Goal: Contribute content: Contribute content

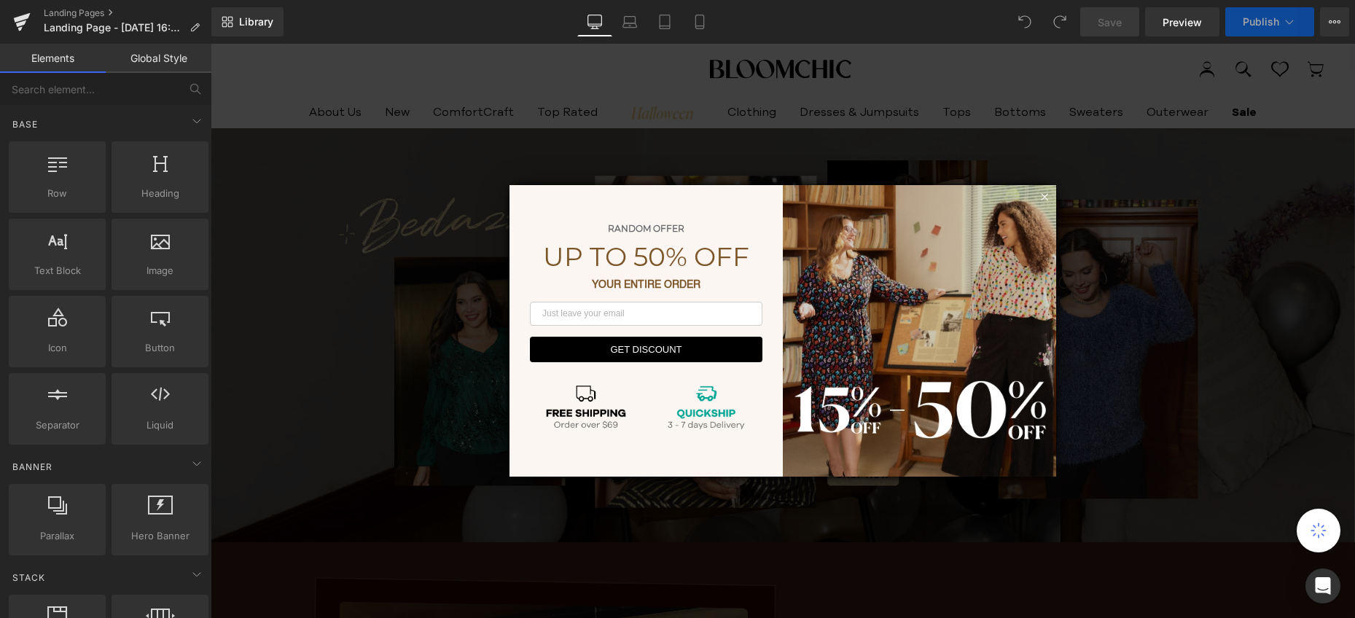
click at [335, 262] on div at bounding box center [783, 331] width 1144 height 574
click at [1038, 191] on icon at bounding box center [1044, 196] width 13 height 13
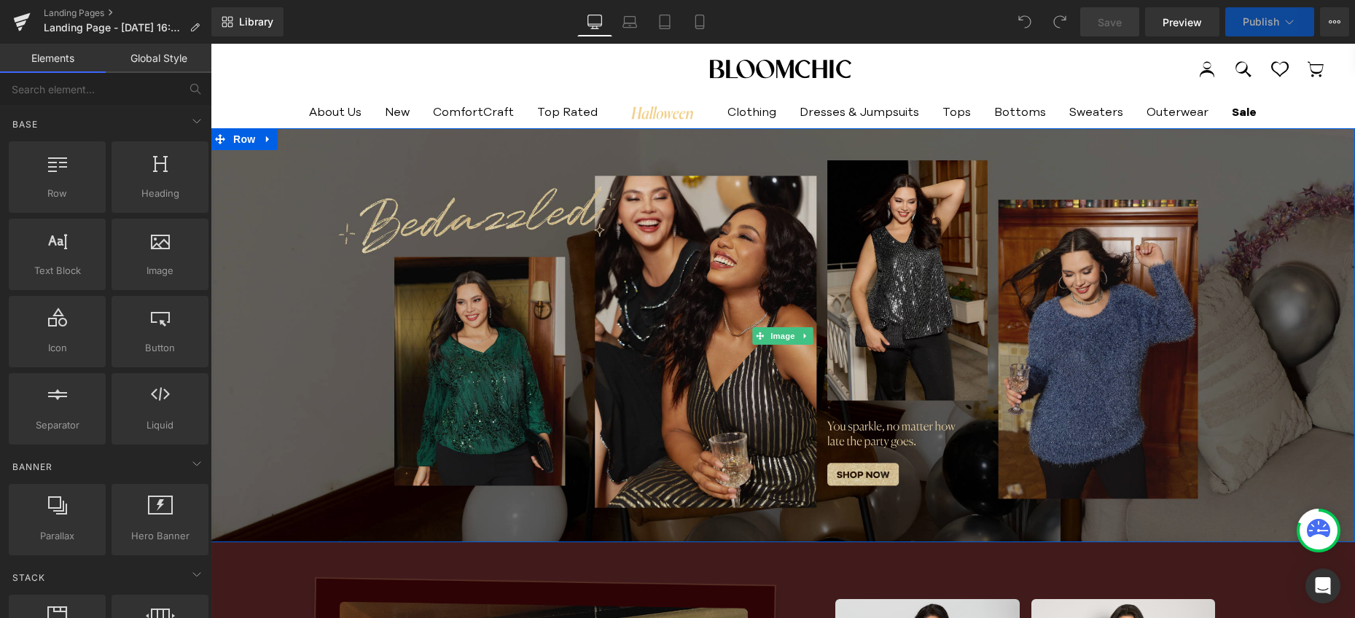
click at [367, 297] on img at bounding box center [783, 335] width 1144 height 415
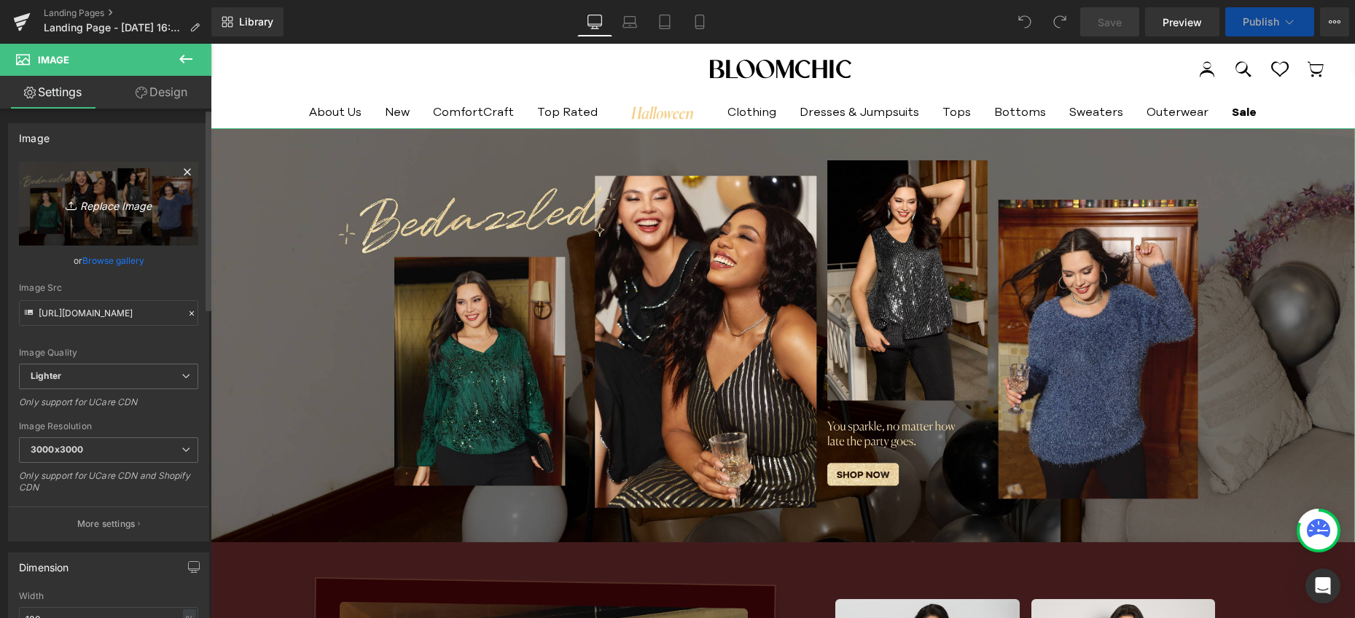
click at [76, 205] on icon "Replace Image" at bounding box center [108, 204] width 117 height 18
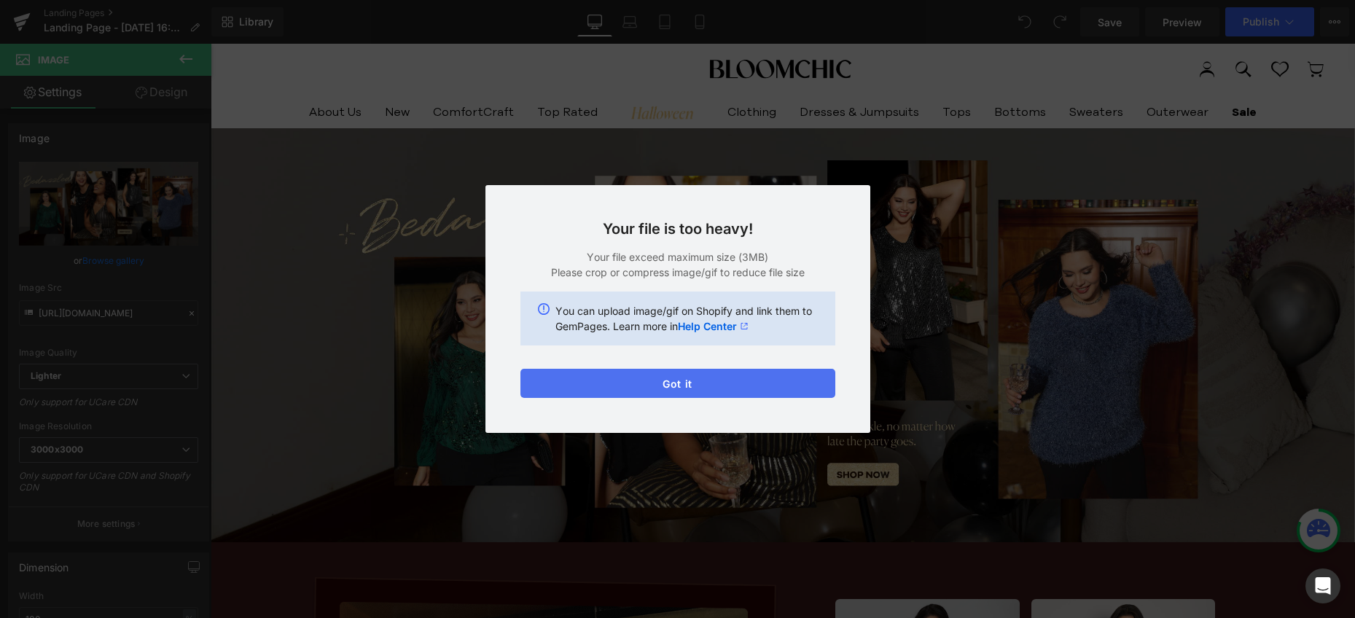
click at [748, 387] on button "Got it" at bounding box center [677, 383] width 315 height 29
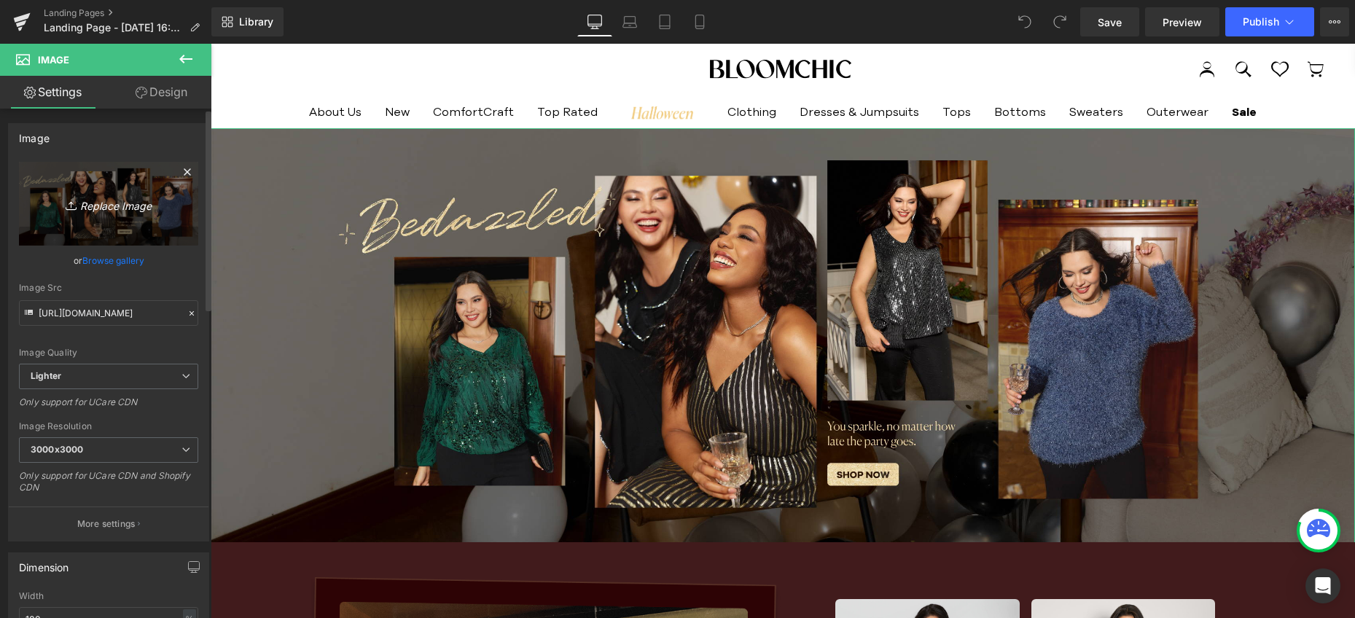
click at [115, 201] on icon "Replace Image" at bounding box center [108, 204] width 117 height 18
type input "C:\fakepath\PC.jpg"
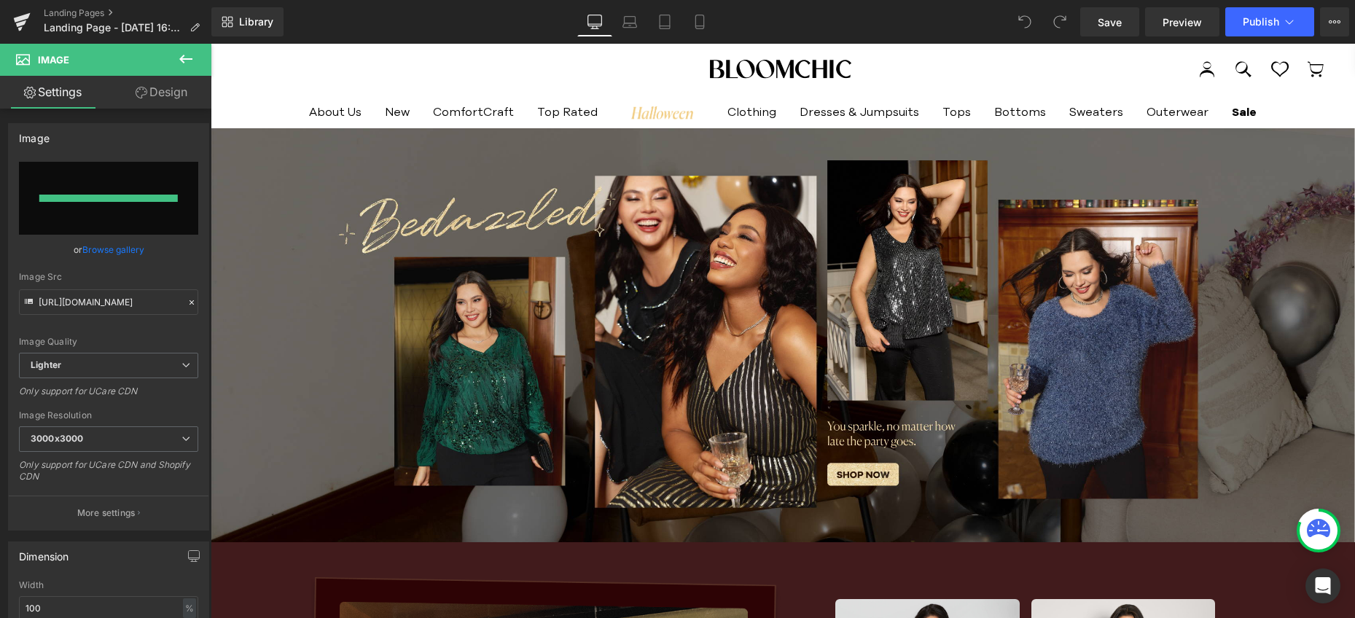
type input "[URL][DOMAIN_NAME]"
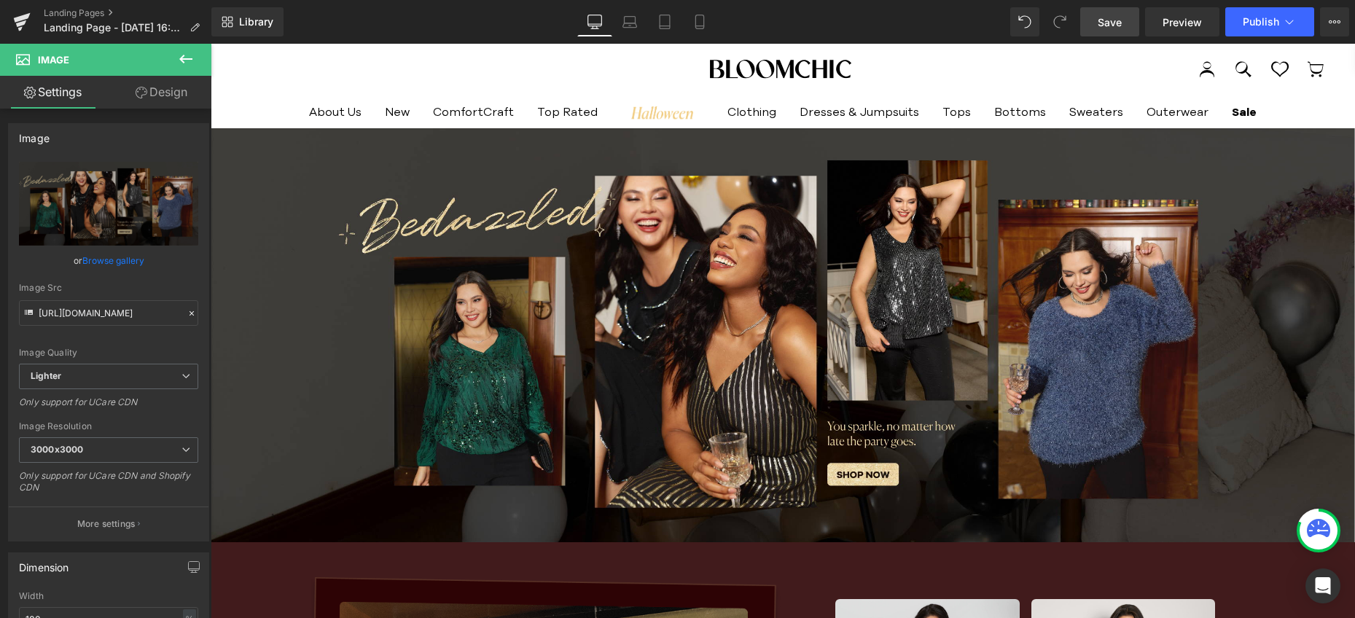
drag, startPoint x: 1097, startPoint y: 20, endPoint x: 657, endPoint y: 126, distance: 453.5
click at [1097, 20] on link "Save" at bounding box center [1109, 21] width 59 height 29
click at [1109, 23] on span "Save" at bounding box center [1109, 22] width 24 height 15
click at [637, 26] on link "Laptop" at bounding box center [629, 21] width 35 height 29
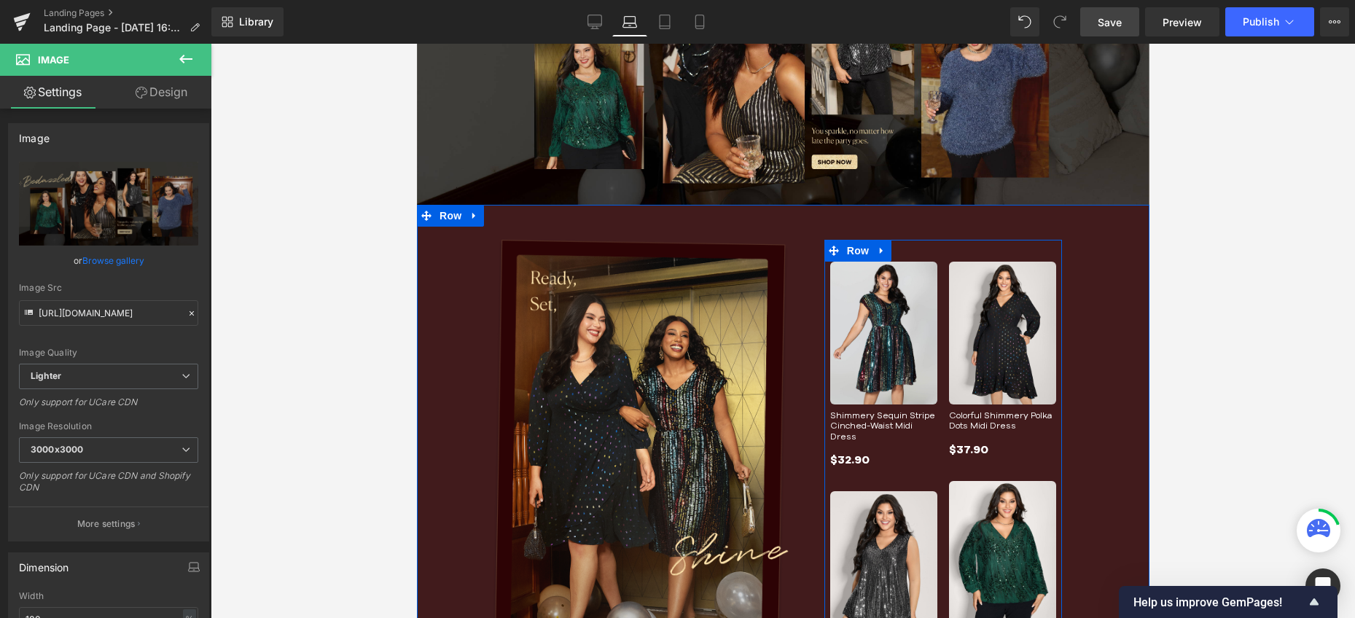
scroll to position [221, 0]
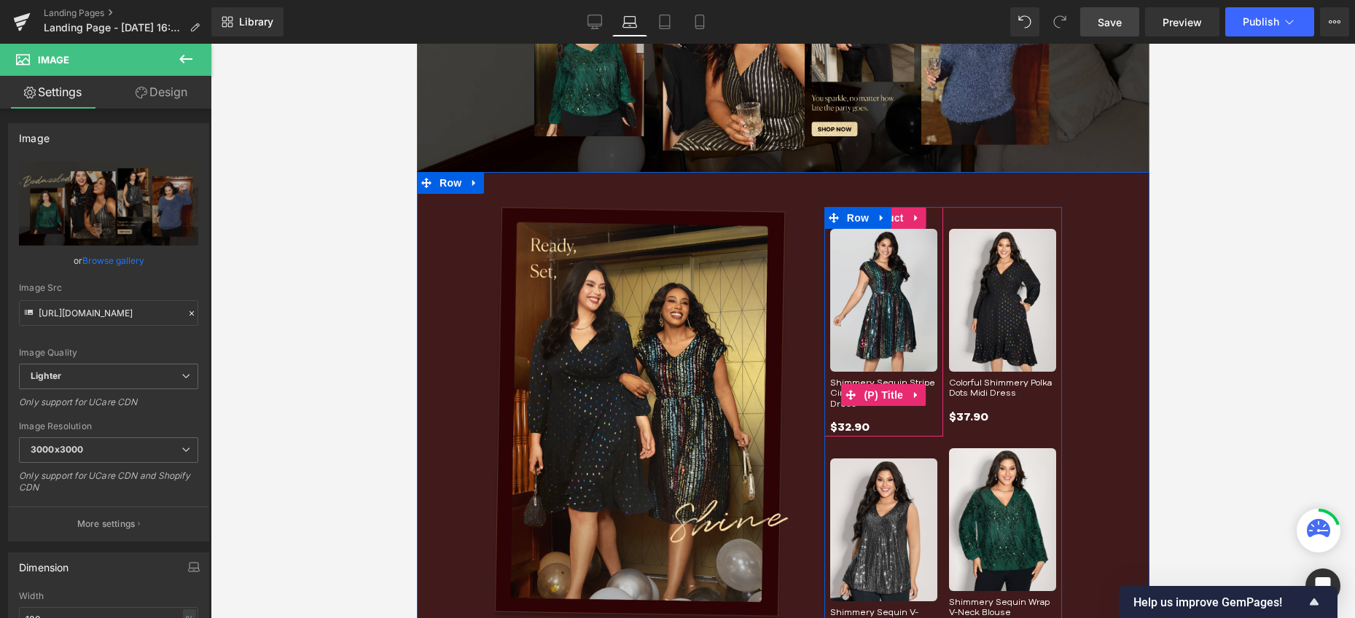
click at [837, 379] on link "Shimmery Sequin Stripe Cinched-Waist Midi Dress" at bounding box center [882, 392] width 107 height 31
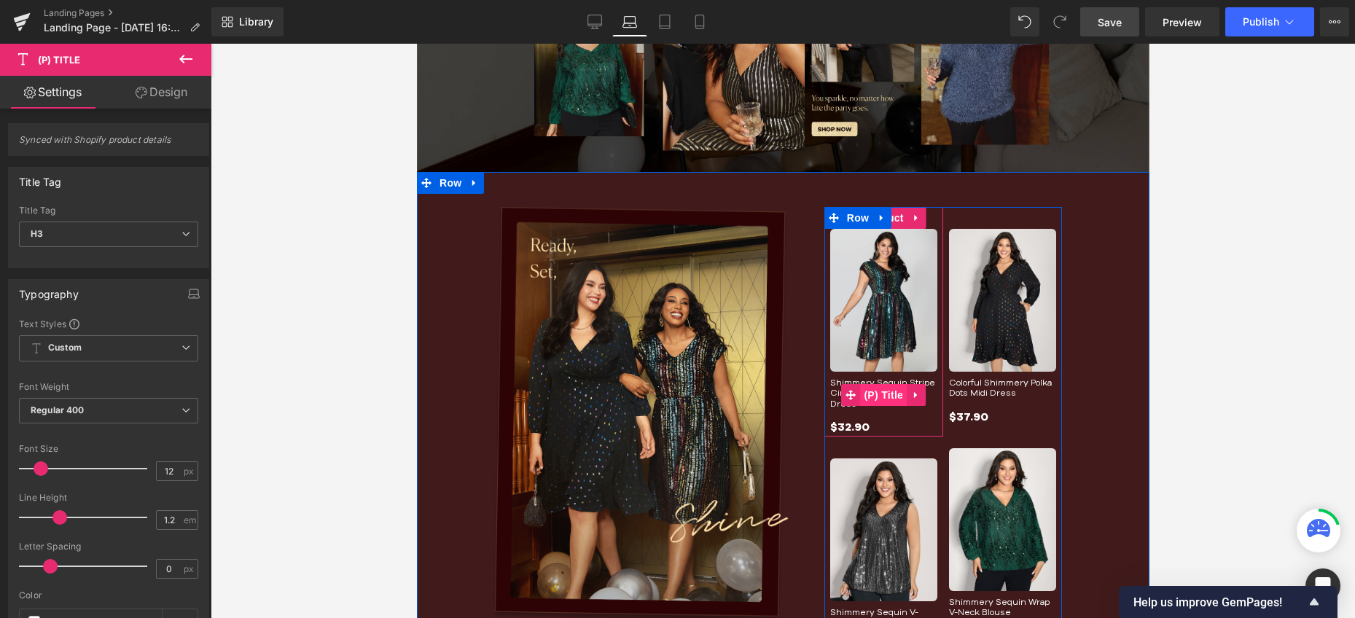
click at [866, 392] on span "(P) Title" at bounding box center [882, 395] width 47 height 22
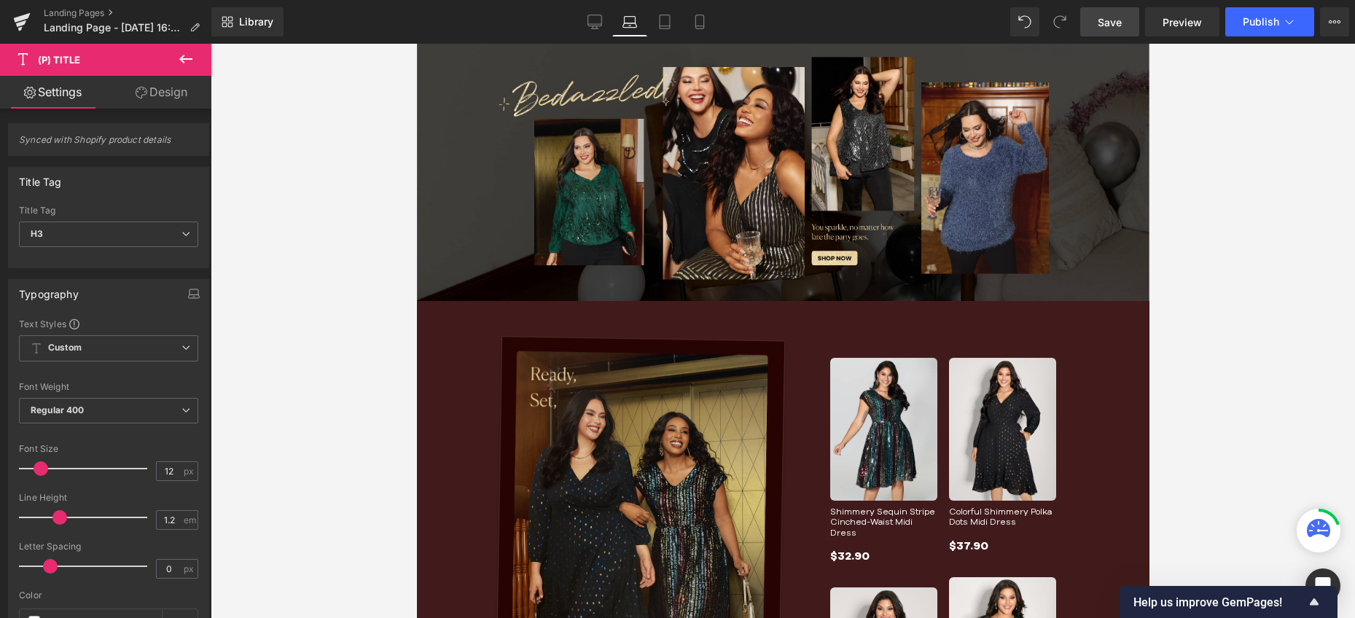
scroll to position [90, 0]
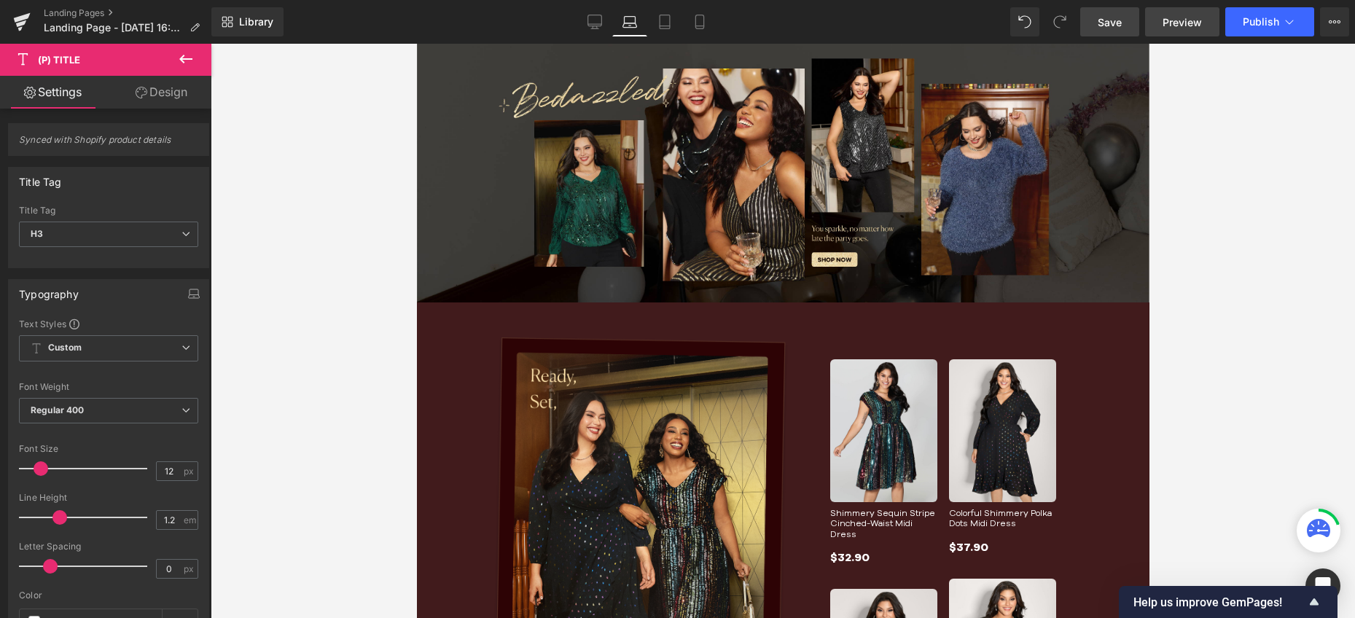
click at [1204, 30] on link "Preview" at bounding box center [1182, 21] width 74 height 29
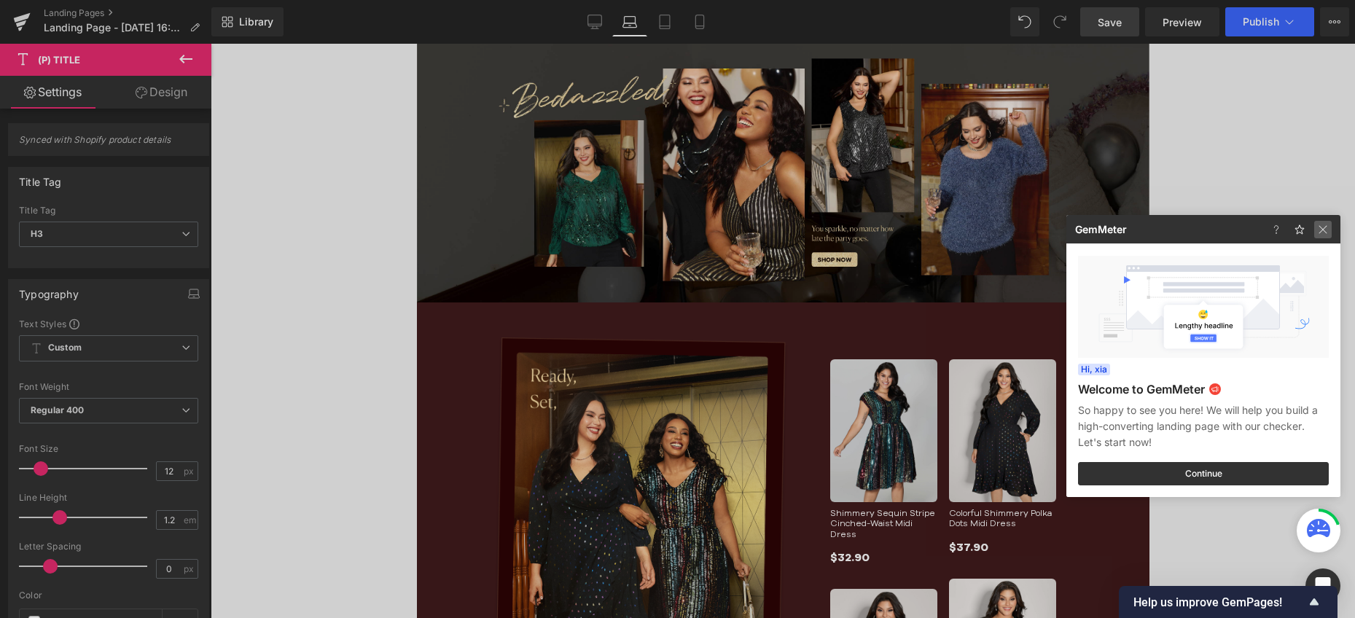
click at [1327, 229] on img at bounding box center [1322, 229] width 17 height 17
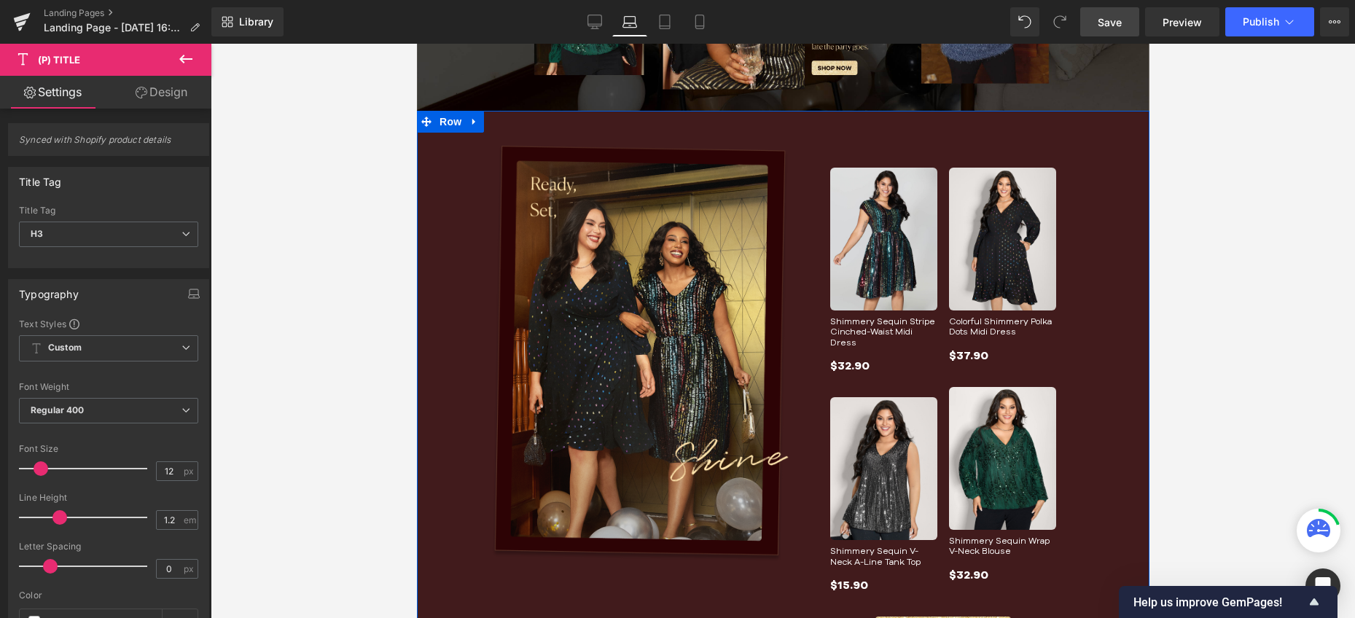
scroll to position [322, 0]
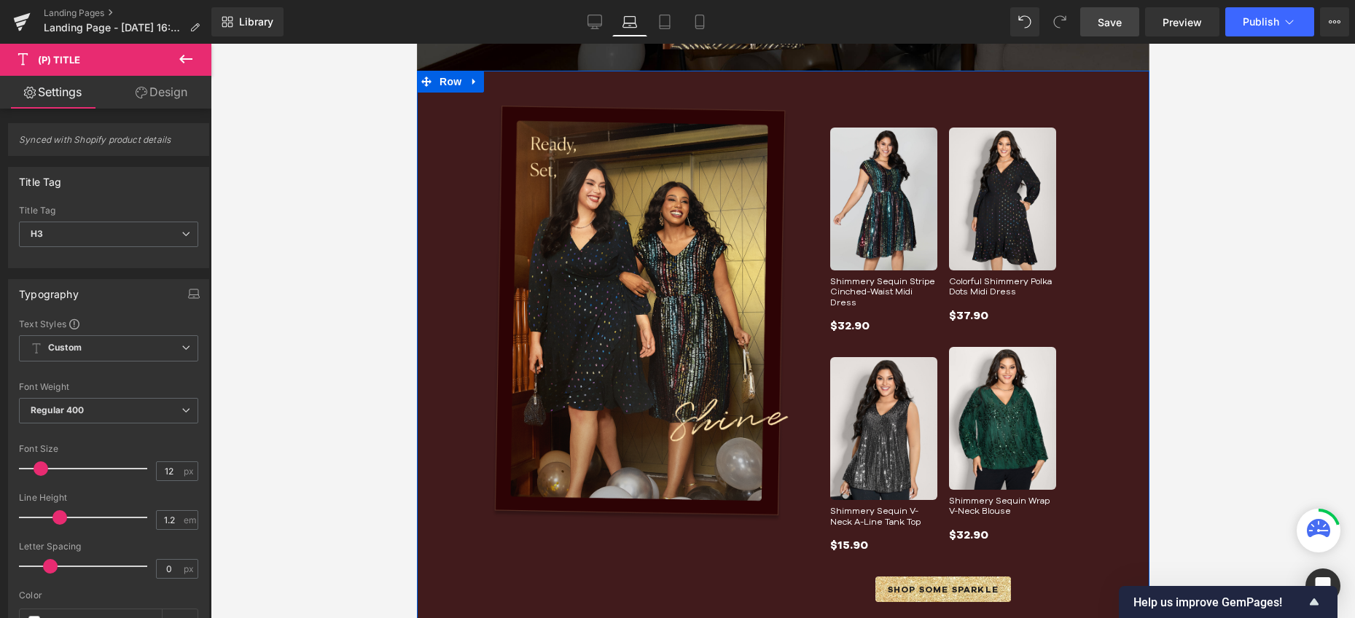
click at [981, 402] on img at bounding box center [1001, 418] width 107 height 143
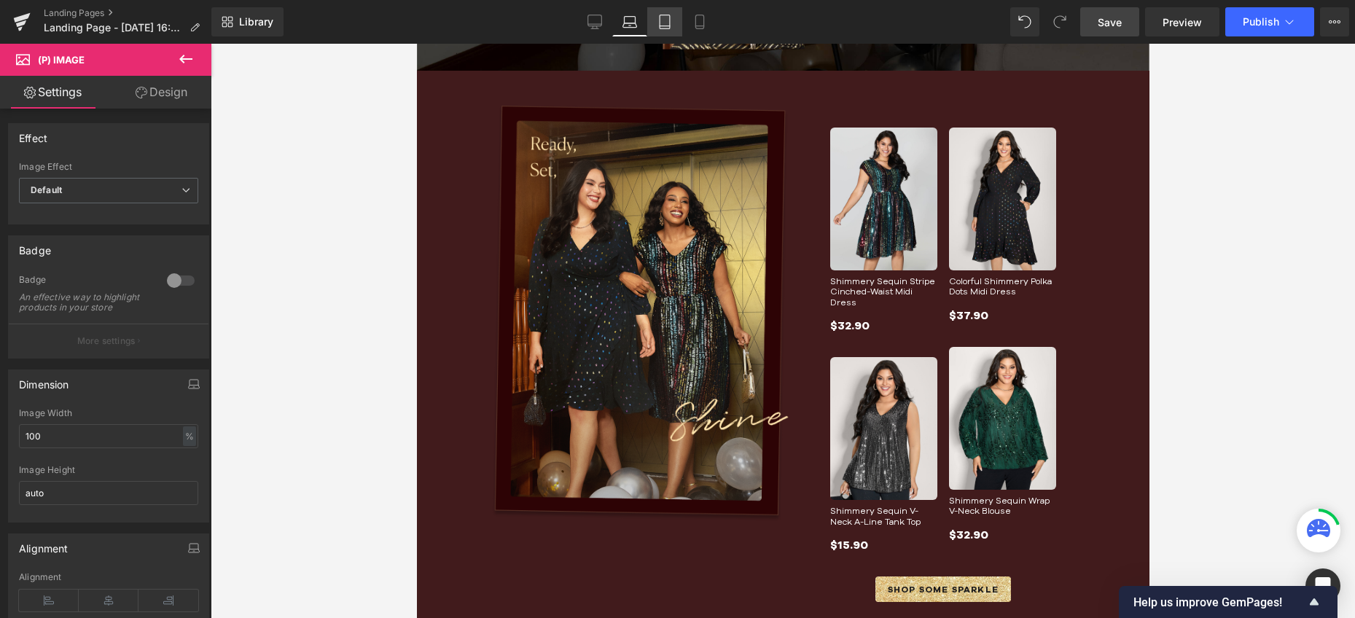
click at [658, 34] on link "Tablet" at bounding box center [664, 21] width 35 height 29
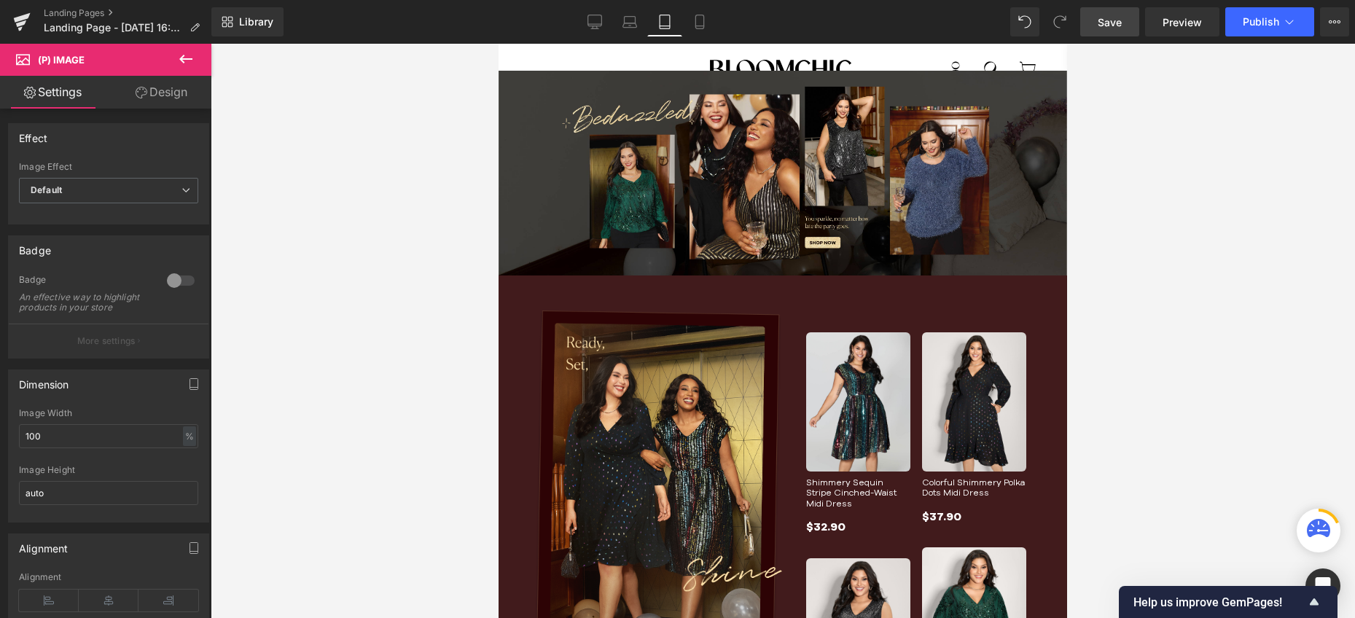
scroll to position [0, 0]
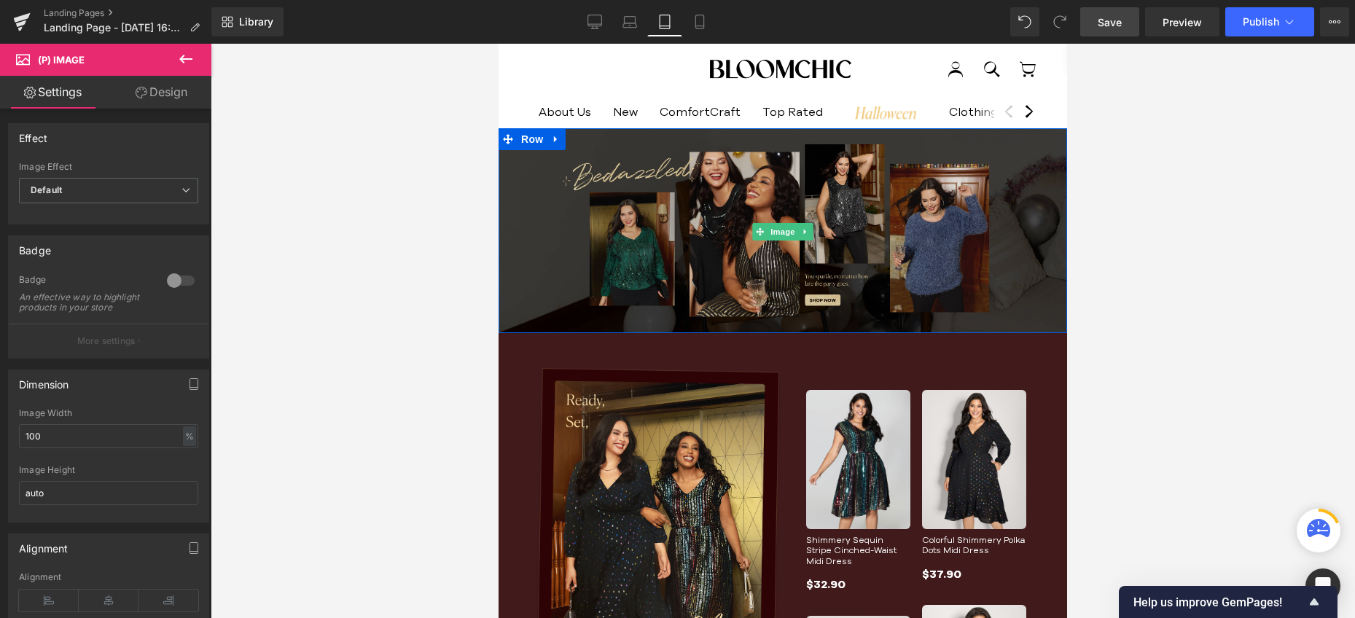
click at [957, 245] on img at bounding box center [782, 231] width 568 height 206
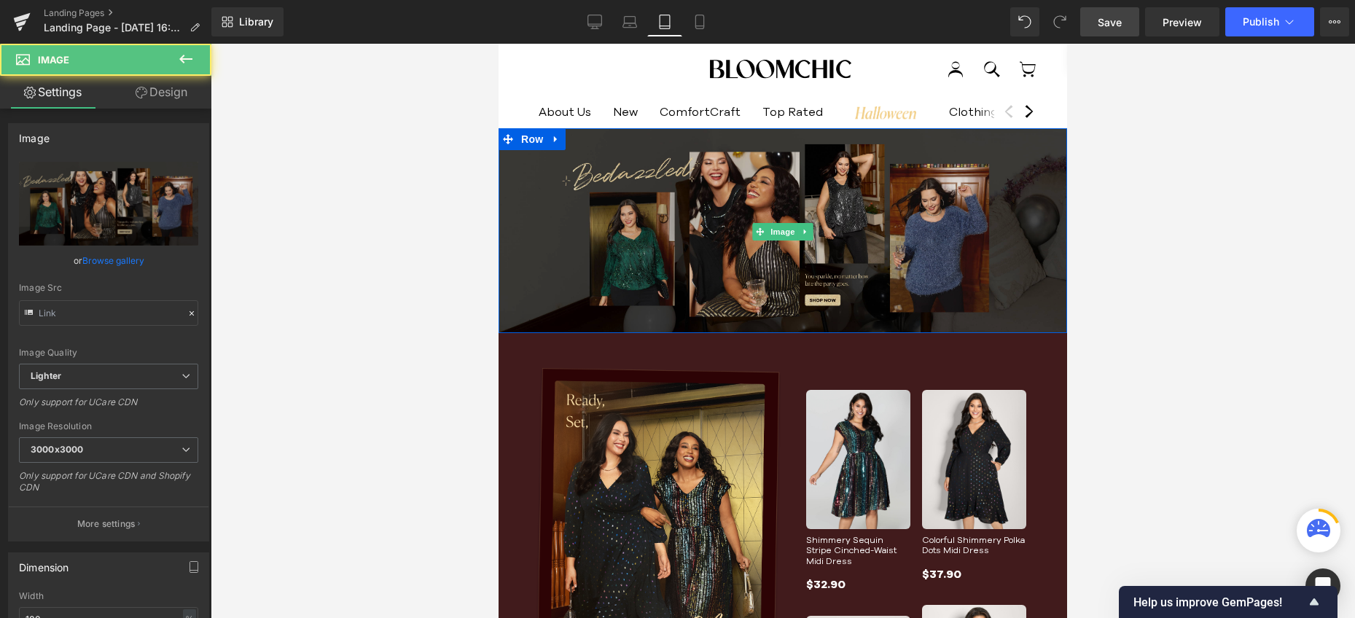
type input "[URL][DOMAIN_NAME]"
click at [924, 246] on img at bounding box center [782, 231] width 568 height 206
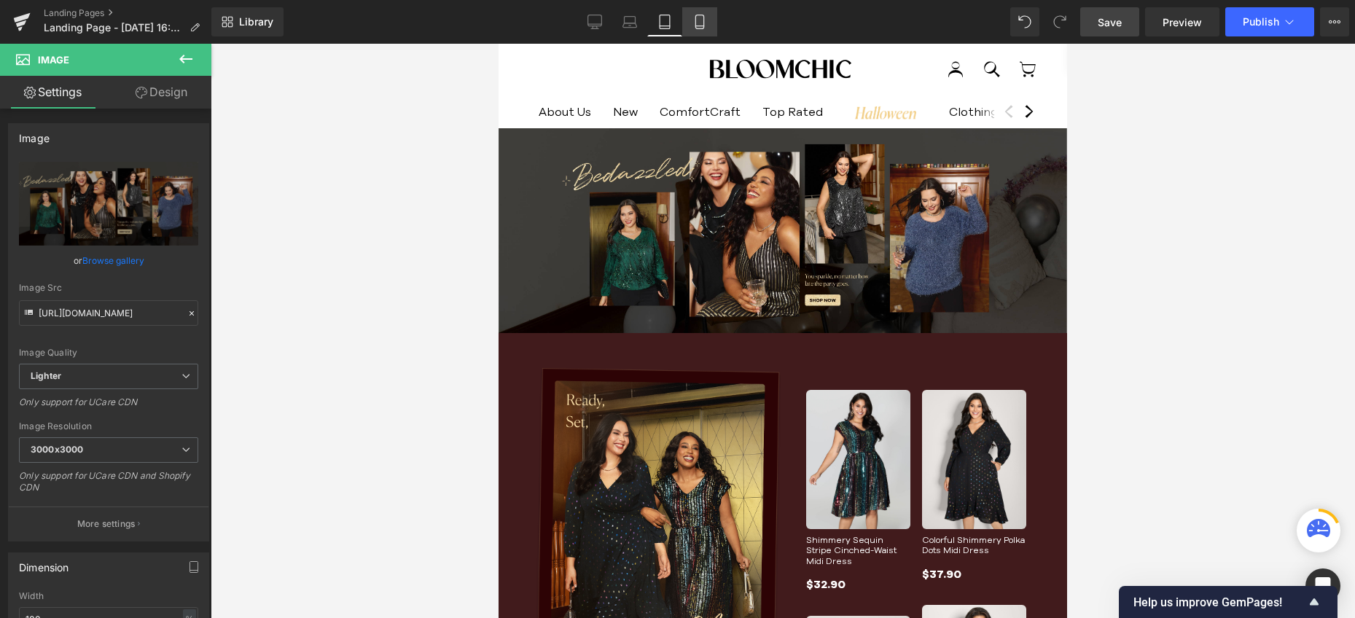
click at [703, 26] on icon at bounding box center [699, 22] width 15 height 15
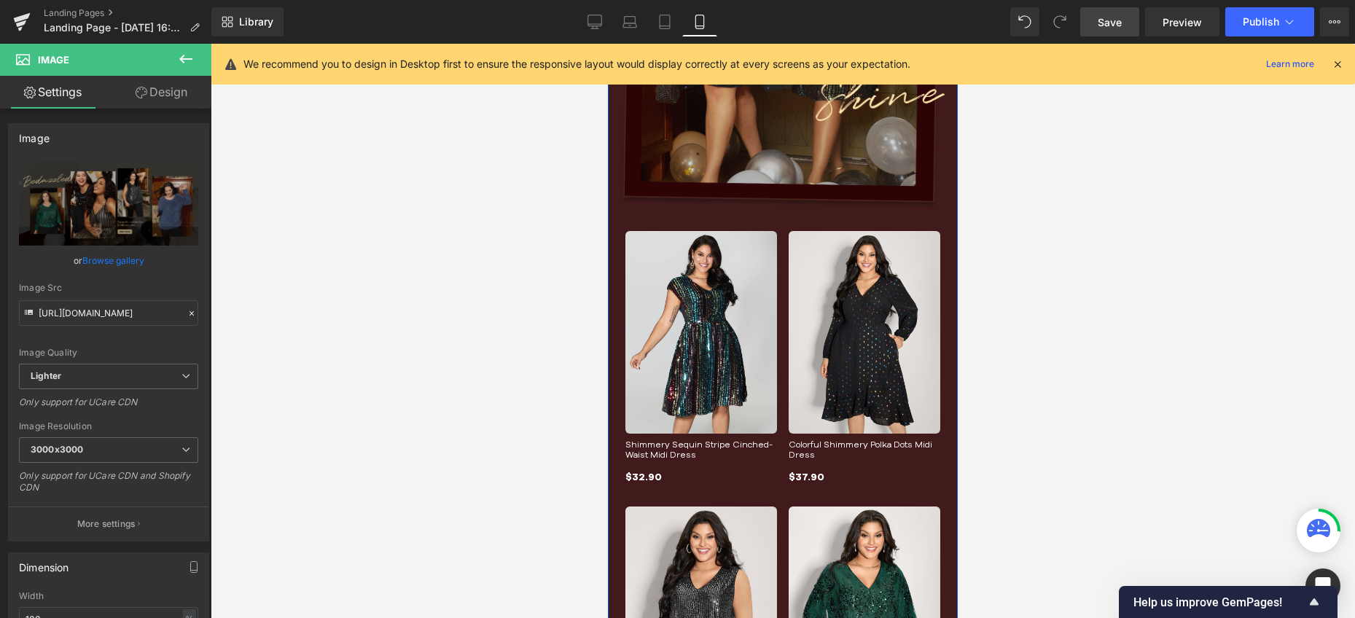
scroll to position [297, 0]
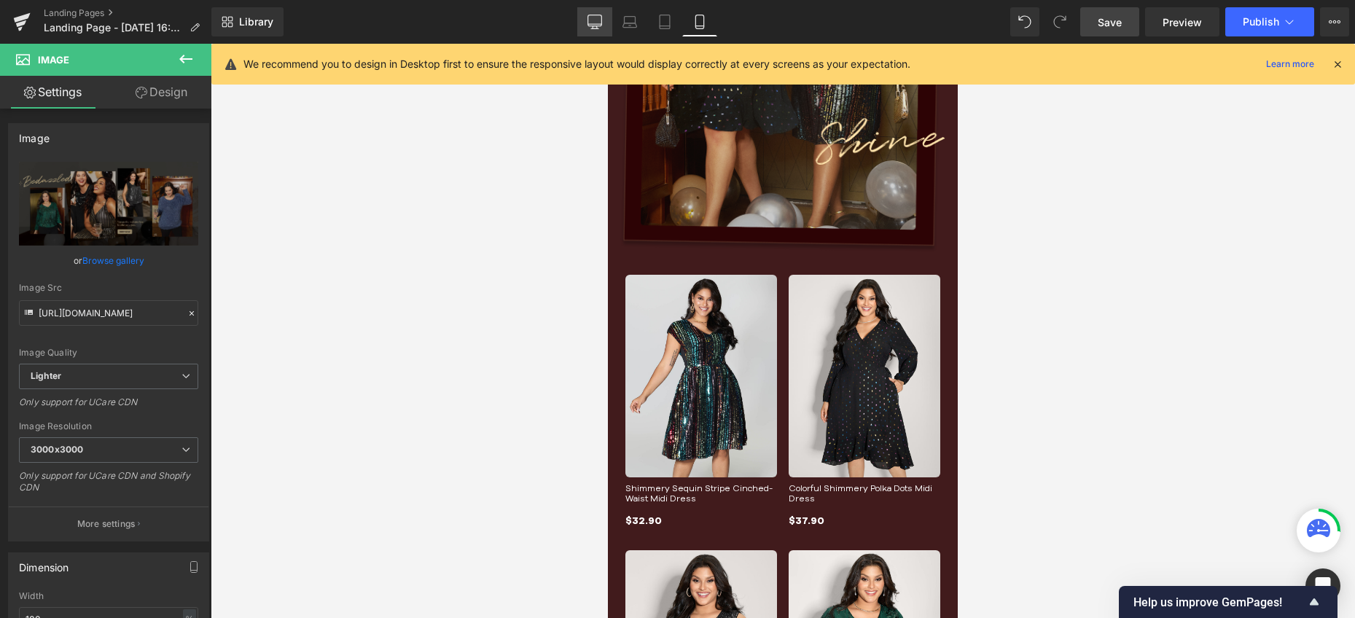
click at [603, 23] on link "Desktop" at bounding box center [594, 21] width 35 height 29
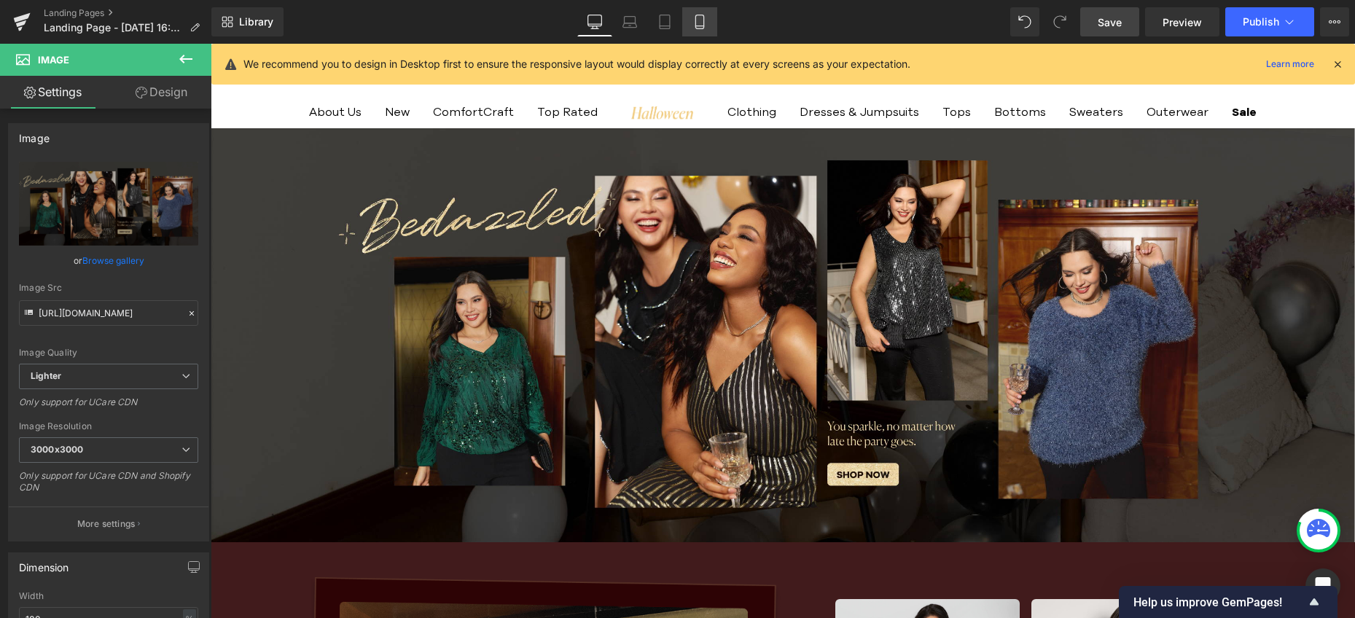
click at [687, 25] on link "Mobile" at bounding box center [699, 21] width 35 height 29
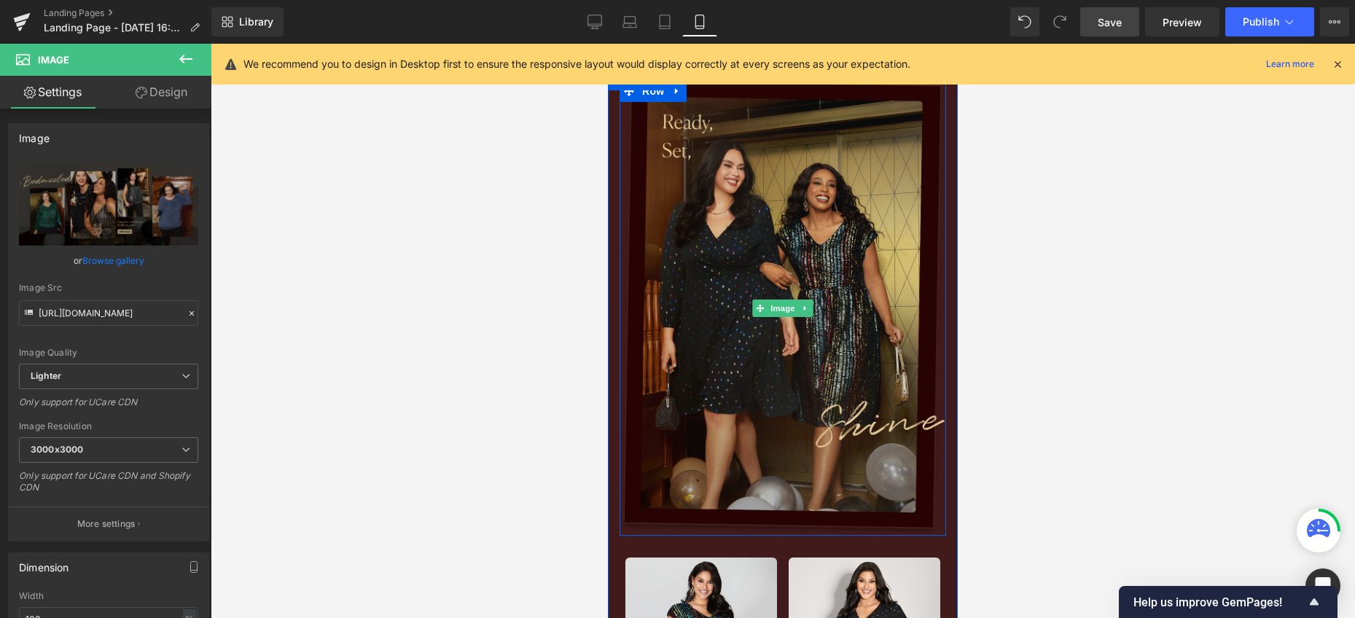
scroll to position [15, 0]
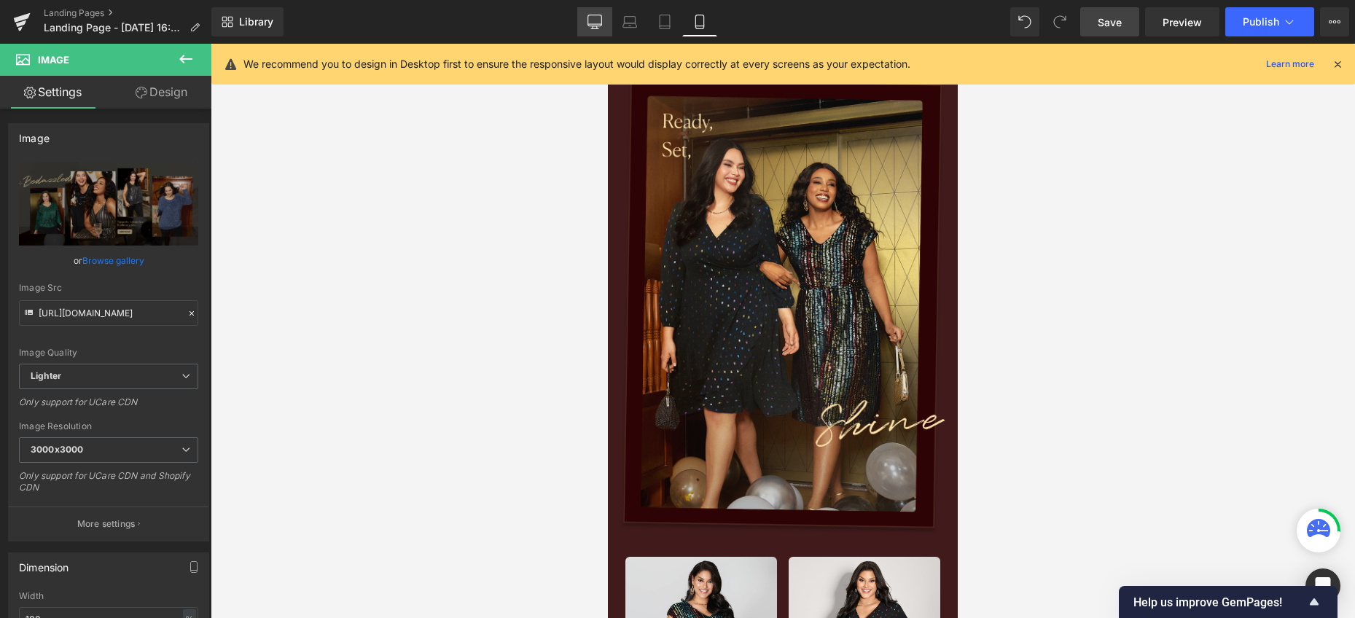
click at [595, 31] on link "Desktop" at bounding box center [594, 21] width 35 height 29
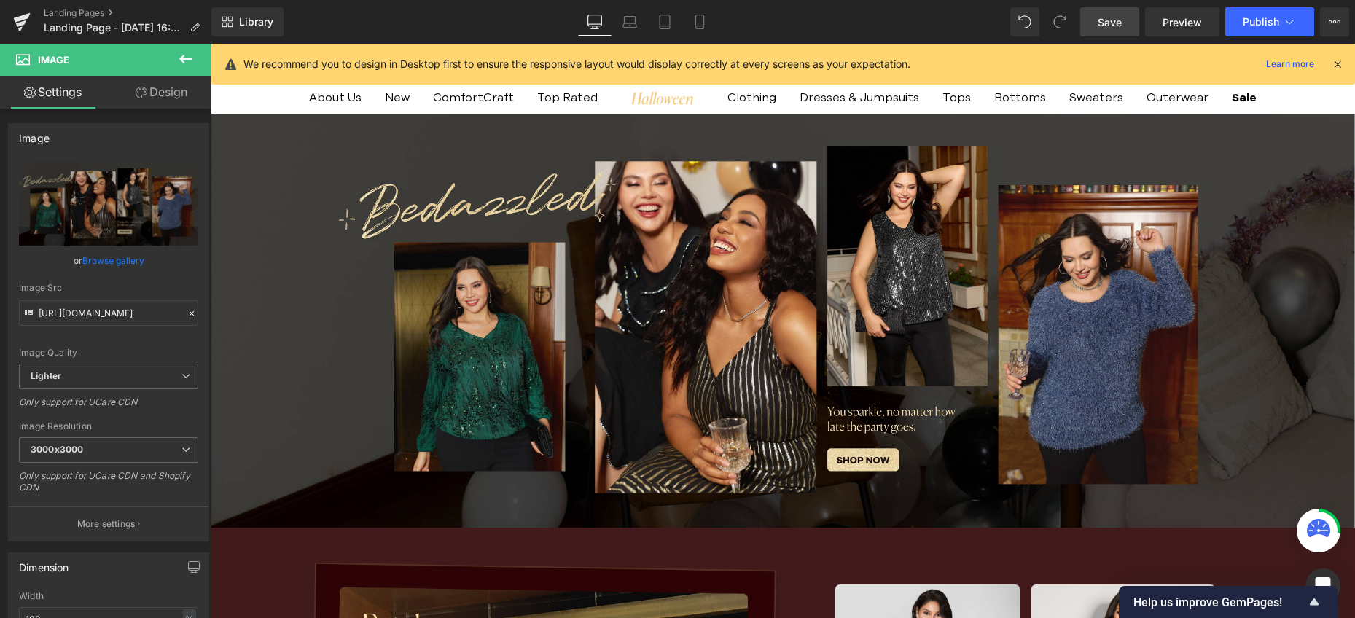
scroll to position [0, 0]
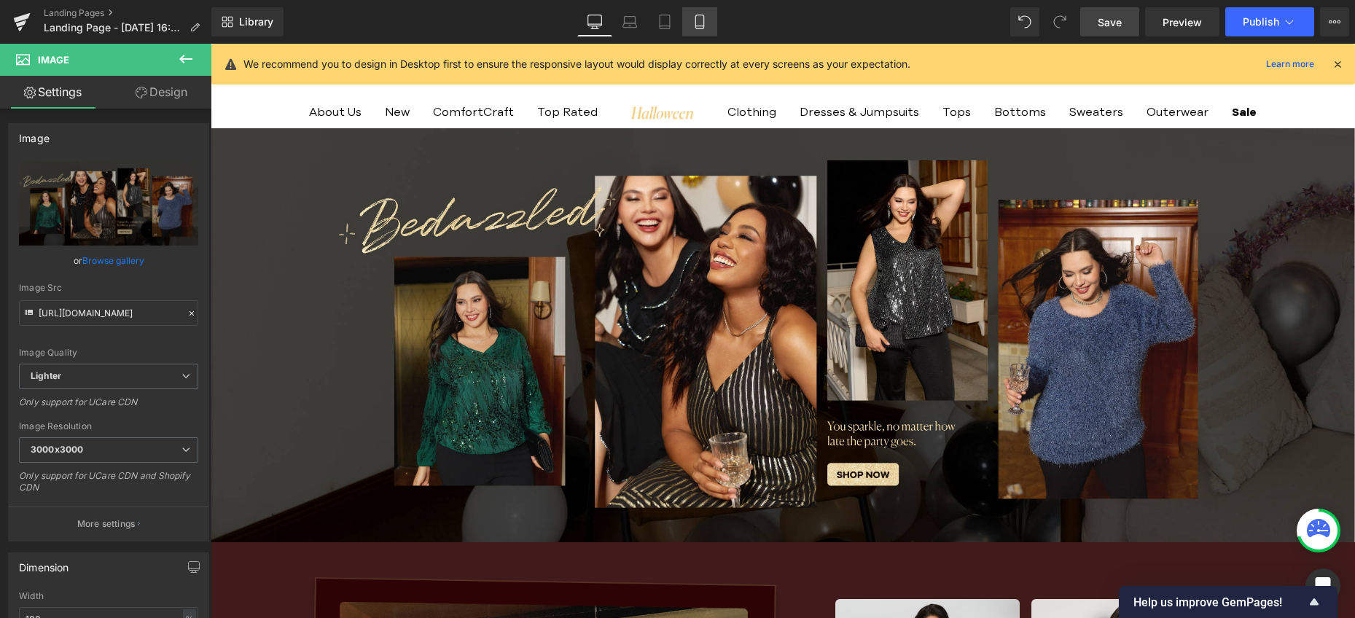
click at [701, 22] on icon at bounding box center [699, 22] width 15 height 15
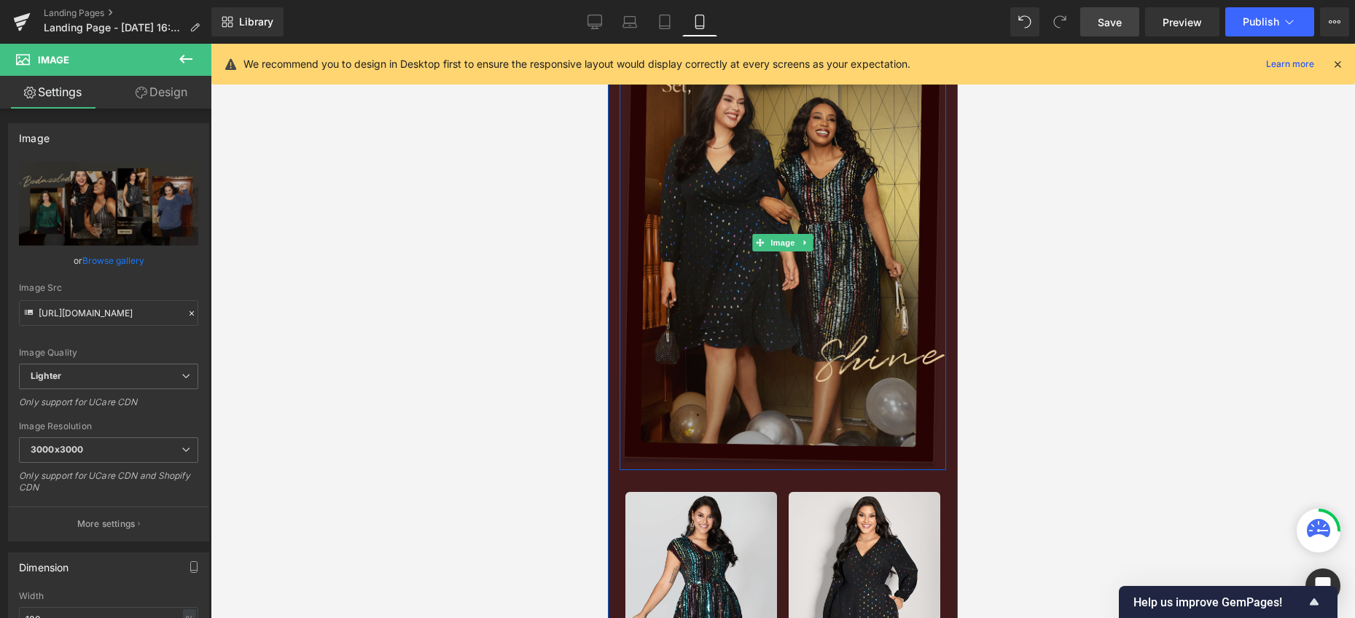
scroll to position [102, 0]
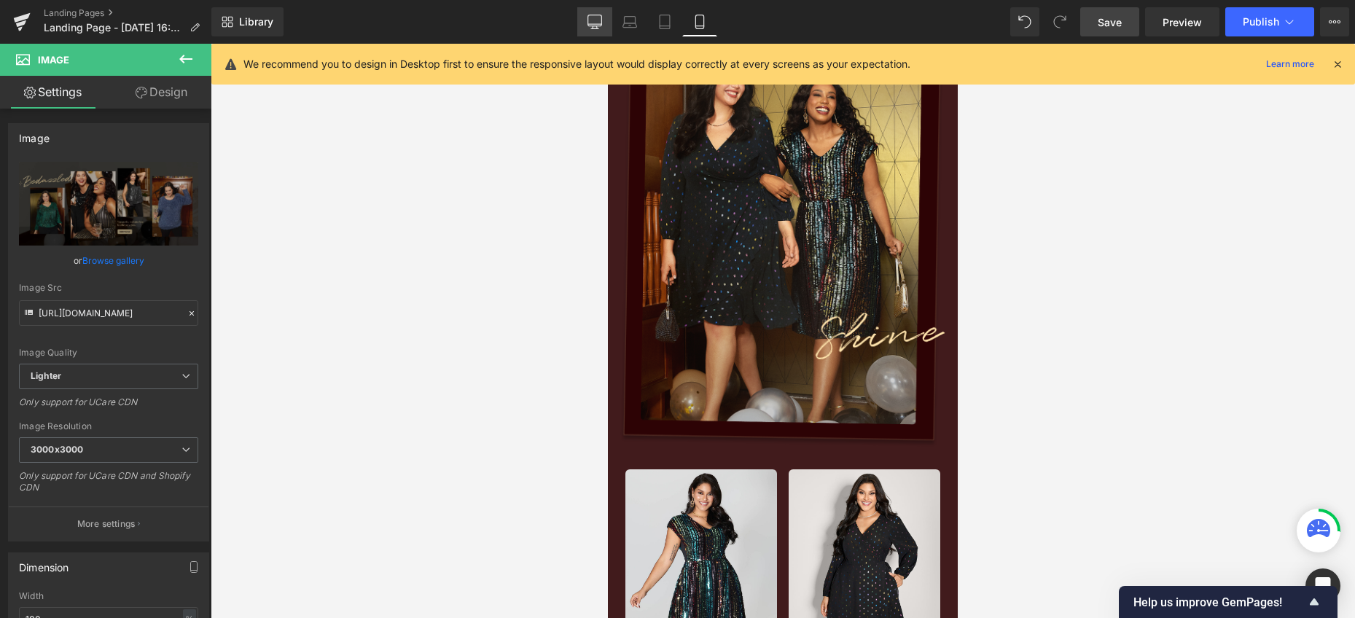
click at [602, 32] on link "Desktop" at bounding box center [594, 21] width 35 height 29
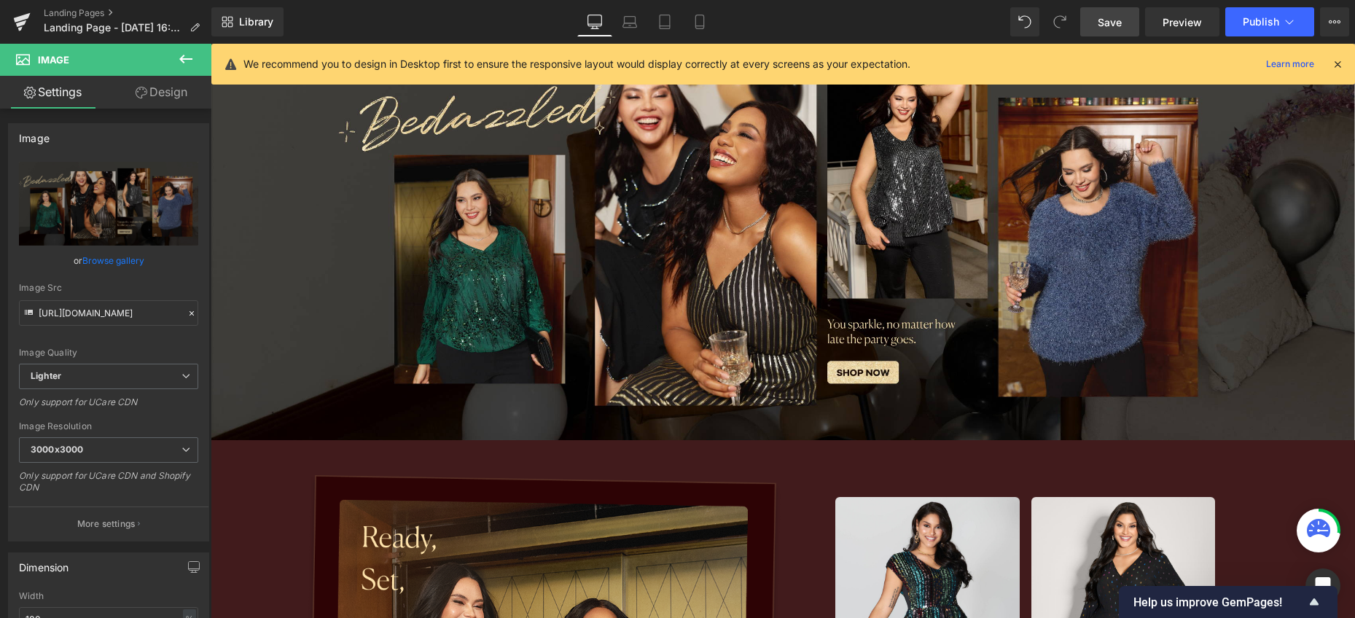
scroll to position [0, 0]
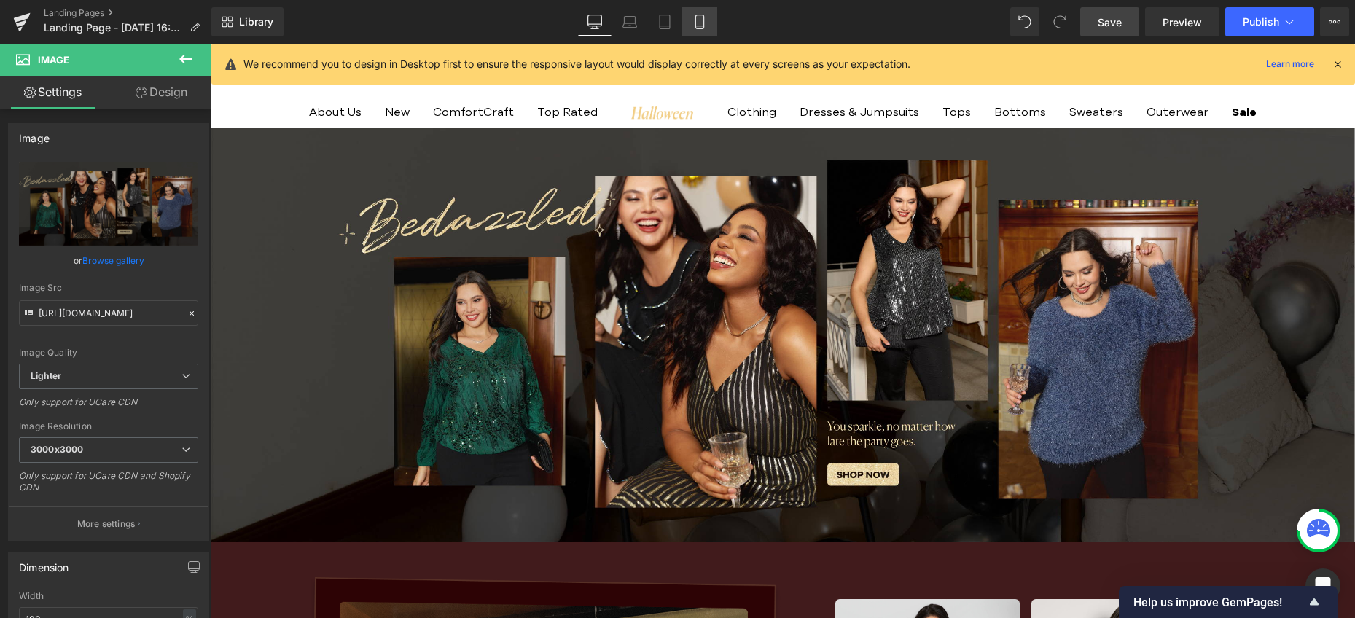
drag, startPoint x: 704, startPoint y: 26, endPoint x: 157, endPoint y: 146, distance: 560.2
click at [703, 26] on icon at bounding box center [699, 22] width 8 height 14
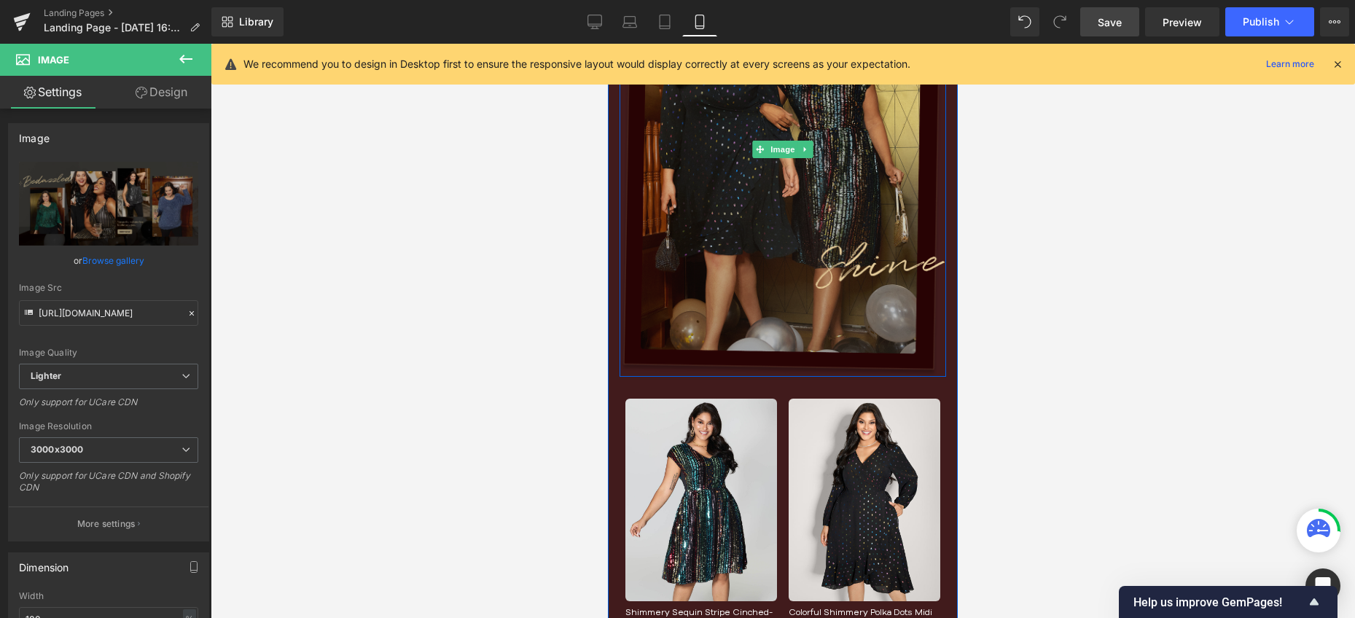
scroll to position [183, 0]
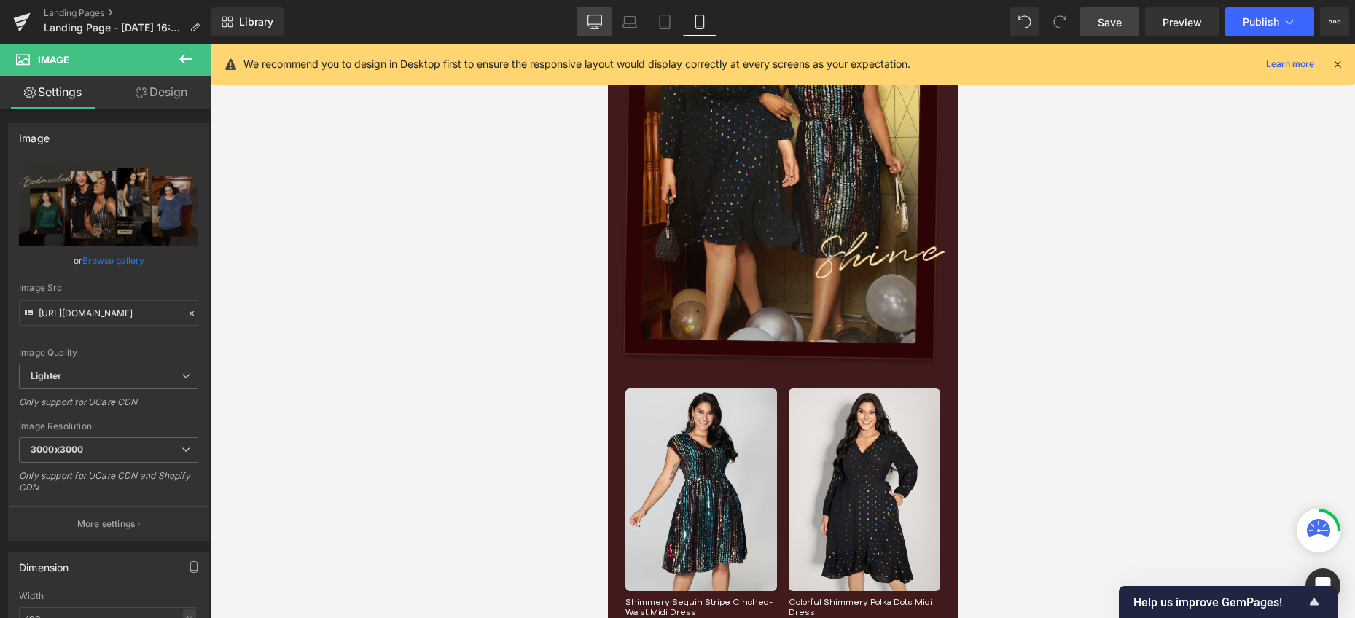
click at [592, 27] on icon at bounding box center [594, 22] width 15 height 15
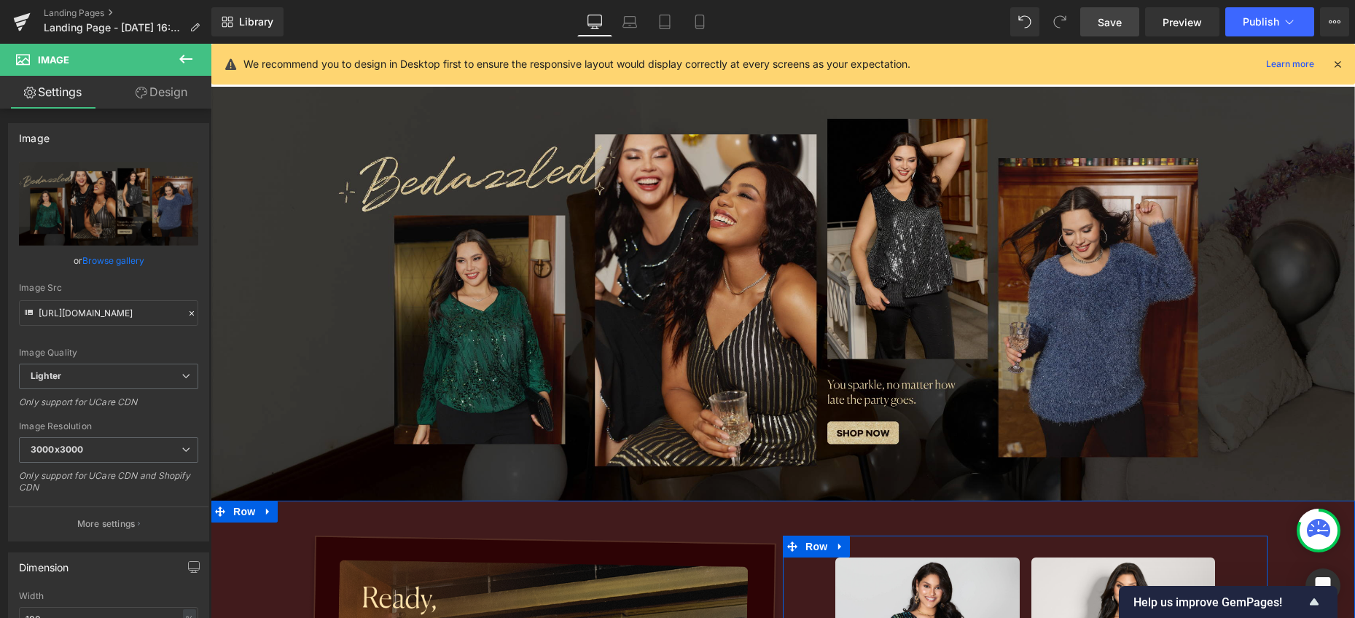
scroll to position [0, 0]
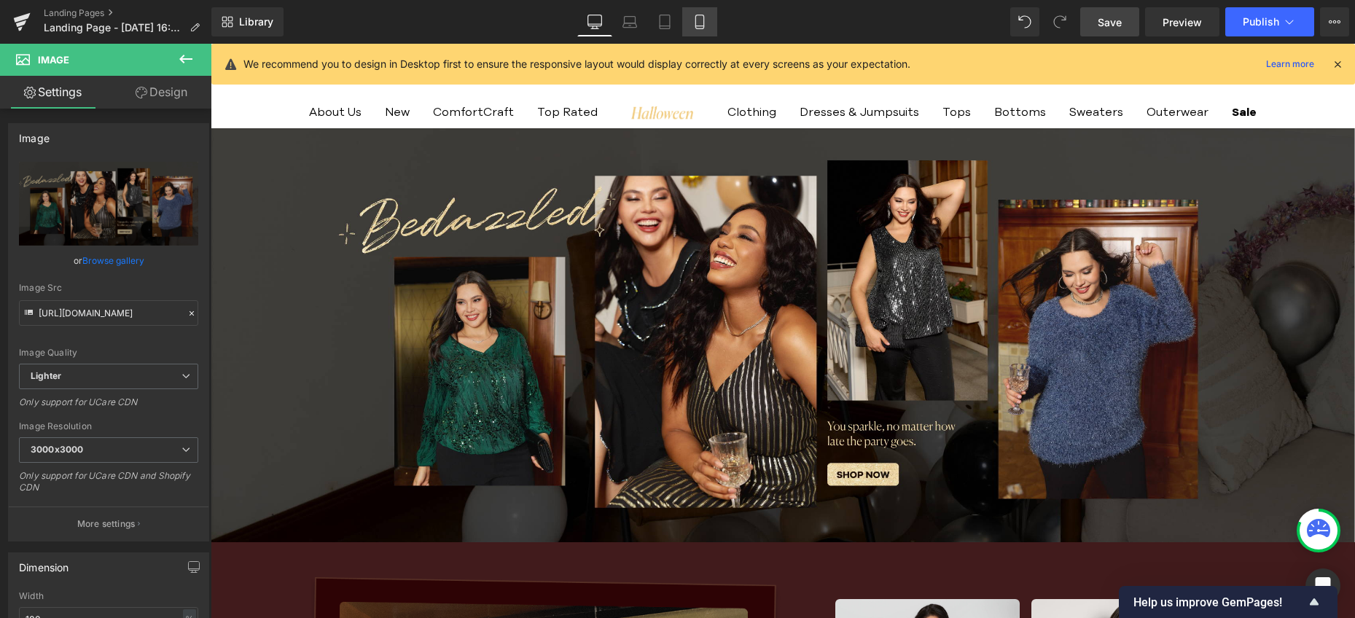
click at [701, 26] on icon at bounding box center [699, 26] width 8 height 0
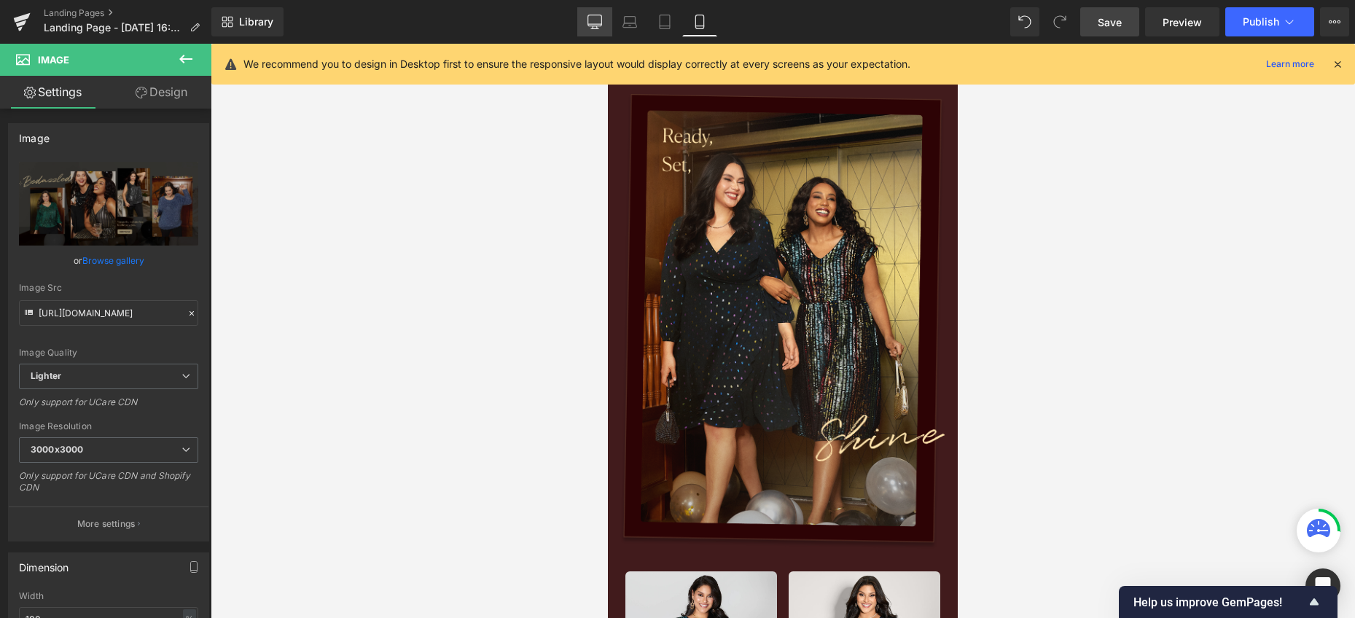
click at [600, 29] on link "Desktop" at bounding box center [594, 21] width 35 height 29
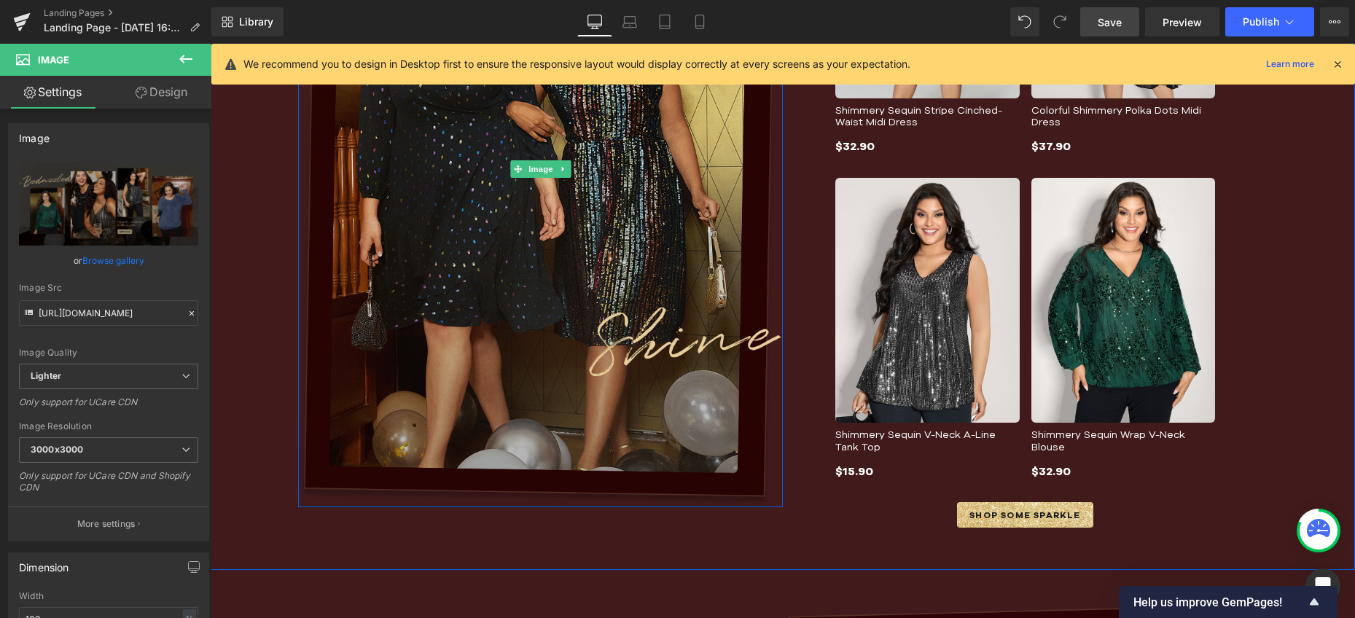
scroll to position [704, 0]
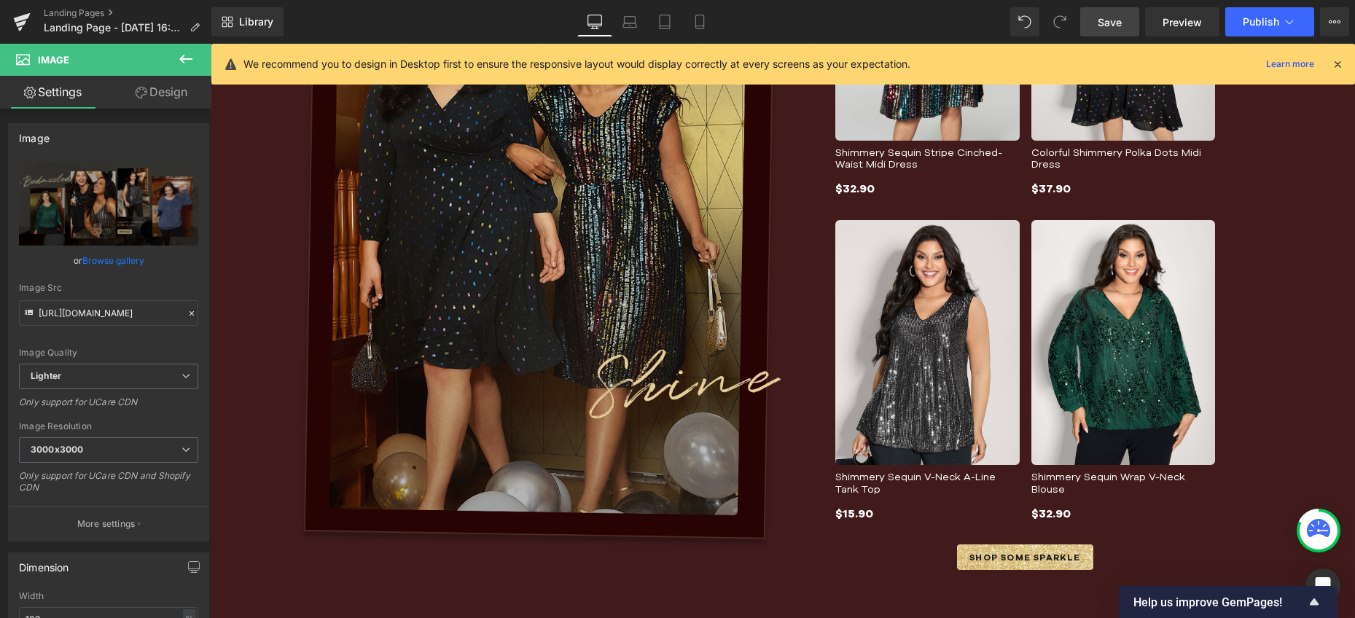
click at [626, 270] on img at bounding box center [540, 211] width 485 height 676
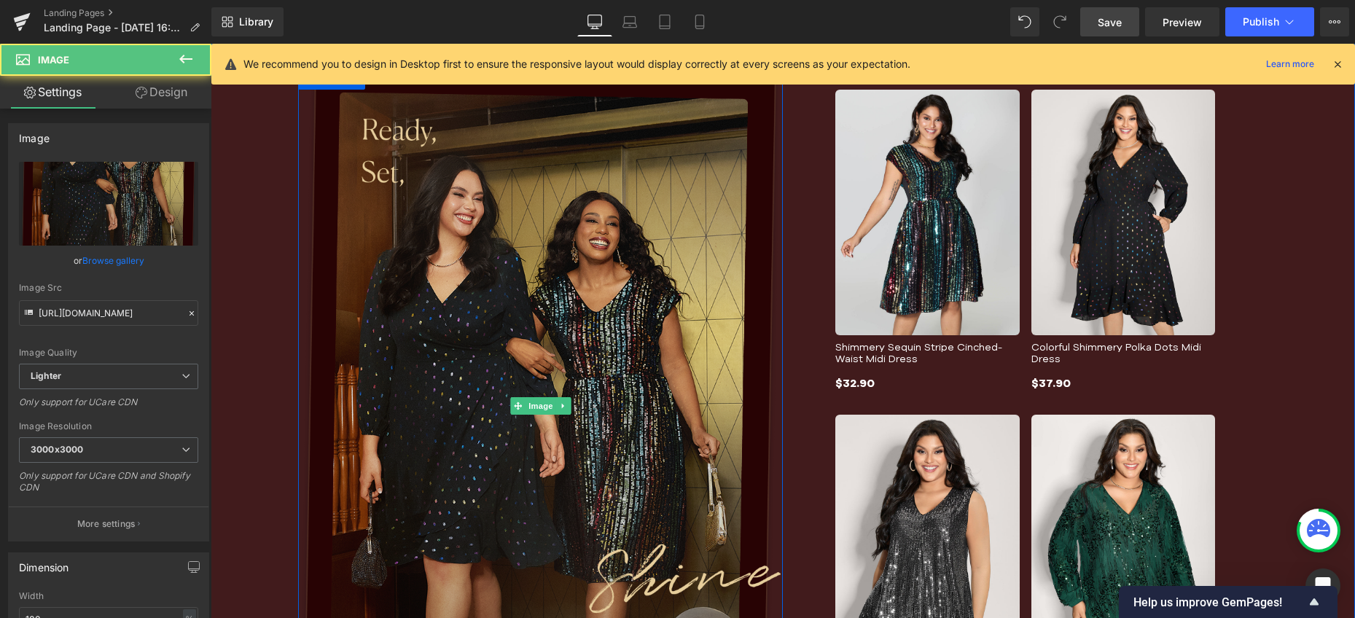
scroll to position [461, 0]
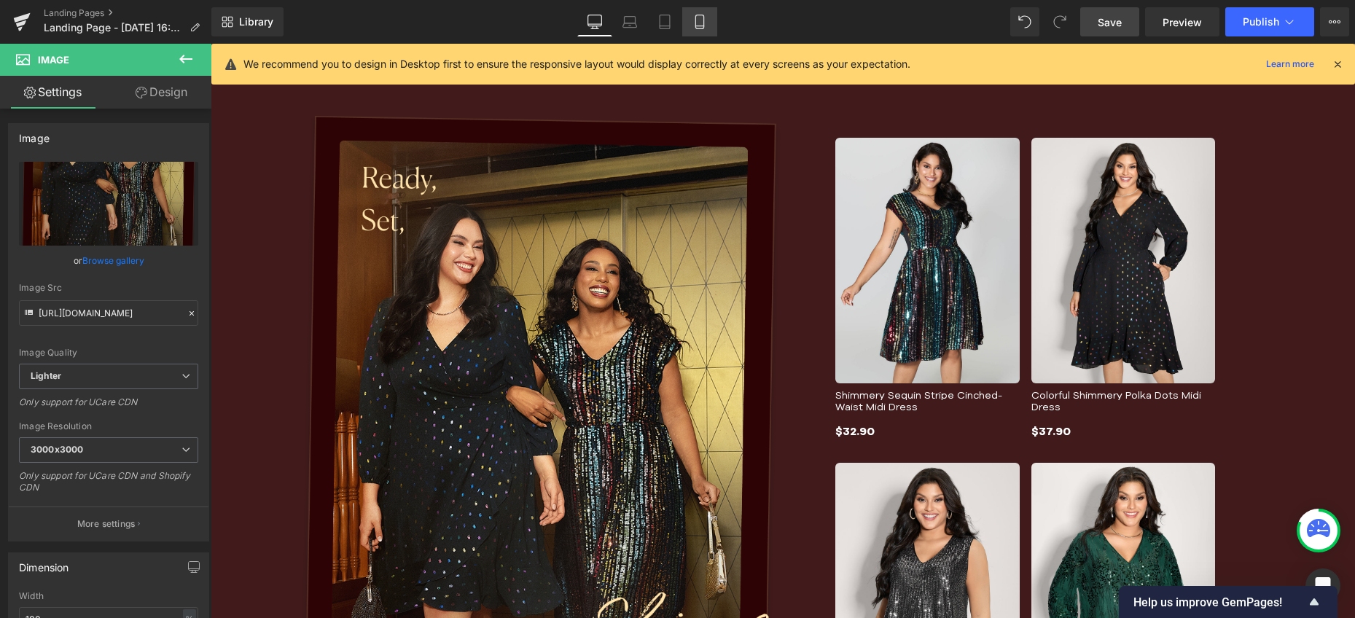
click at [698, 33] on link "Mobile" at bounding box center [699, 21] width 35 height 29
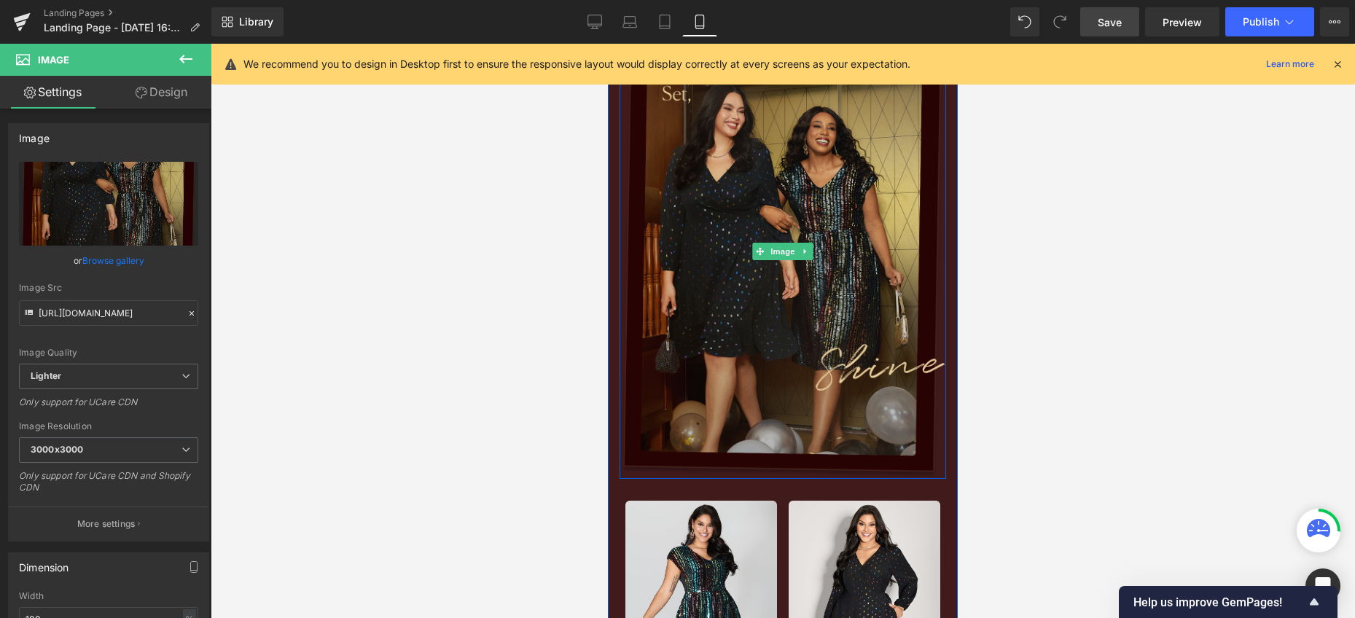
scroll to position [76, 0]
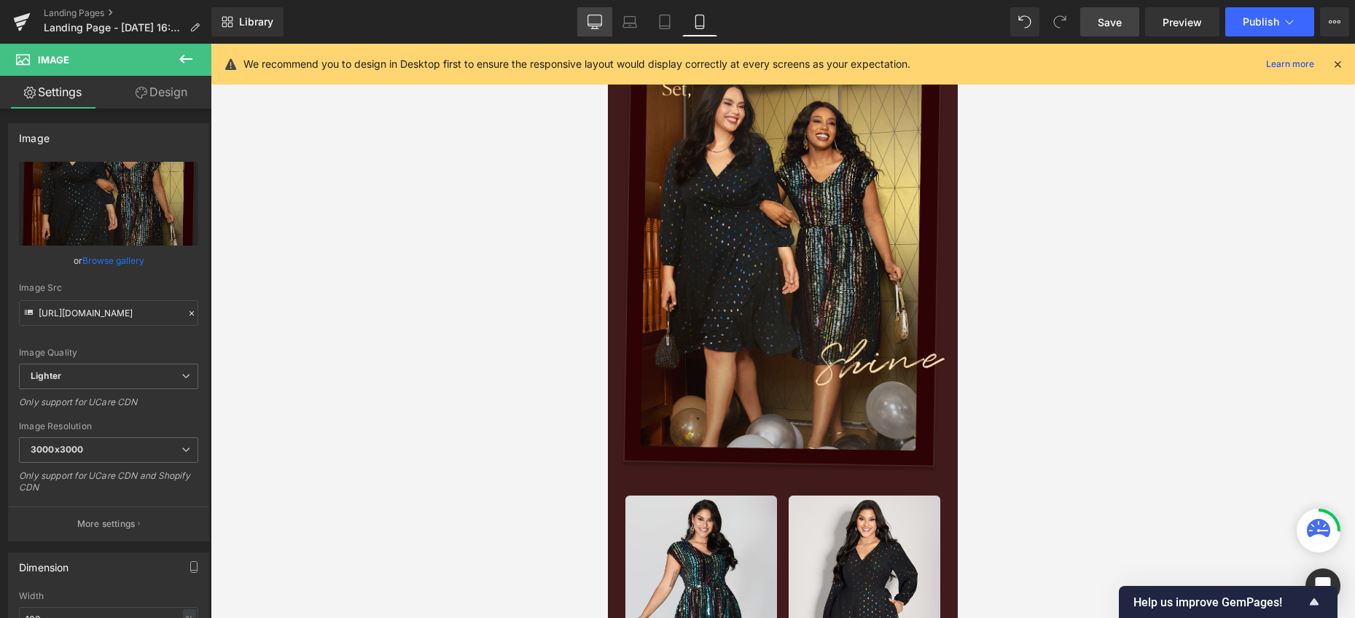
click at [592, 20] on icon at bounding box center [594, 22] width 15 height 15
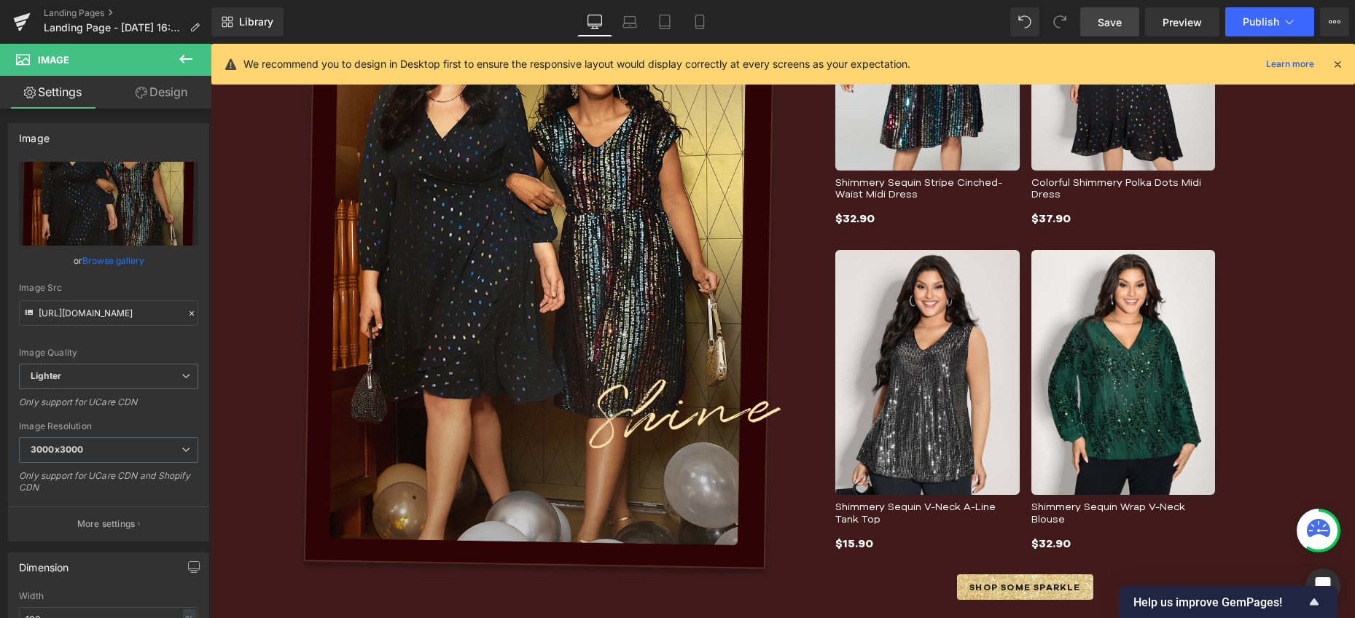
scroll to position [674, 0]
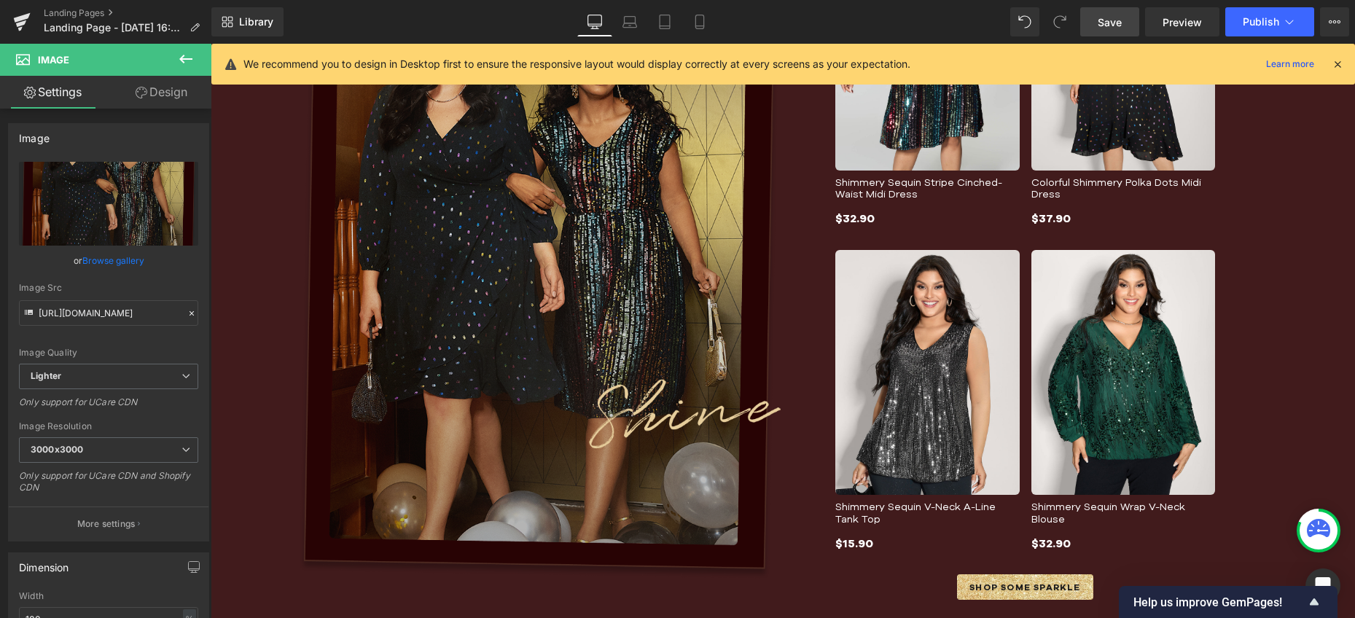
click at [634, 330] on img at bounding box center [540, 241] width 485 height 676
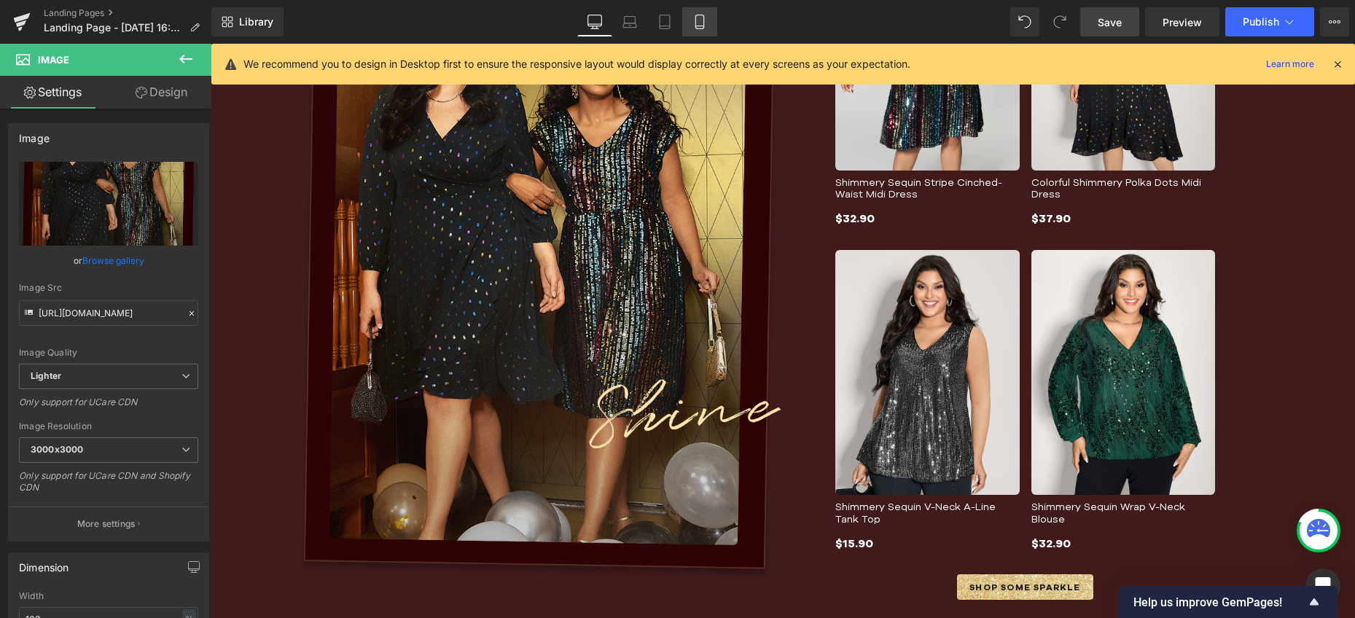
click at [700, 19] on icon at bounding box center [699, 22] width 15 height 15
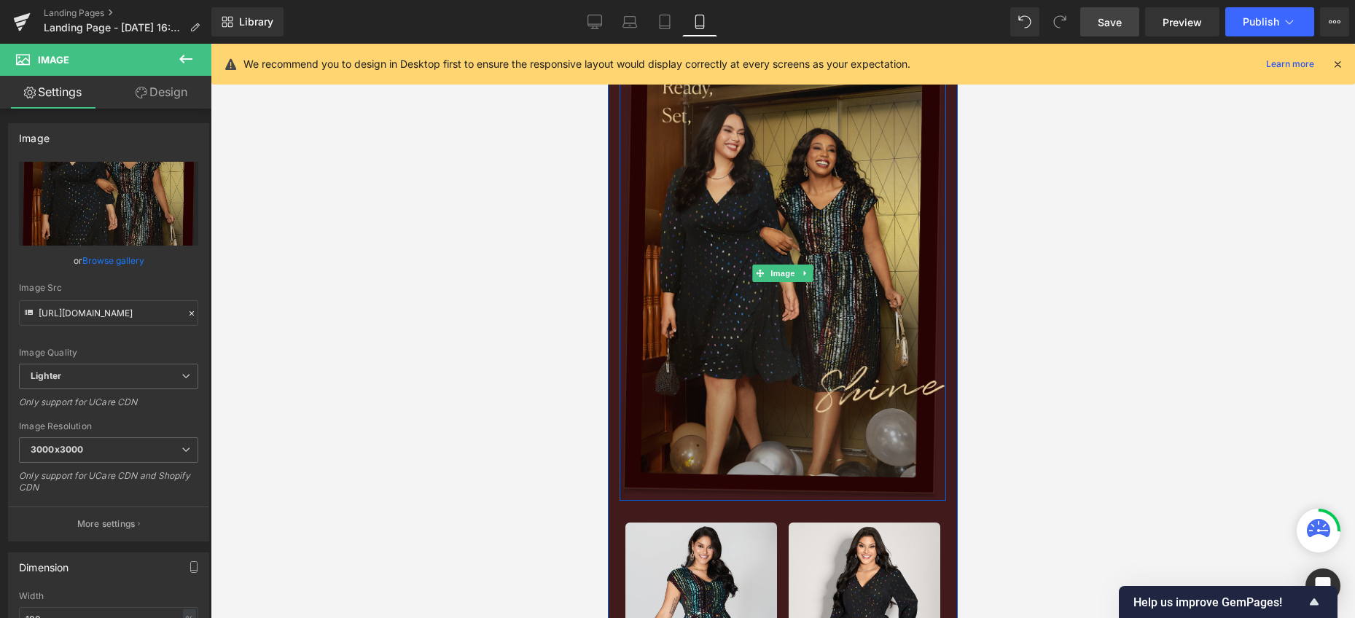
scroll to position [93, 0]
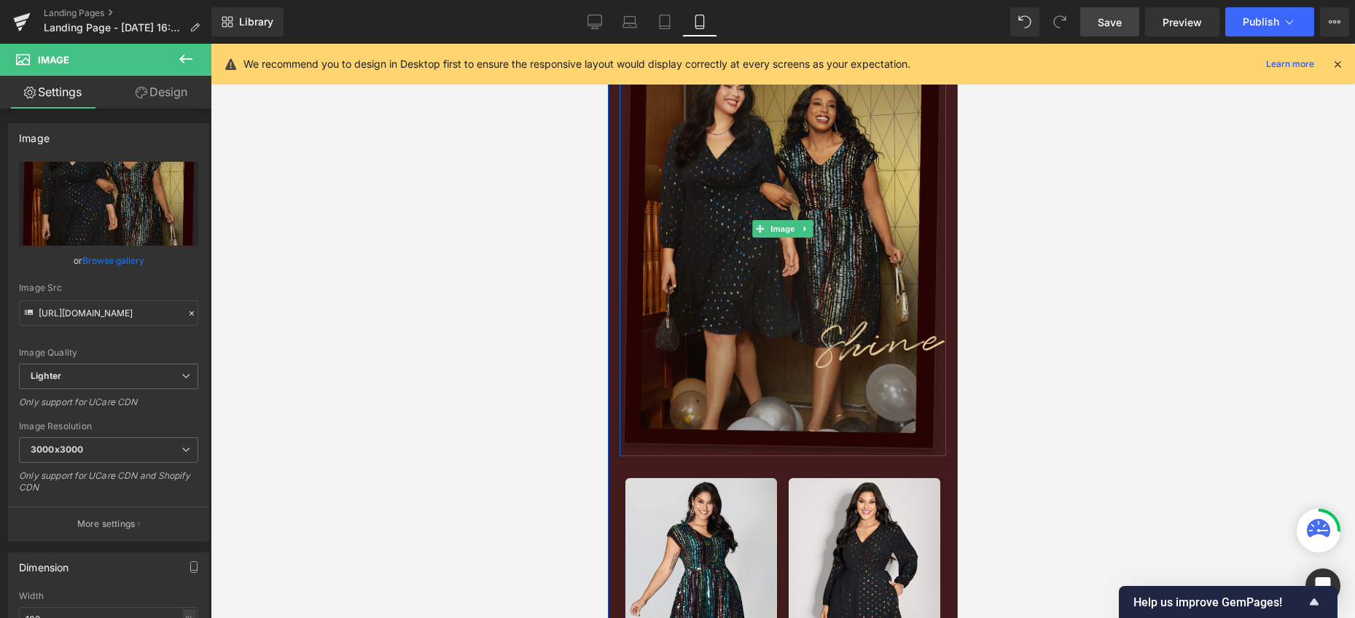
click at [784, 402] on img at bounding box center [782, 228] width 326 height 455
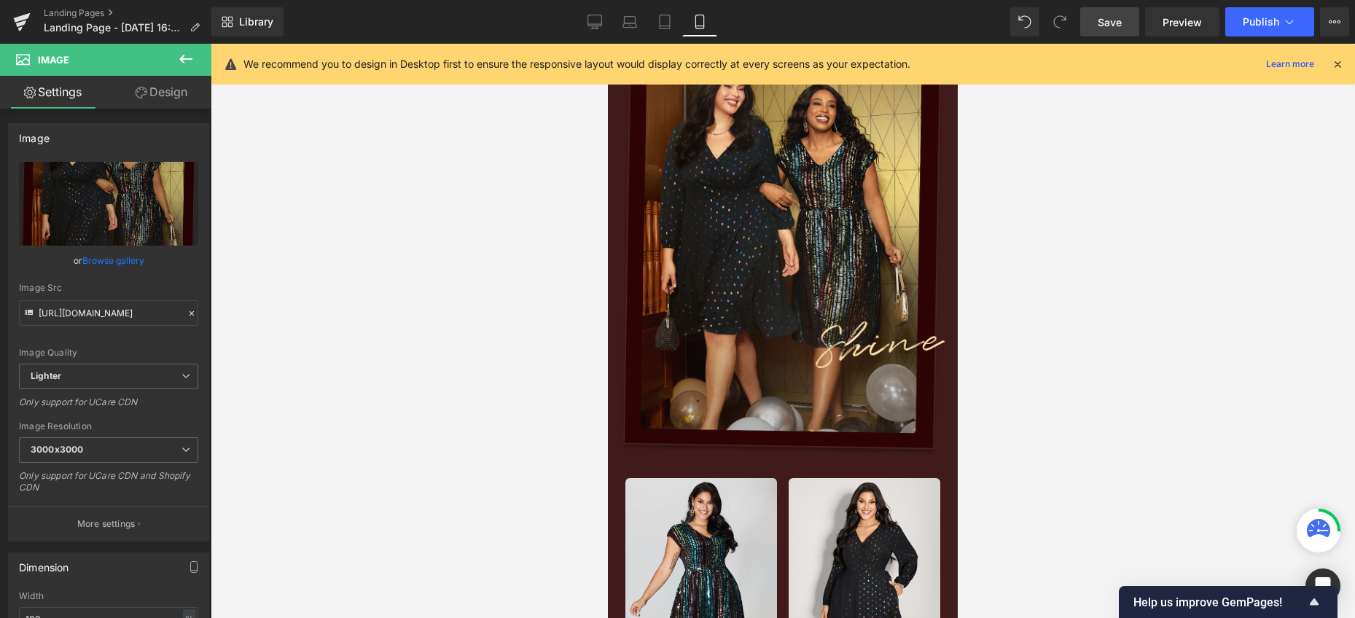
click at [178, 60] on icon at bounding box center [185, 58] width 17 height 17
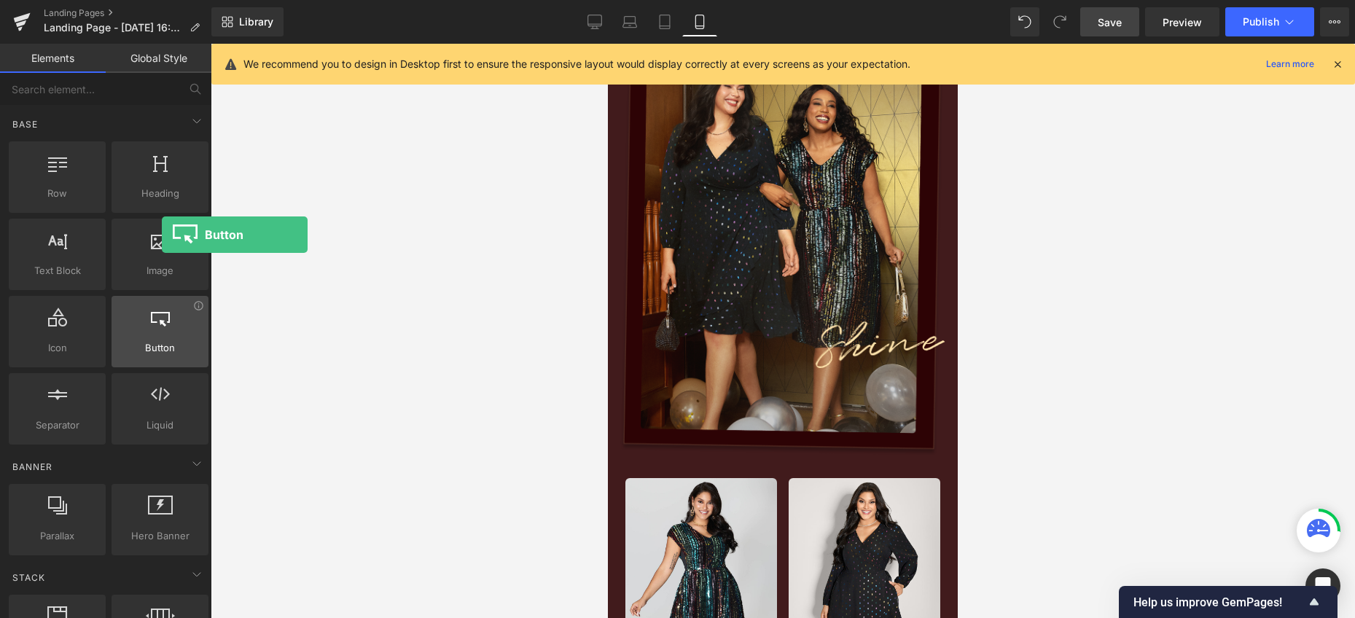
click at [162, 328] on div at bounding box center [160, 324] width 88 height 33
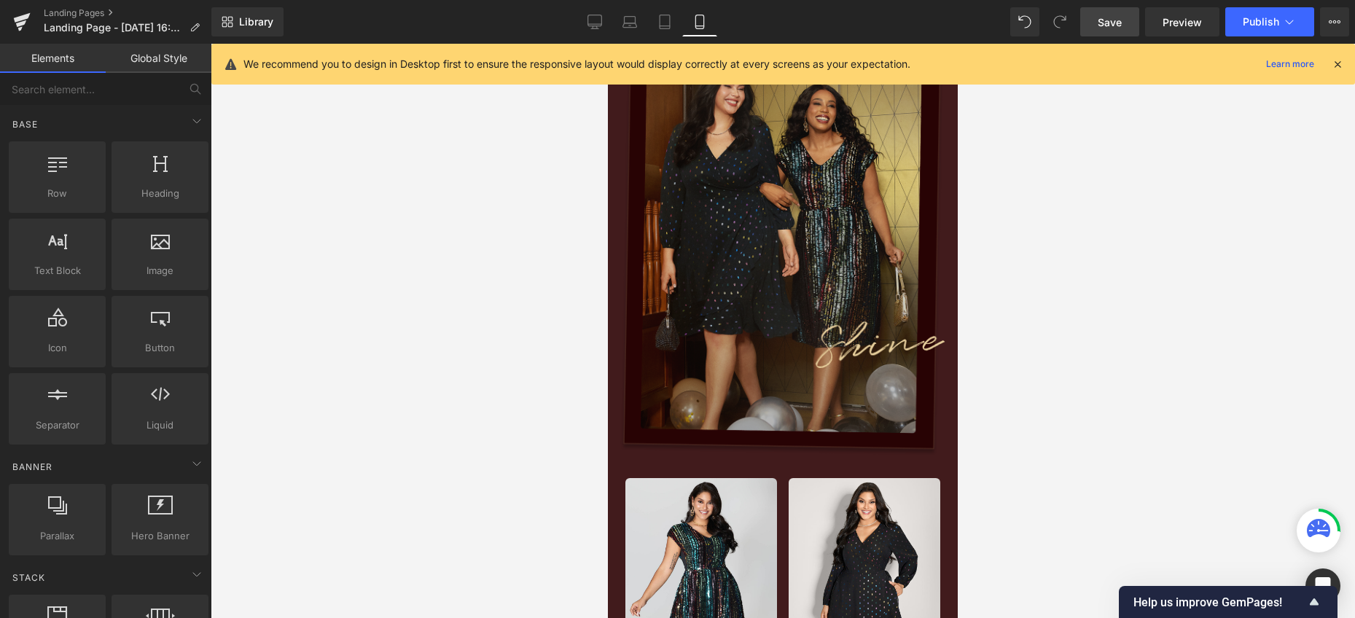
click at [748, 345] on img at bounding box center [782, 228] width 326 height 455
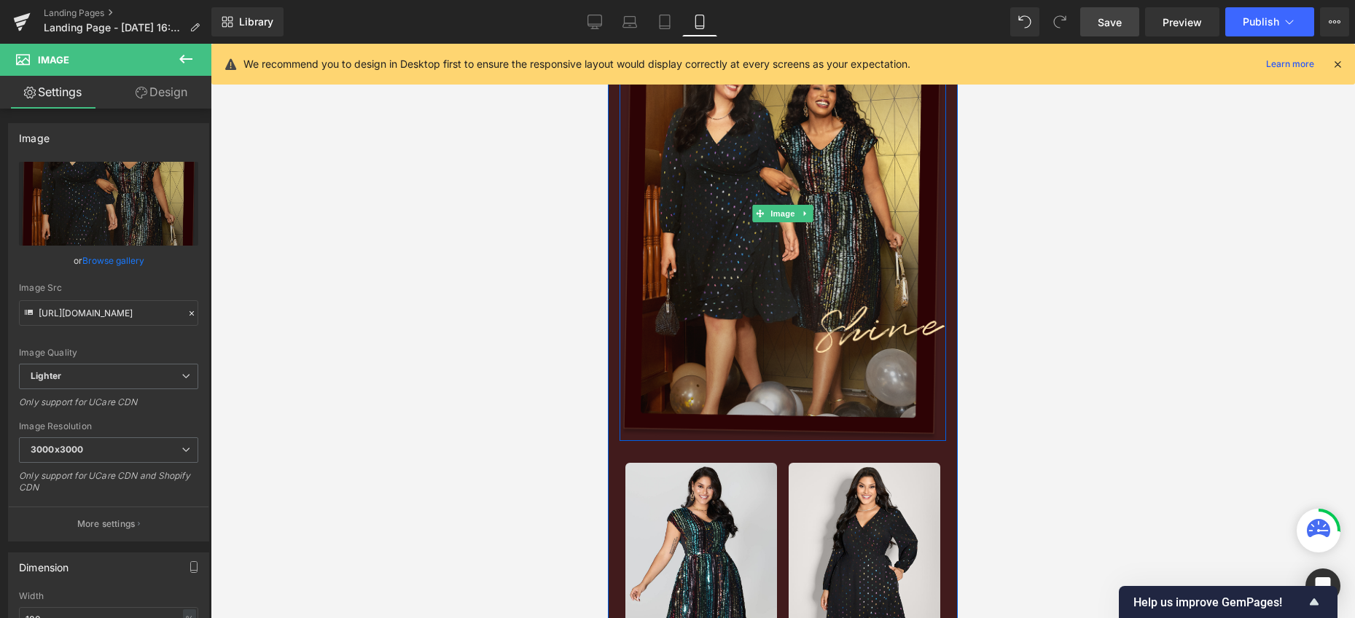
scroll to position [116, 0]
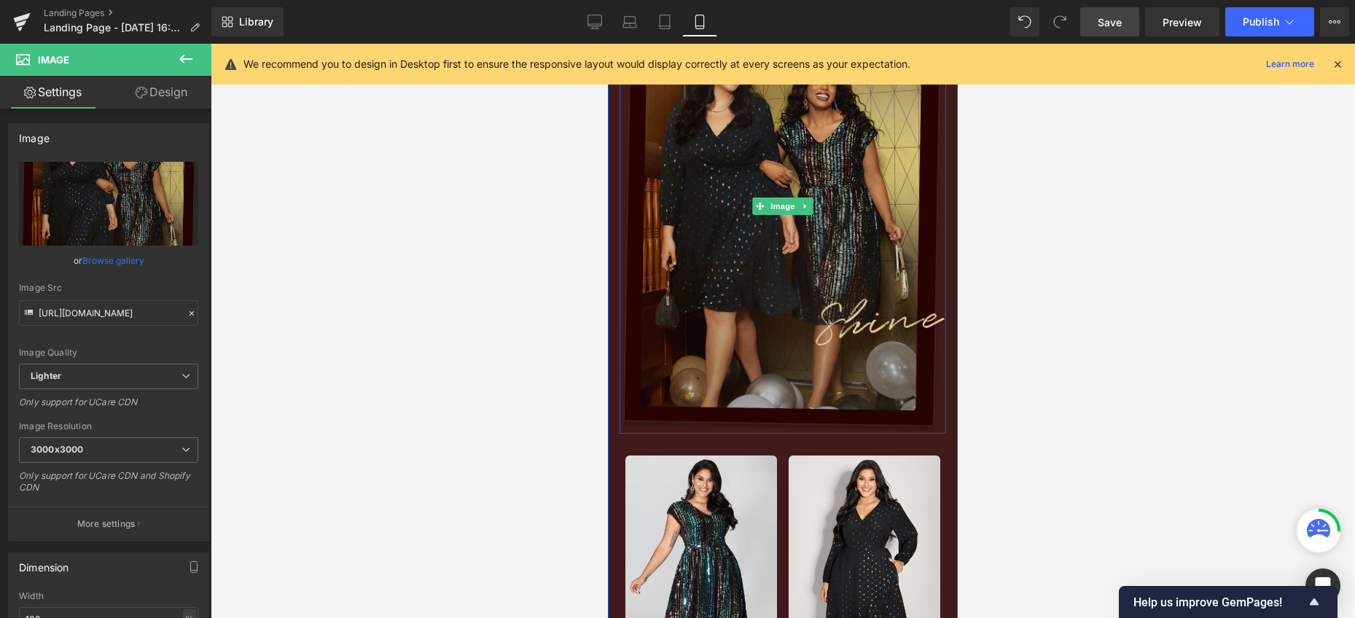
click at [730, 318] on img at bounding box center [782, 205] width 326 height 455
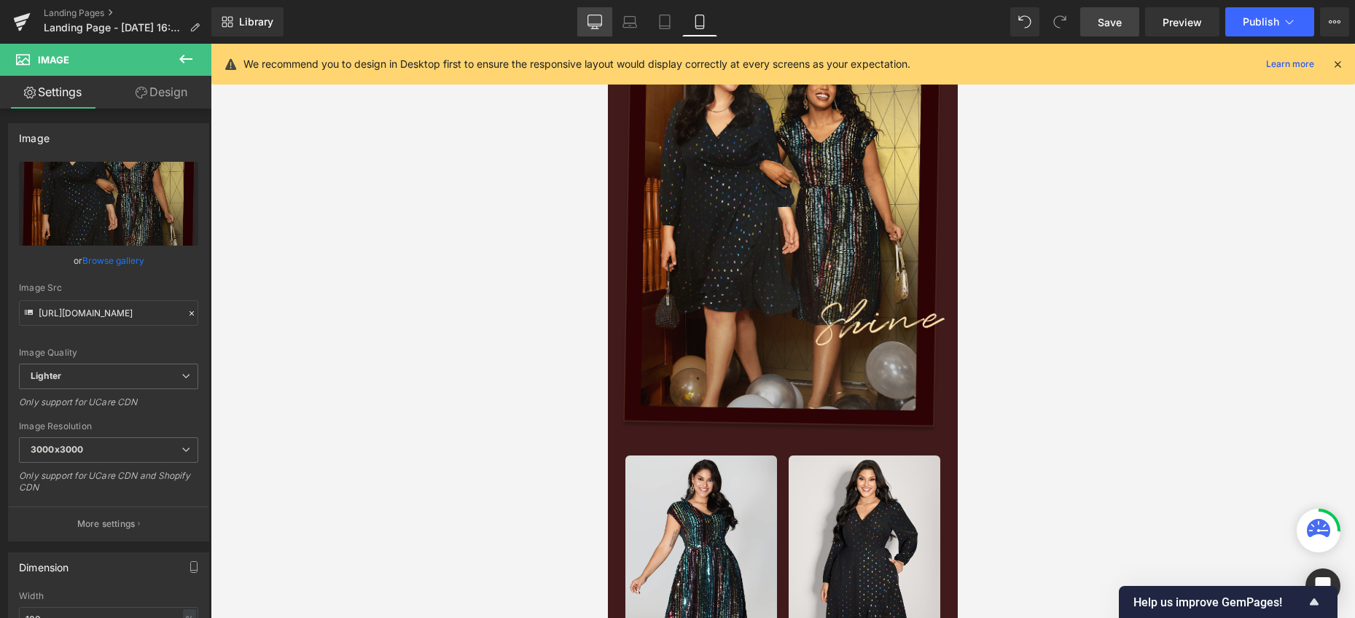
click at [590, 26] on icon at bounding box center [594, 22] width 15 height 15
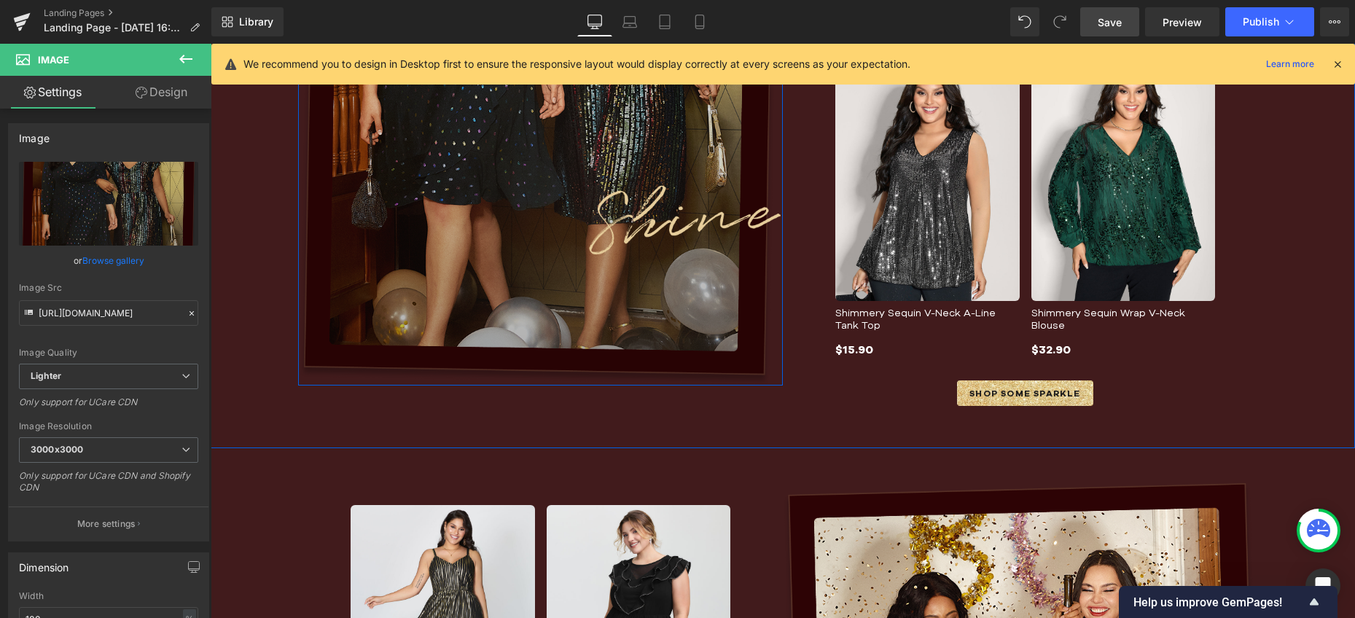
scroll to position [863, 0]
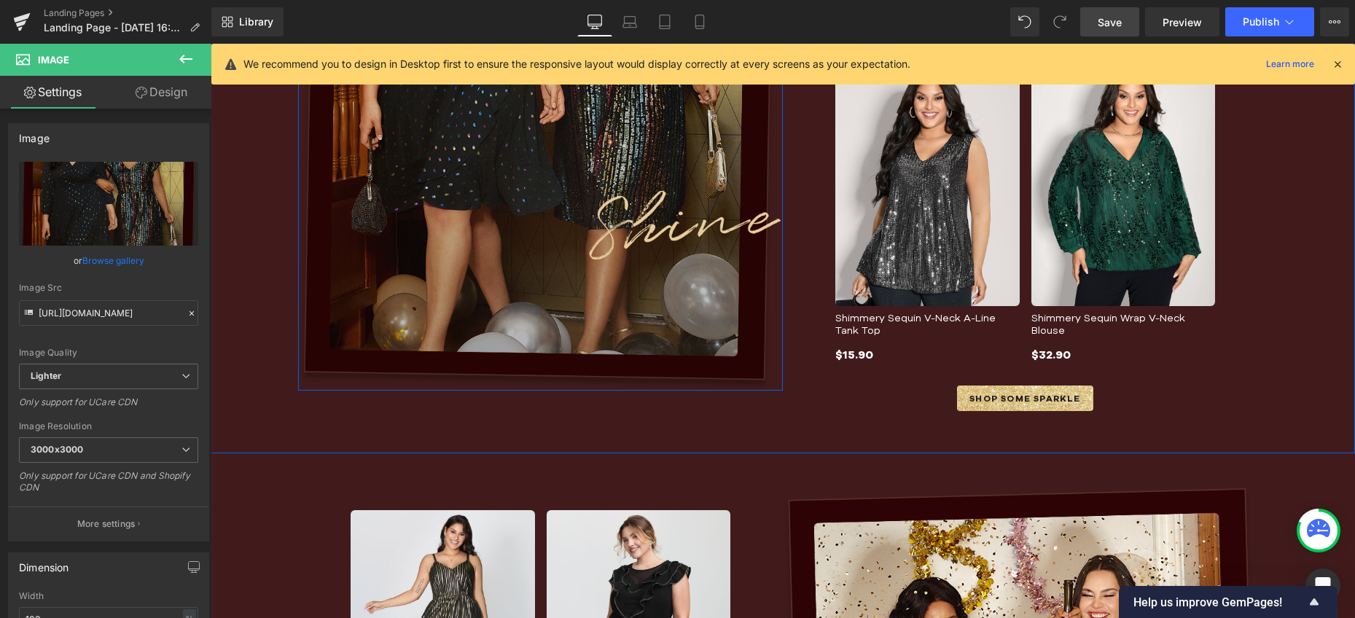
click at [377, 221] on img at bounding box center [540, 52] width 485 height 676
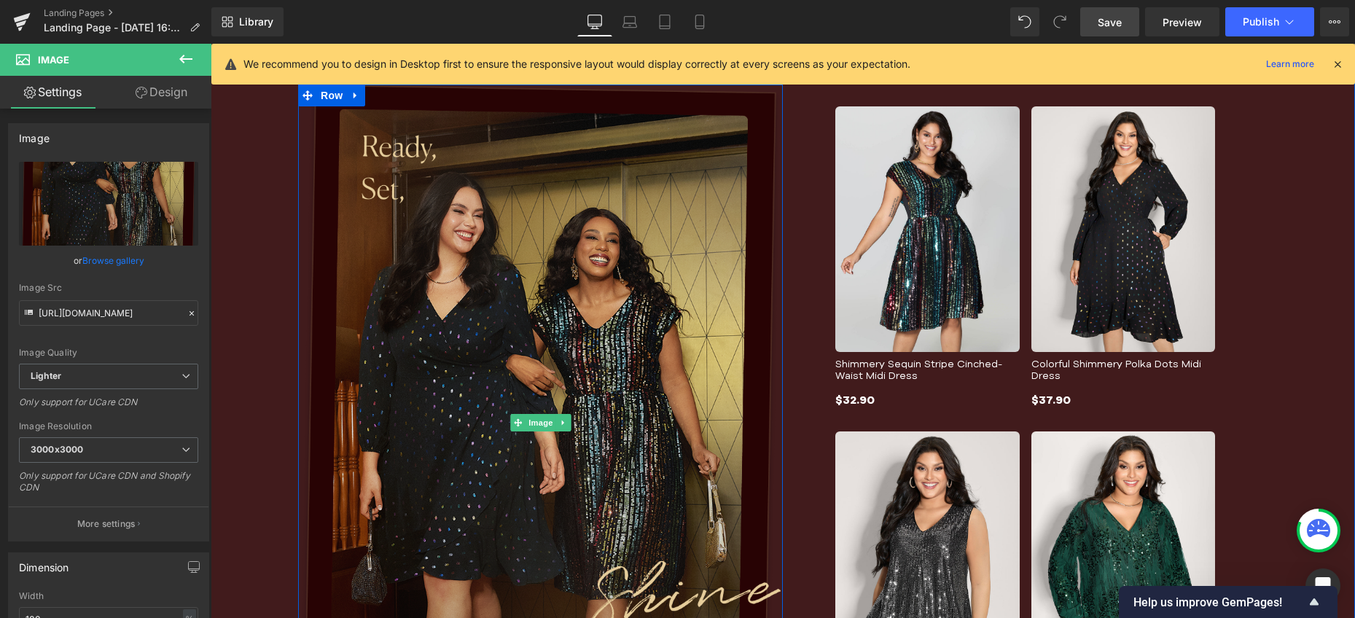
scroll to position [493, 0]
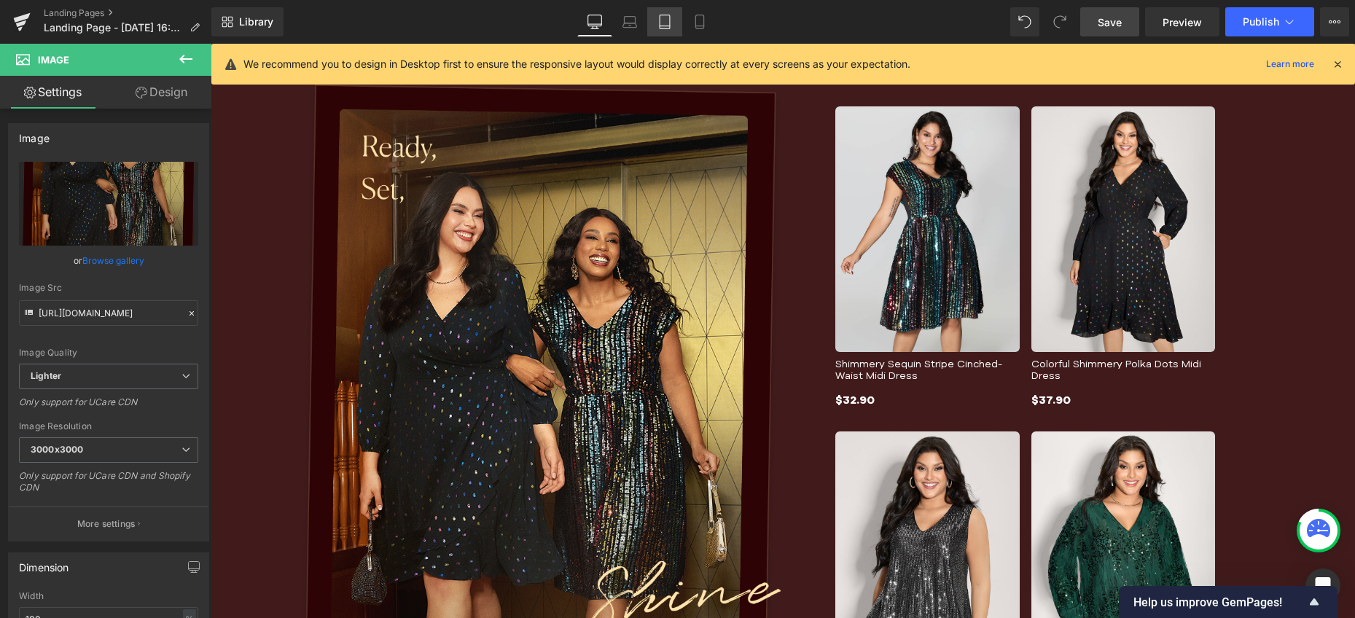
click at [662, 28] on icon at bounding box center [664, 22] width 10 height 14
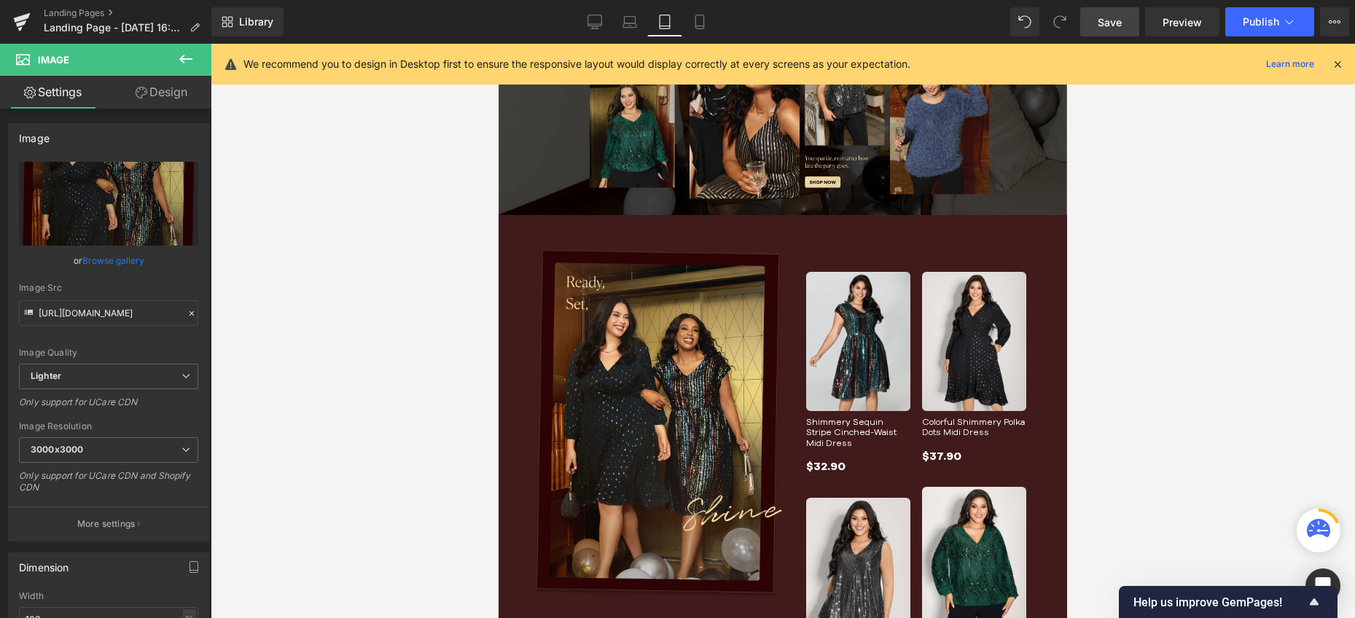
scroll to position [172, 0]
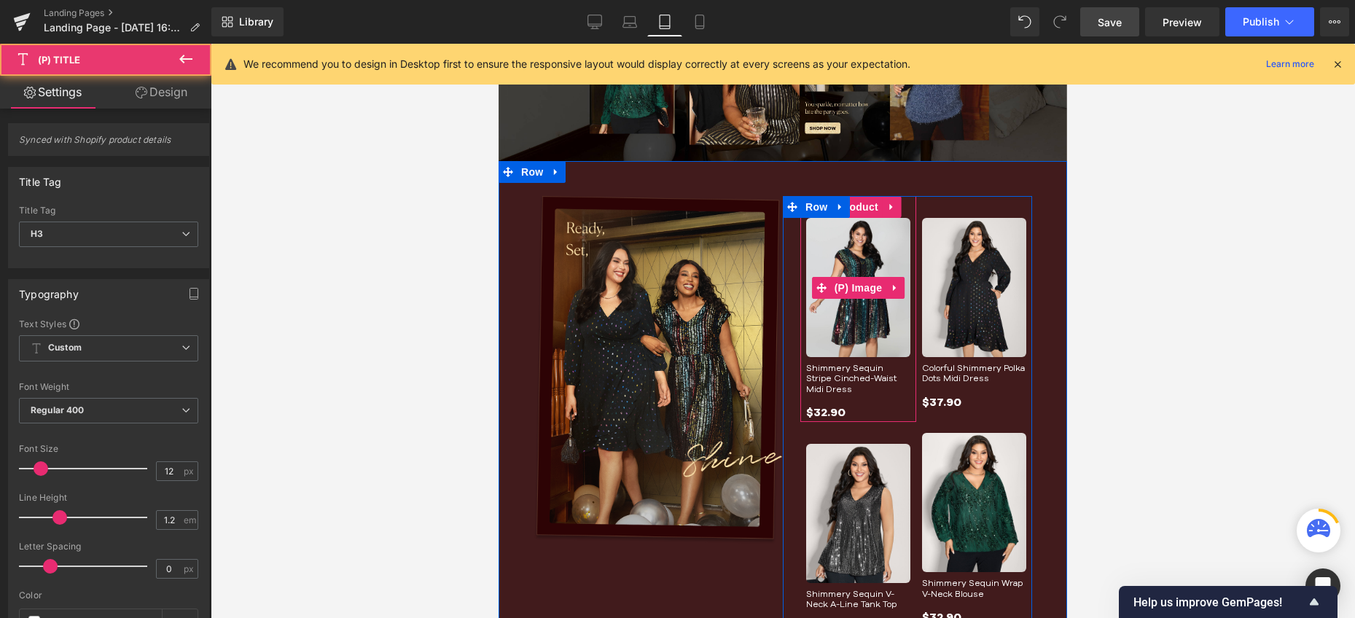
click at [858, 366] on link "Shimmery Sequin Stripe Cinched-Waist Midi Dress" at bounding box center [858, 378] width 104 height 31
click at [860, 377] on span "(P) Title" at bounding box center [858, 380] width 47 height 22
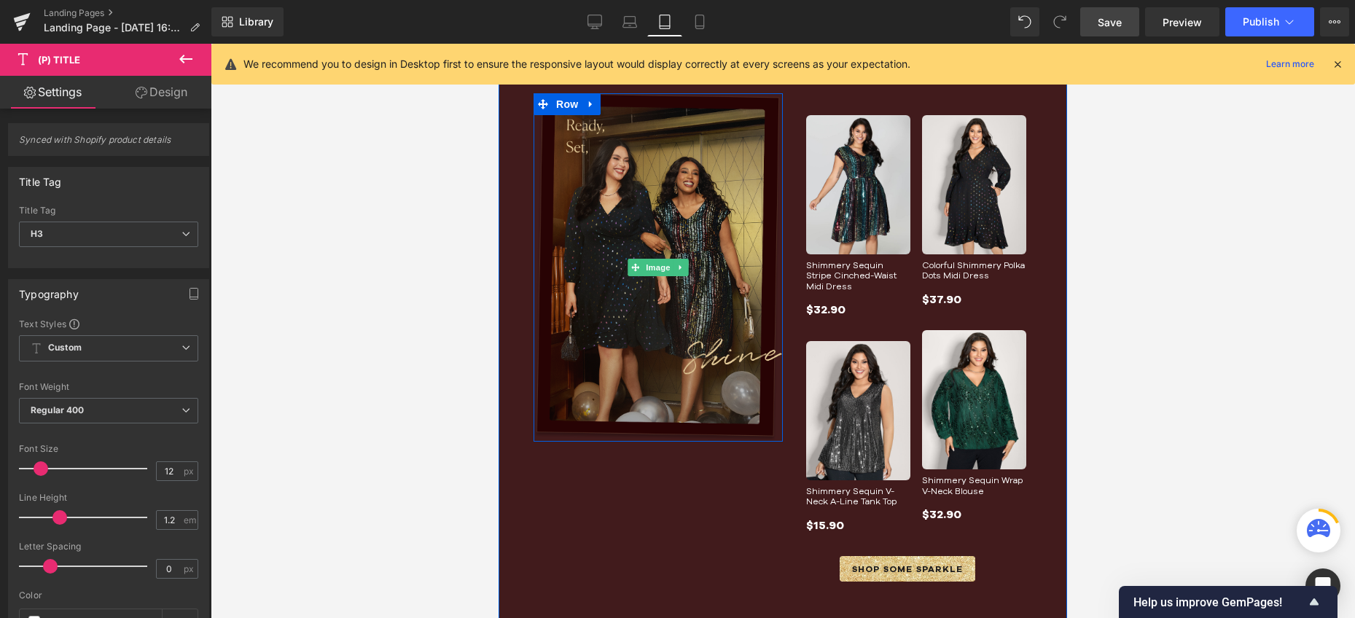
scroll to position [329, 0]
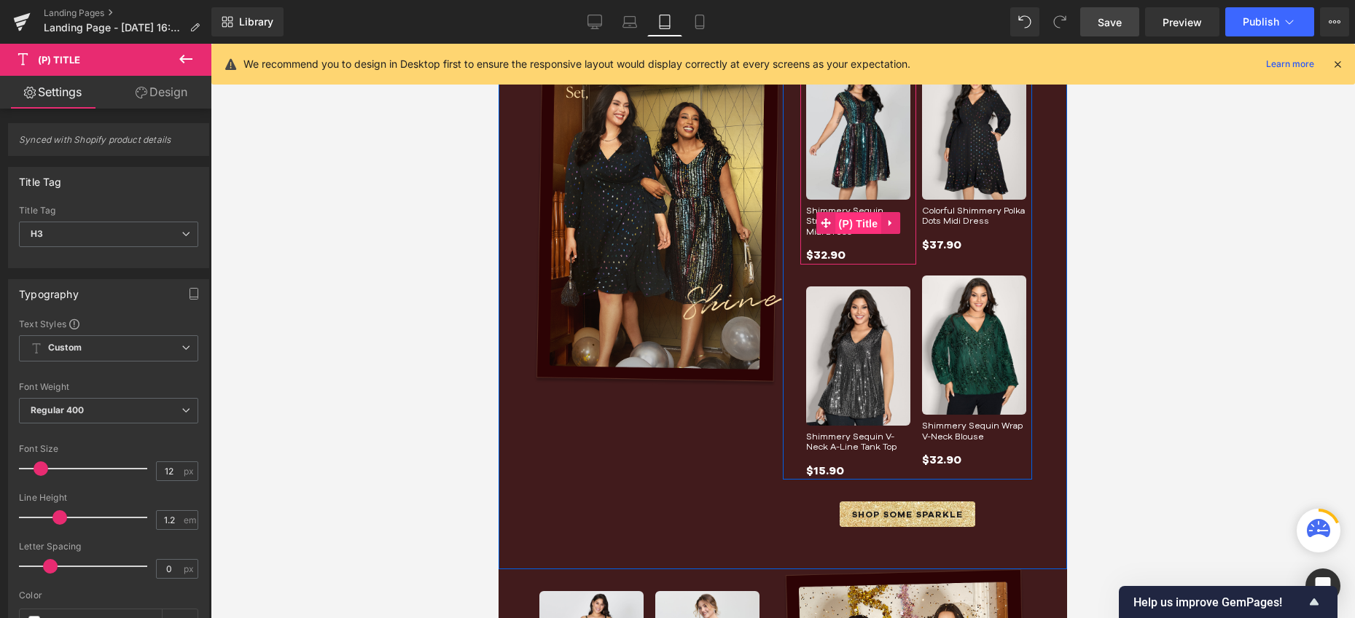
click at [862, 216] on span "(P) Title" at bounding box center [858, 224] width 47 height 22
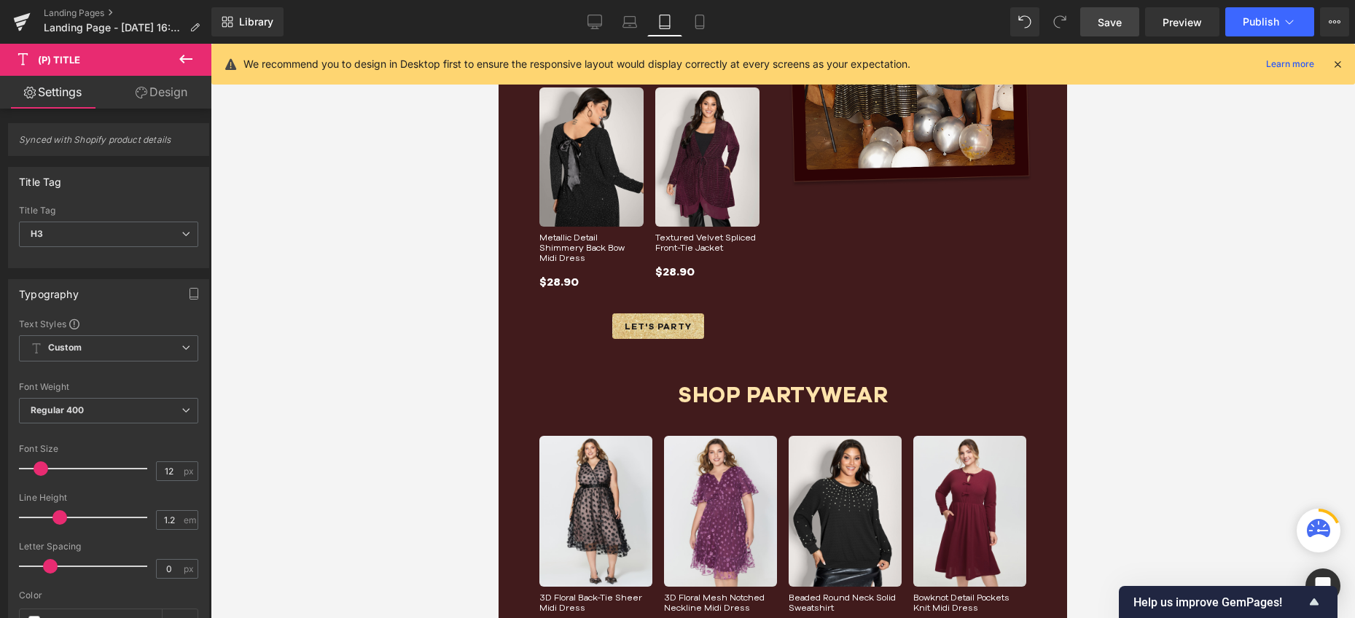
scroll to position [826, 0]
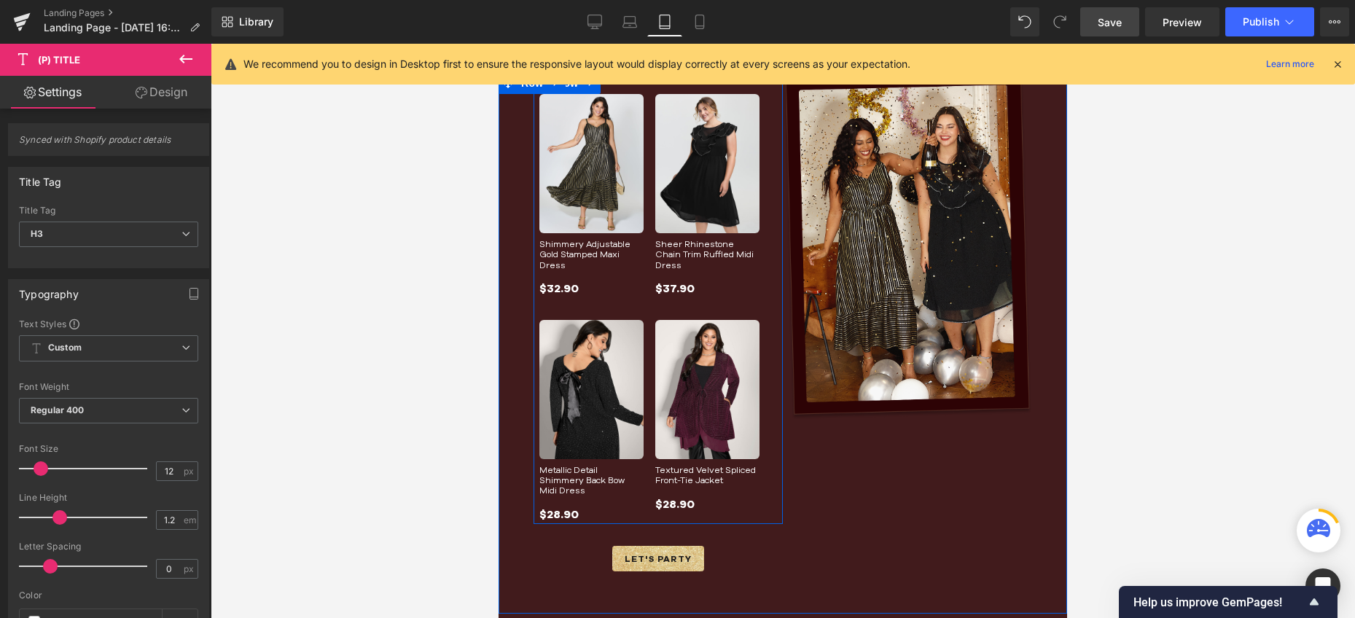
click at [675, 388] on img at bounding box center [707, 389] width 104 height 139
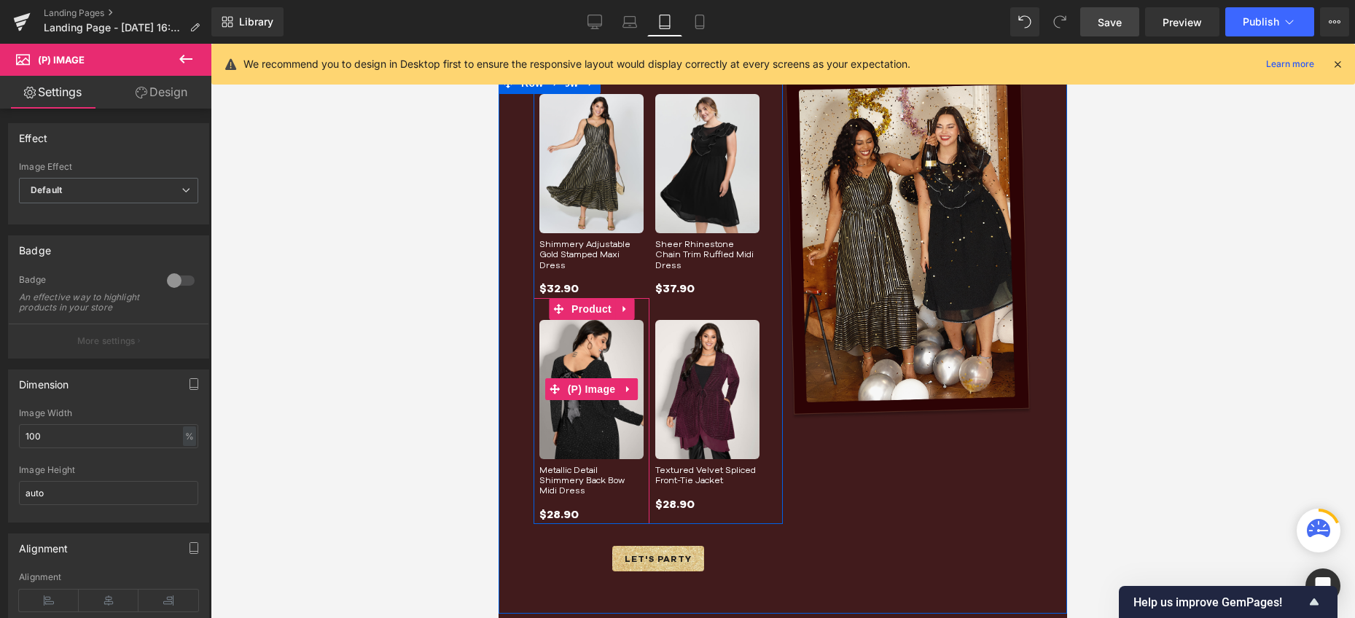
click at [569, 406] on img at bounding box center [591, 389] width 104 height 139
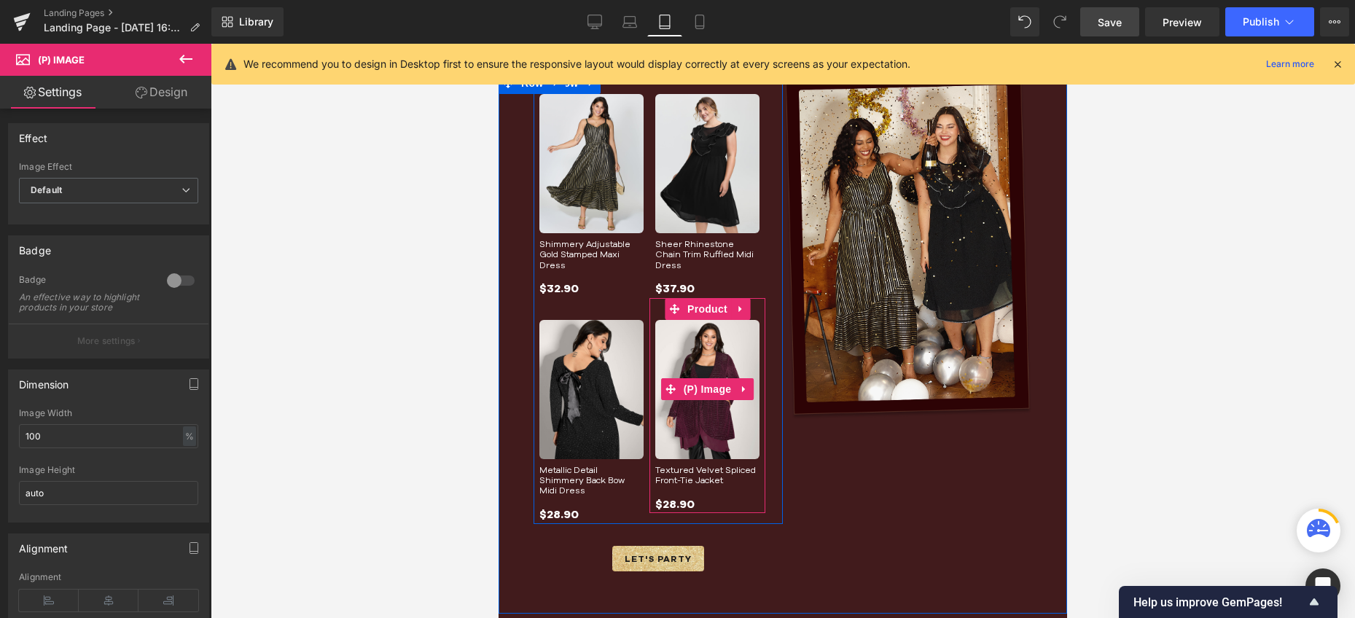
click at [709, 431] on img at bounding box center [707, 389] width 104 height 139
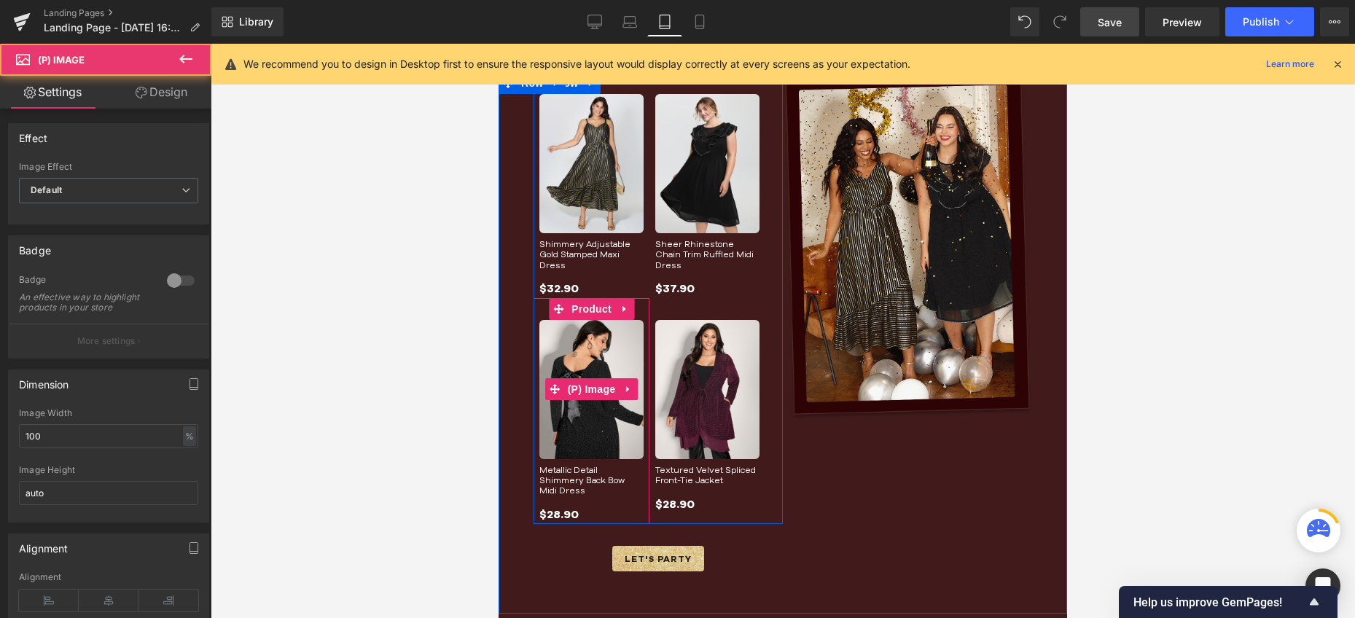
click at [562, 418] on img at bounding box center [591, 389] width 104 height 139
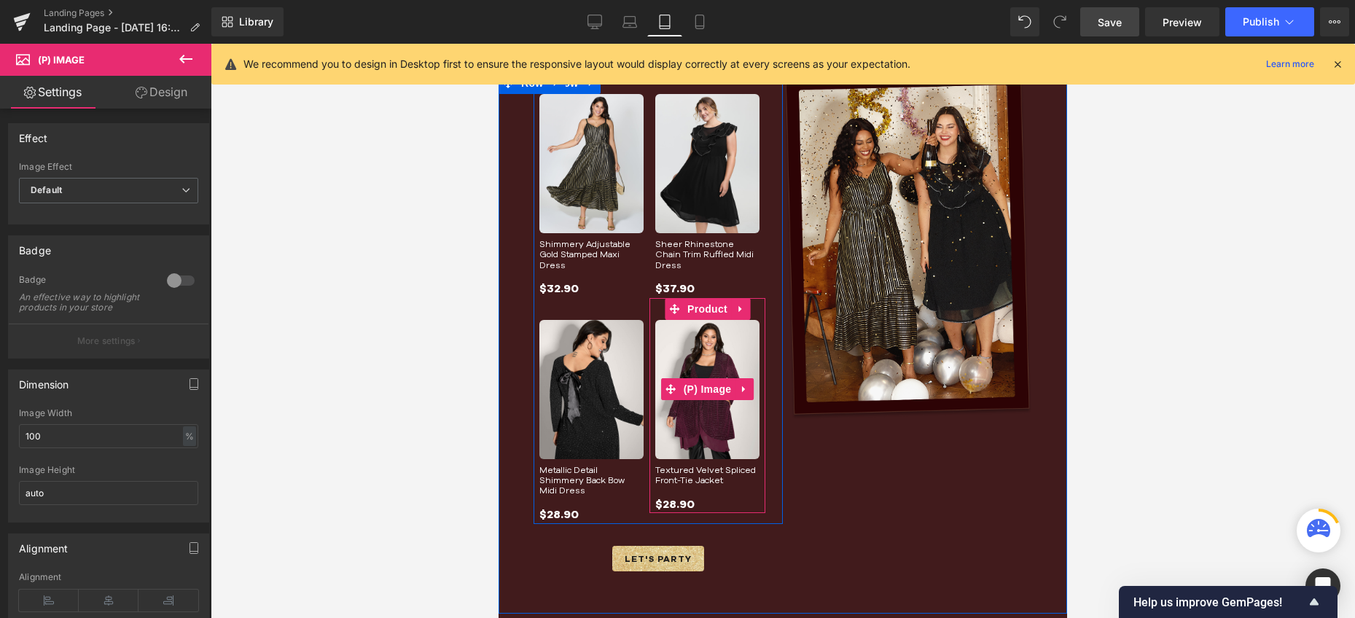
click at [728, 418] on img at bounding box center [707, 389] width 104 height 139
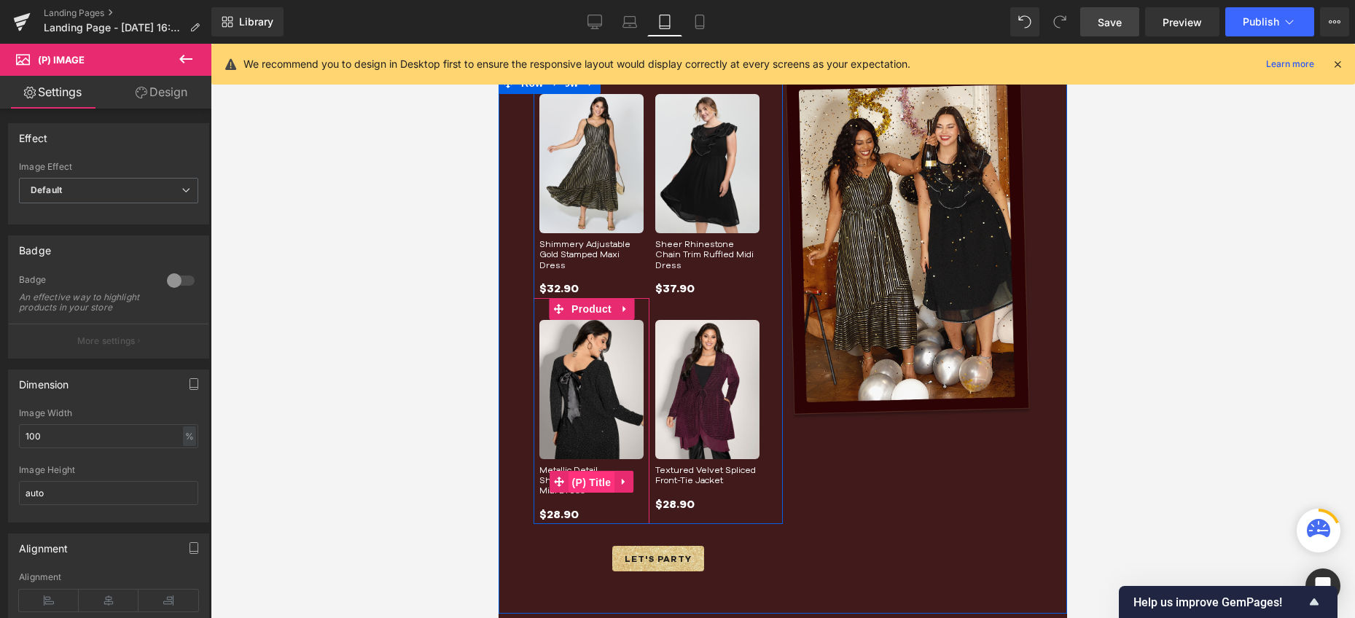
click at [576, 474] on span "(P) Title" at bounding box center [591, 482] width 47 height 22
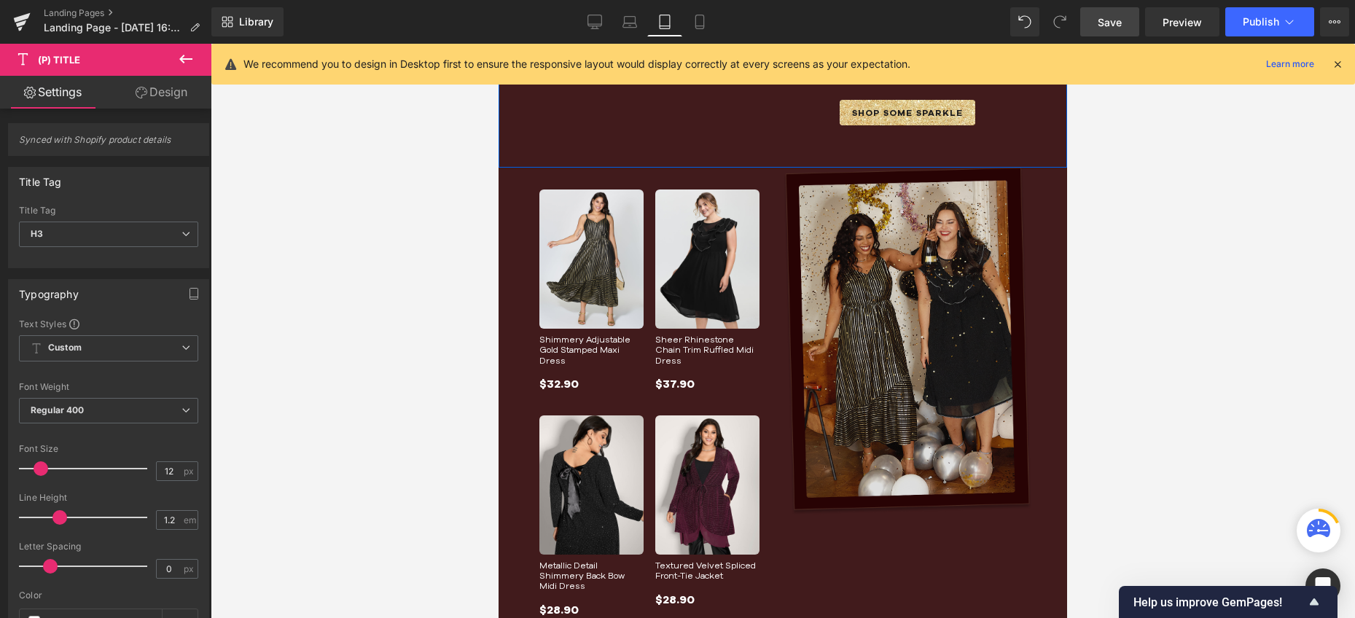
scroll to position [801, 0]
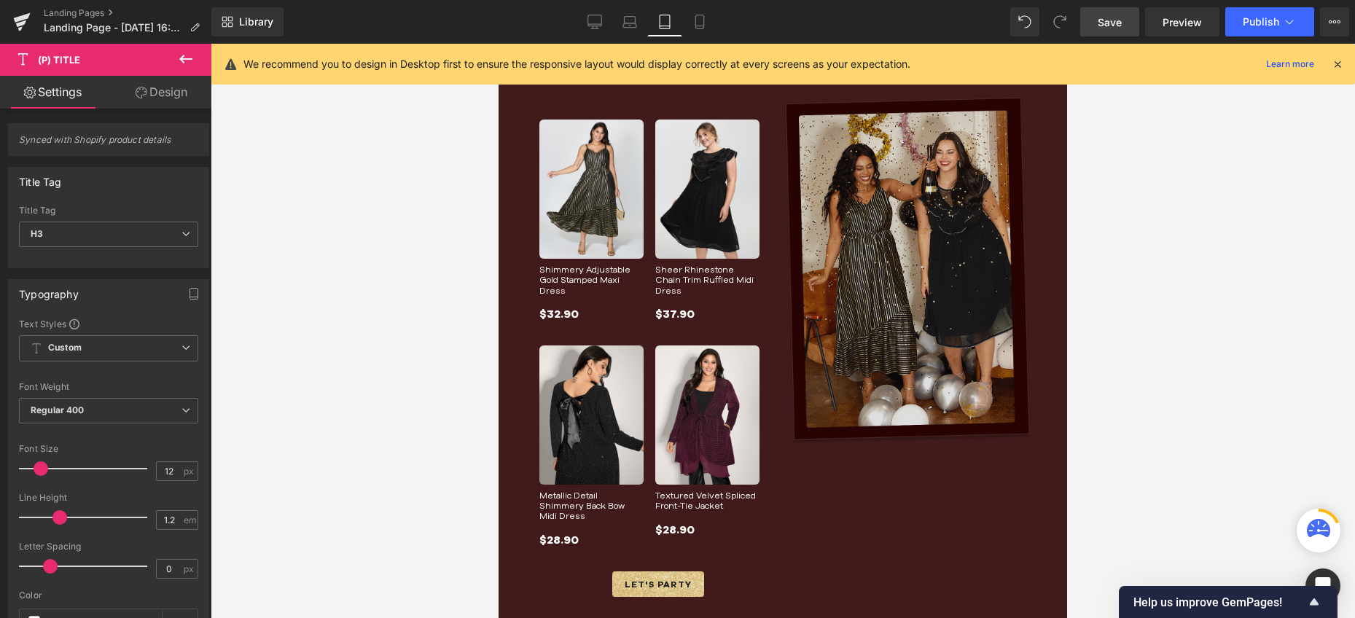
click at [866, 340] on img at bounding box center [907, 272] width 249 height 348
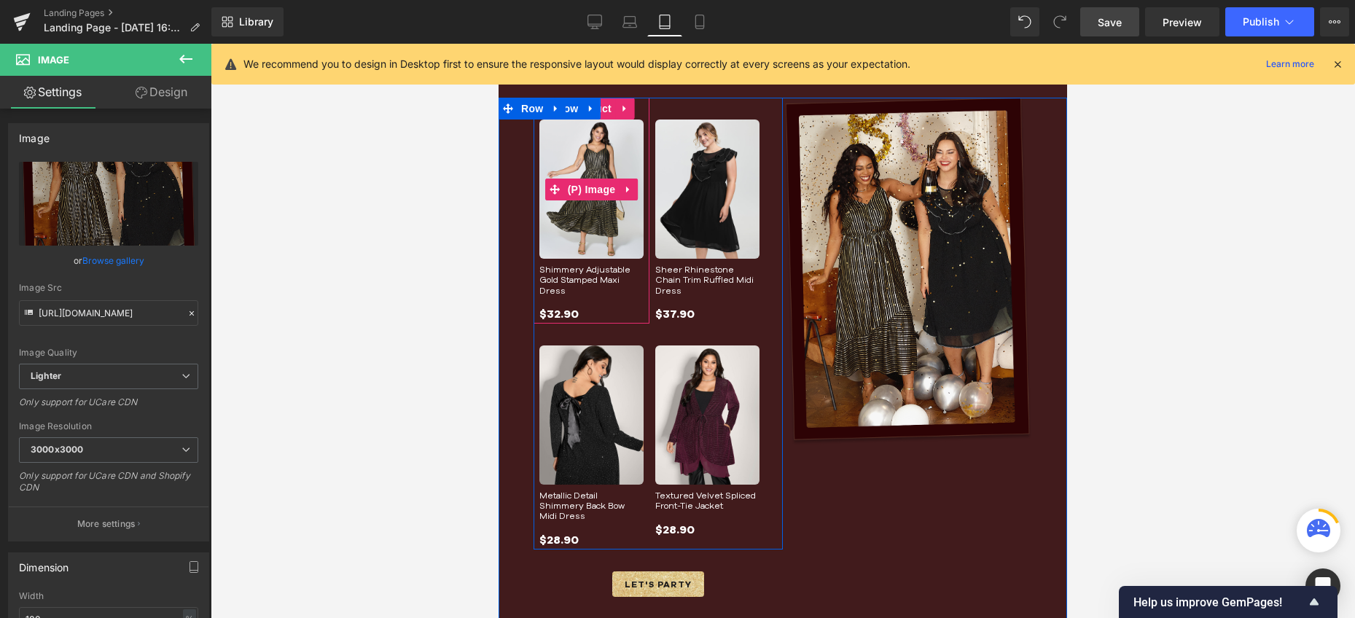
click at [600, 234] on img at bounding box center [591, 189] width 104 height 139
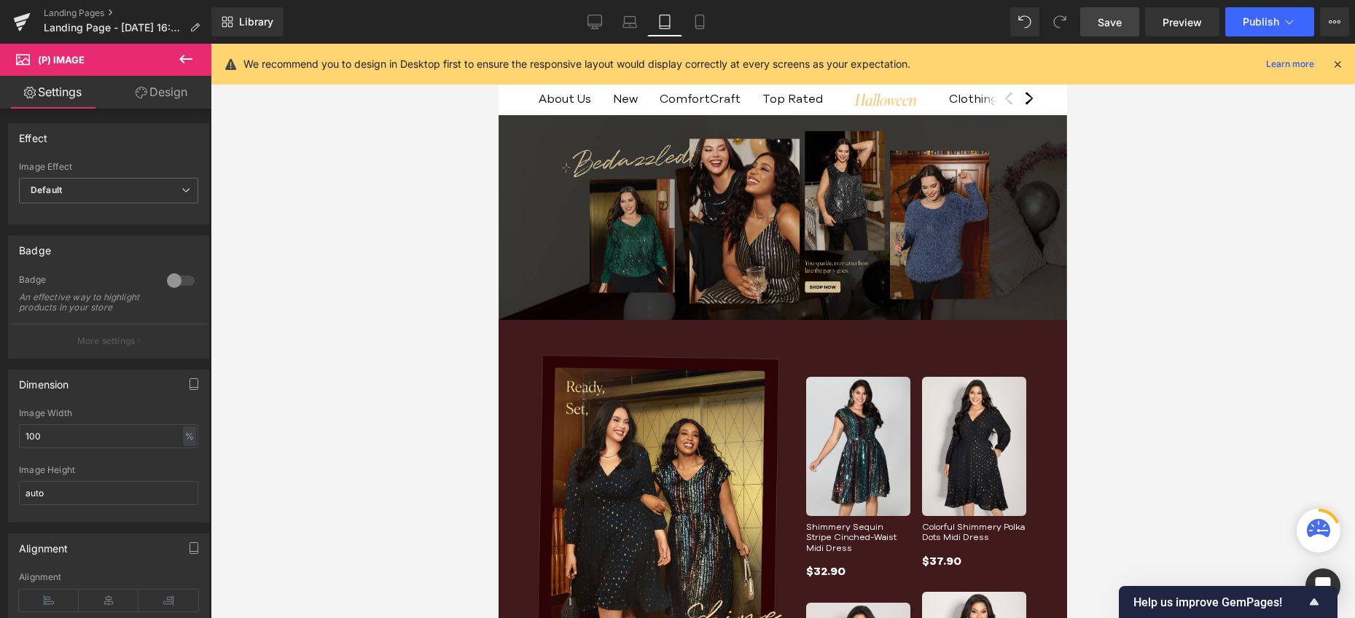
scroll to position [0, 0]
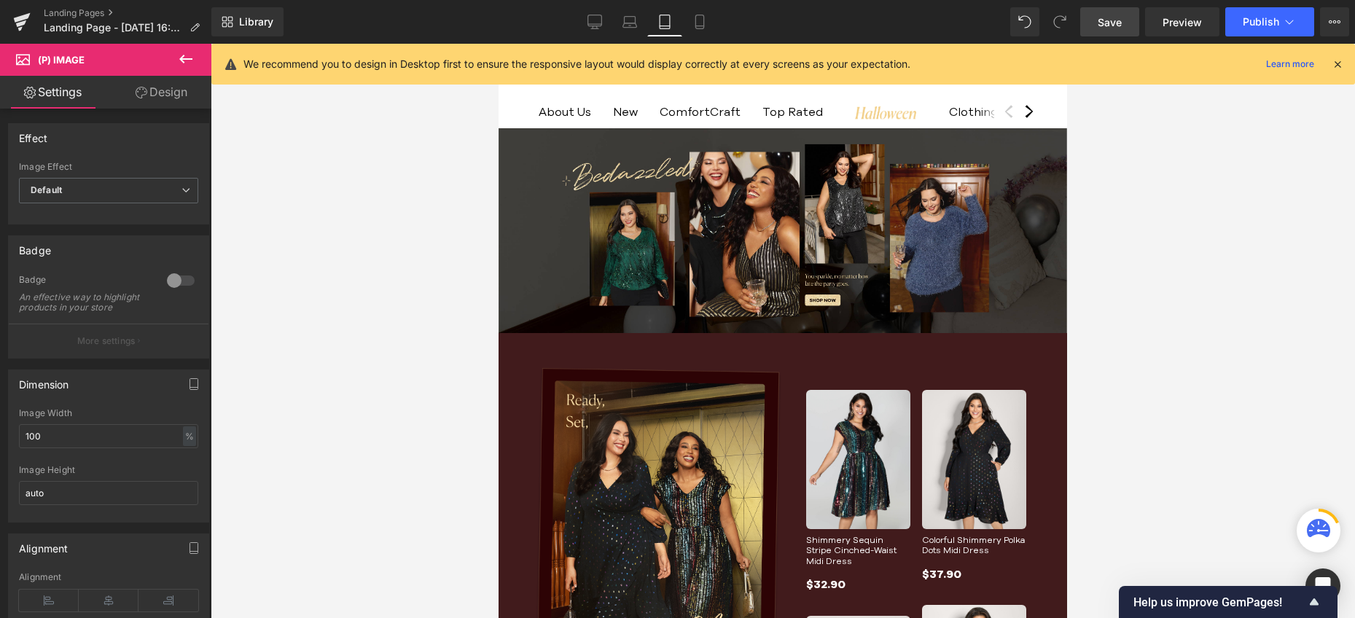
click at [662, 17] on icon at bounding box center [664, 22] width 15 height 15
click at [1342, 66] on icon at bounding box center [1337, 64] width 13 height 13
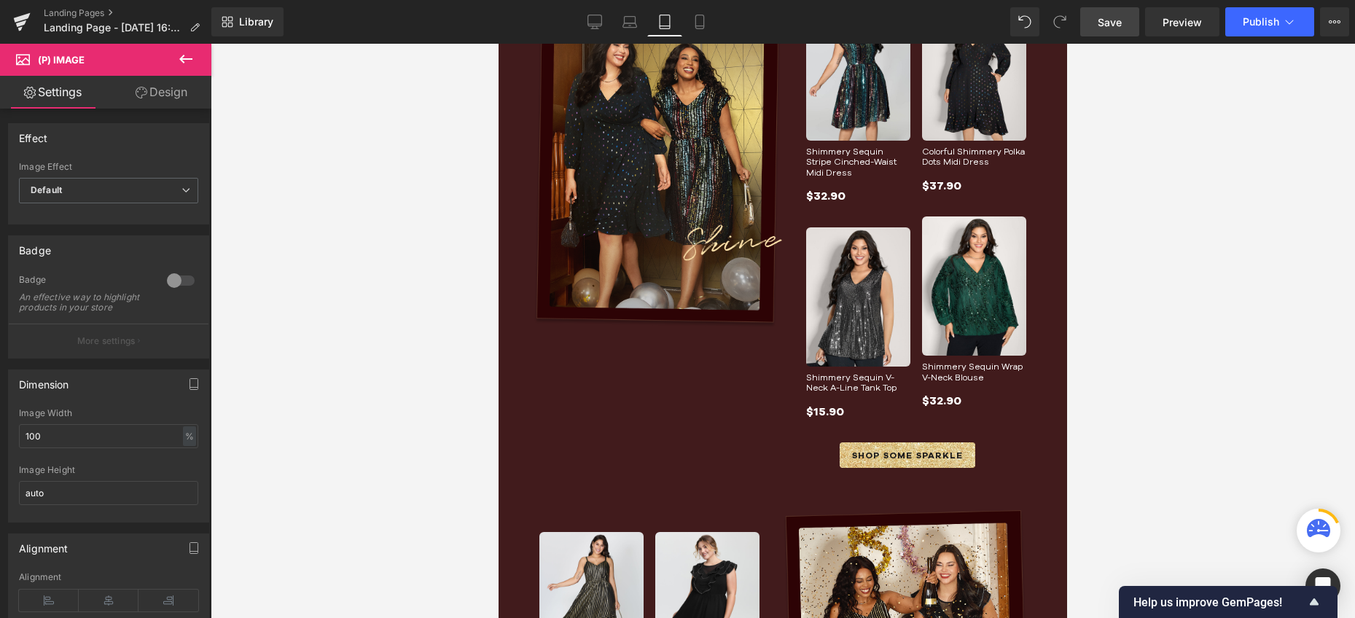
scroll to position [728, 0]
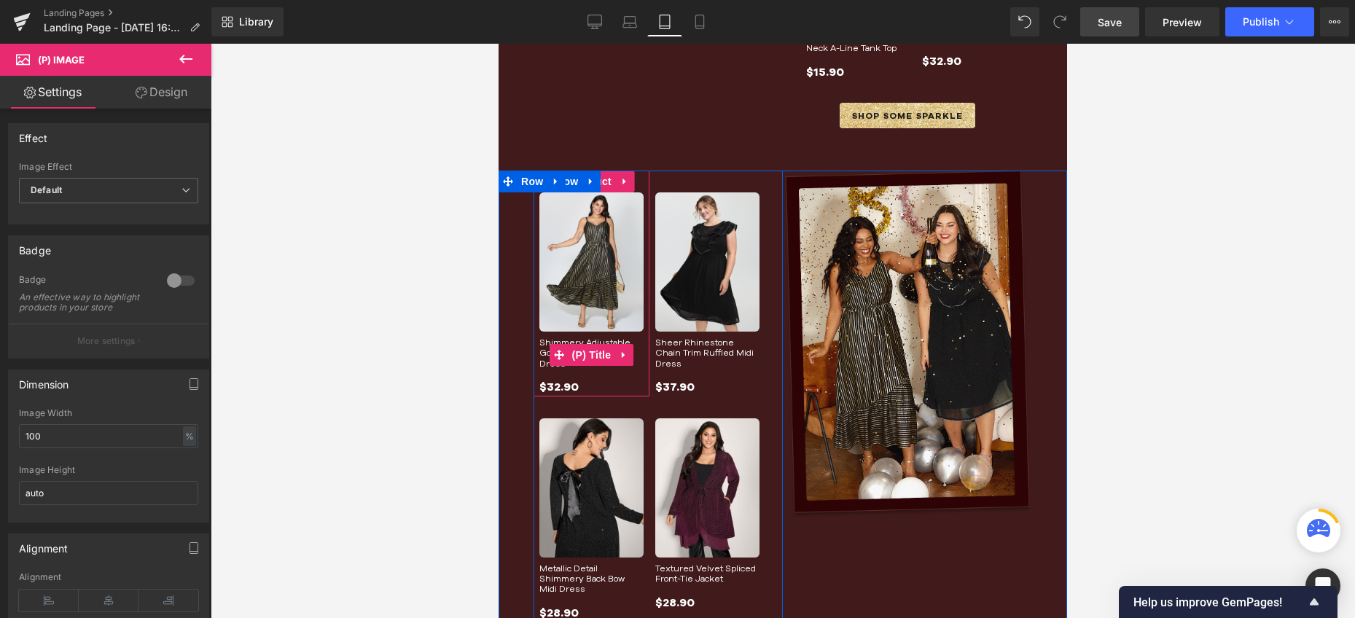
click at [554, 353] on icon at bounding box center [559, 355] width 10 height 10
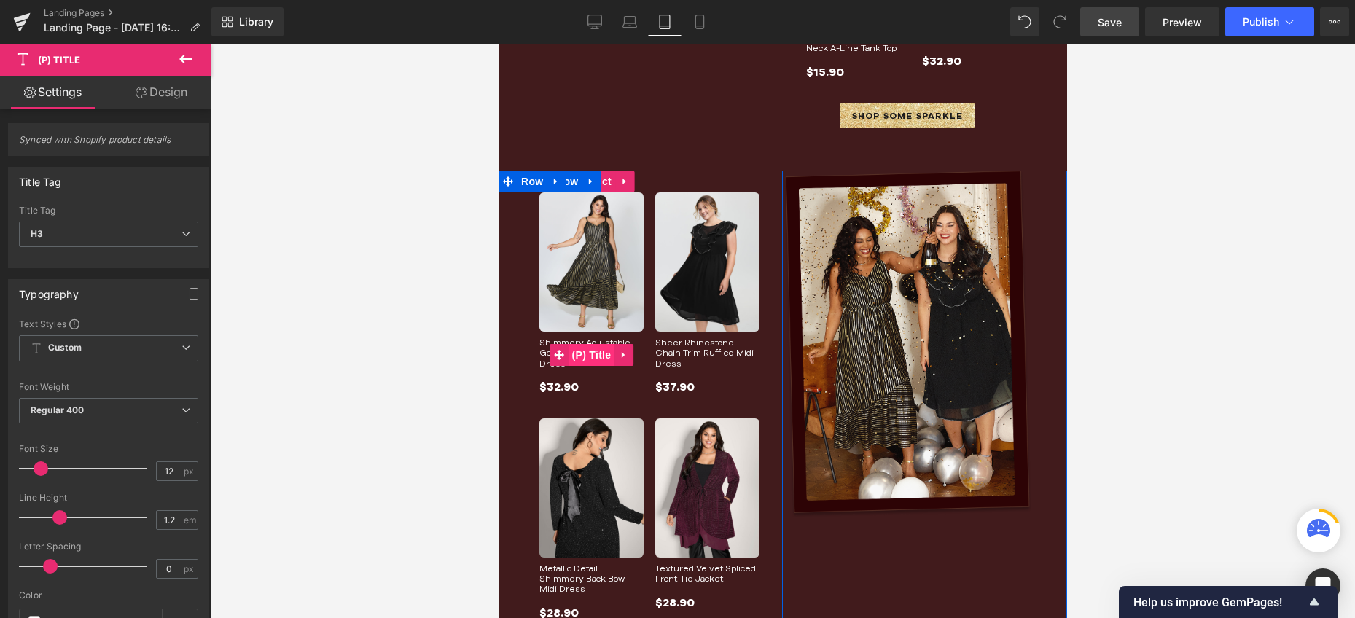
click at [576, 348] on span "(P) Title" at bounding box center [591, 355] width 47 height 22
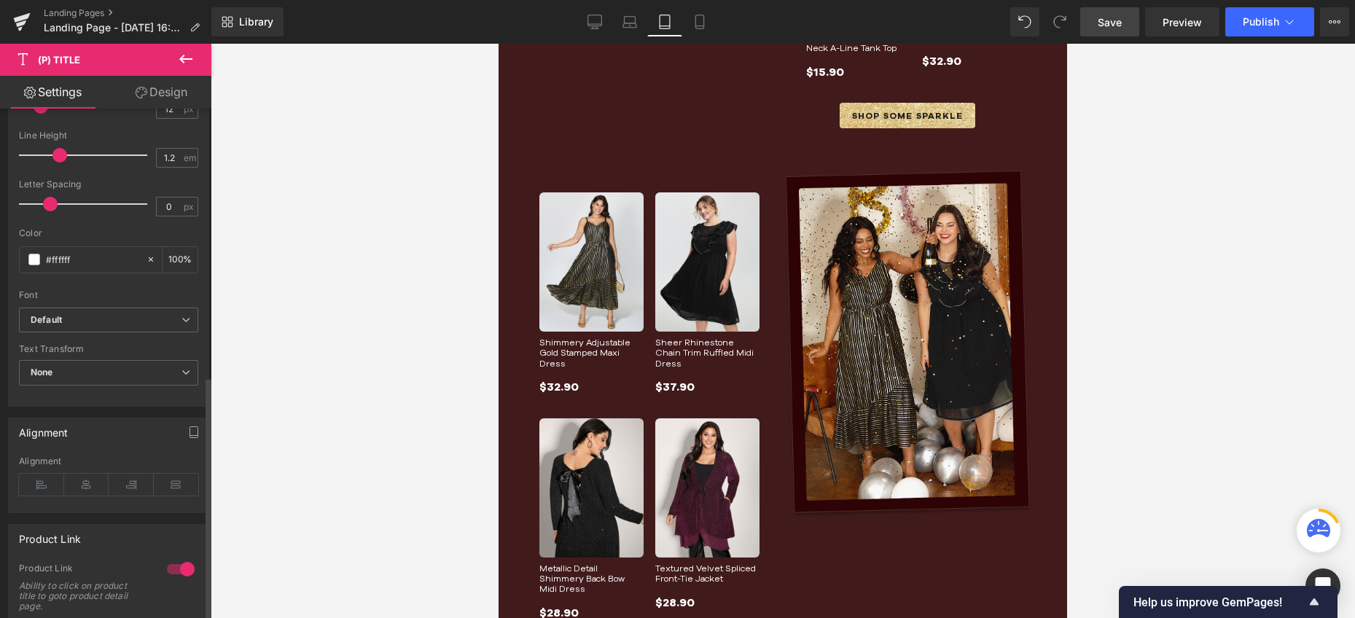
scroll to position [561, 0]
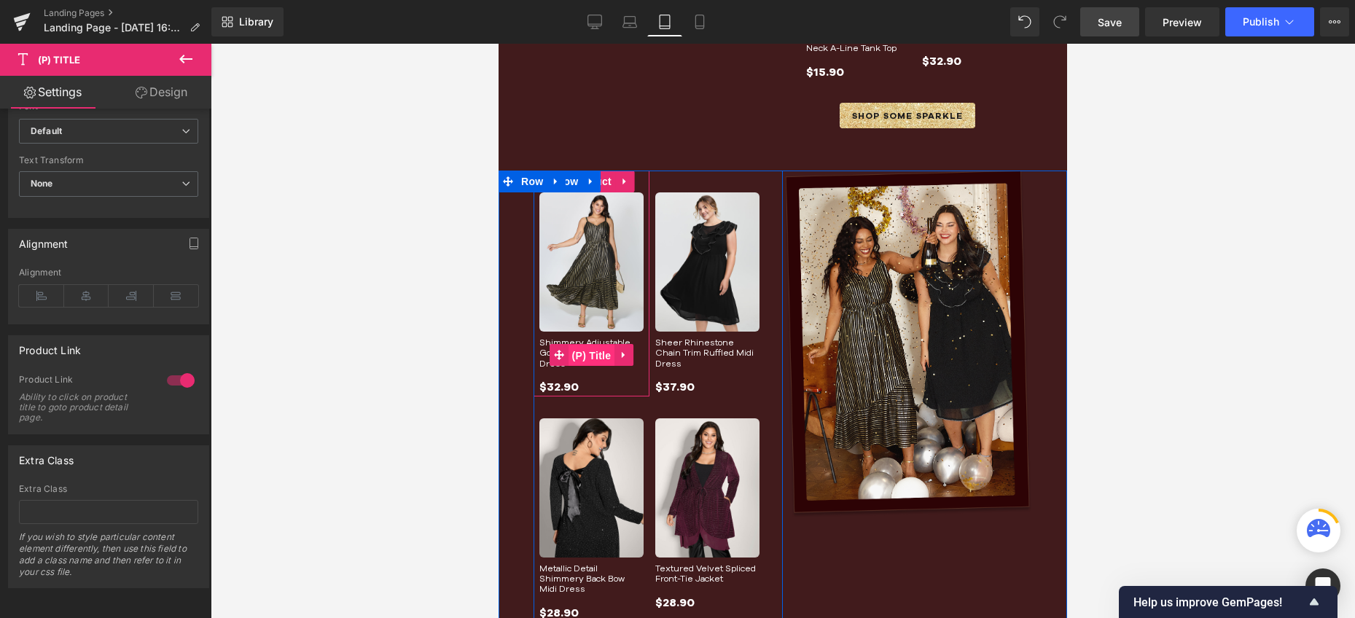
click at [586, 352] on span "(P) Title" at bounding box center [591, 356] width 47 height 22
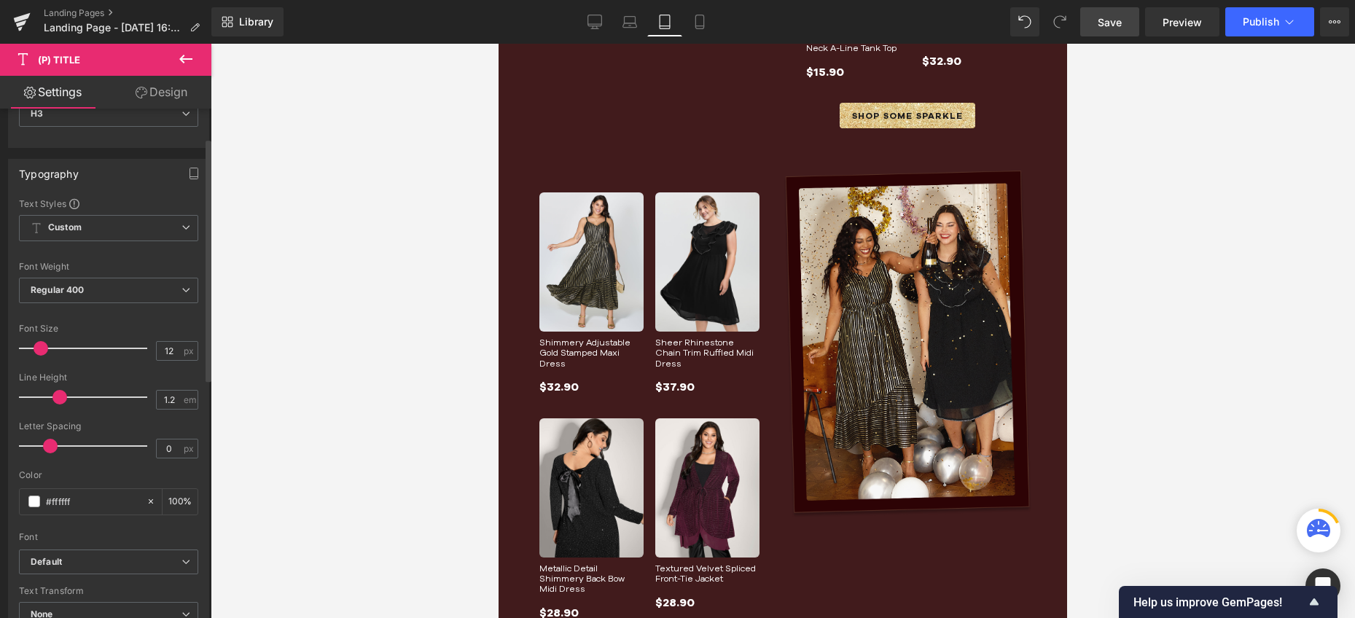
scroll to position [335, 0]
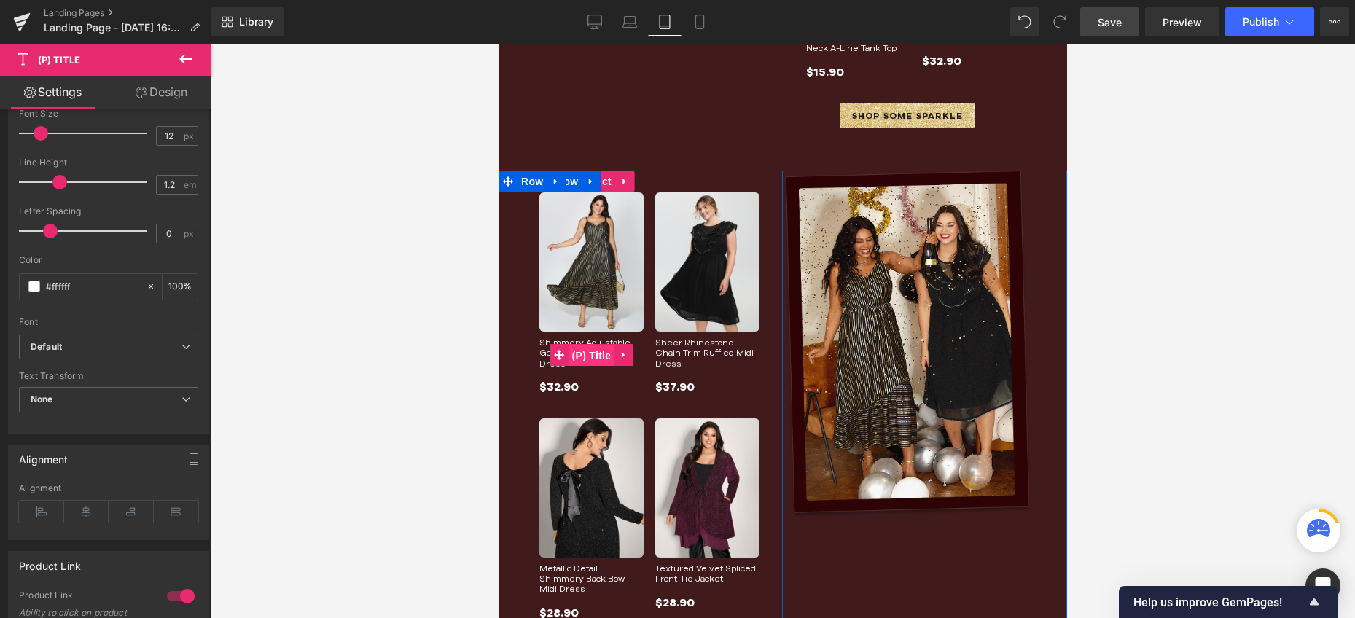
click at [584, 347] on span "(P) Title" at bounding box center [591, 356] width 47 height 22
click at [599, 356] on span "(P) Title" at bounding box center [591, 356] width 47 height 22
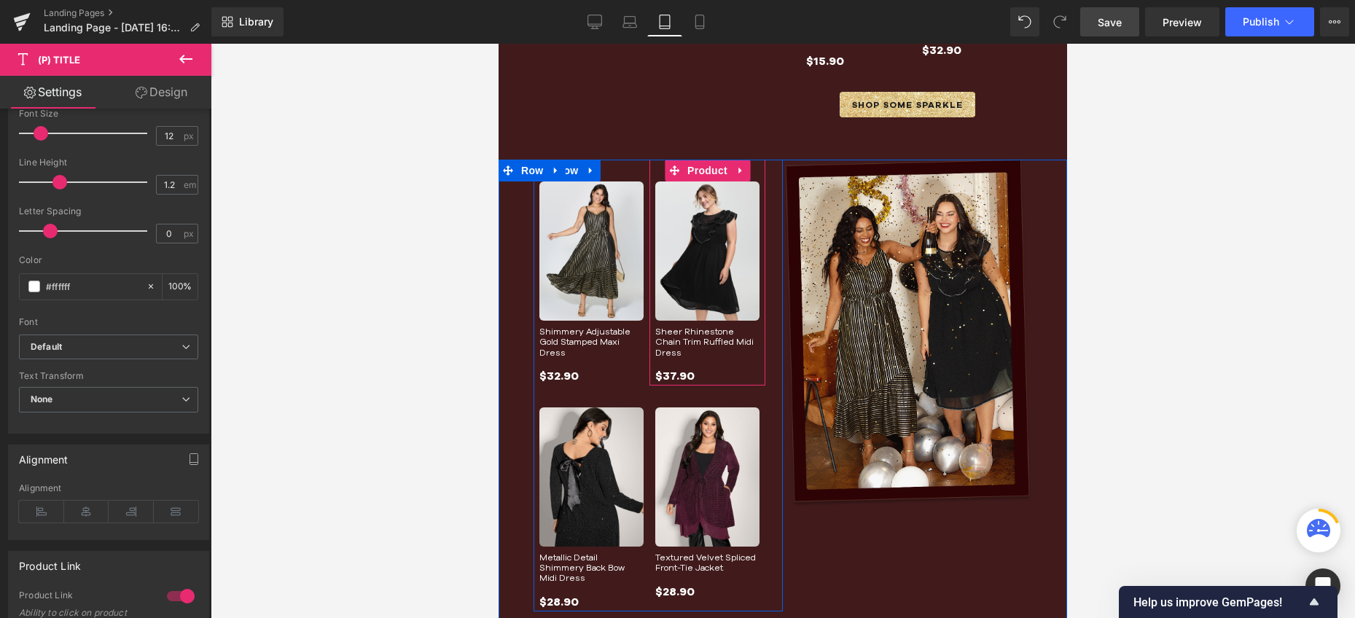
scroll to position [740, 0]
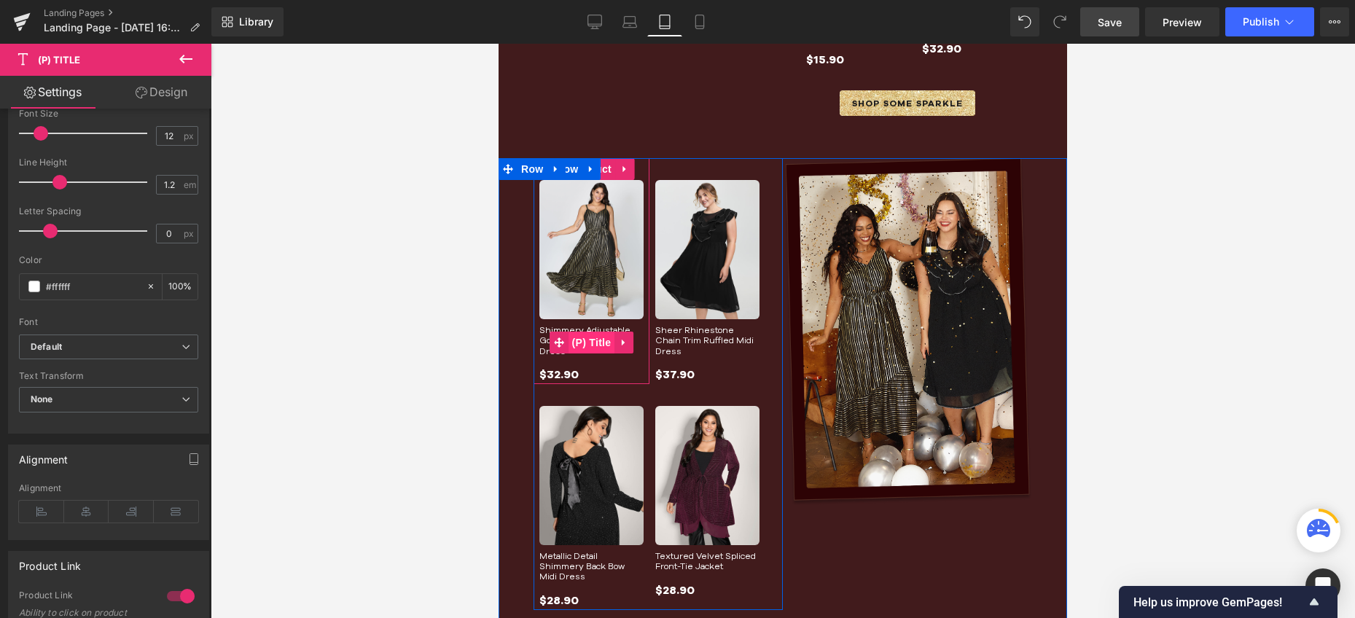
click at [579, 333] on span "(P) Title" at bounding box center [591, 343] width 47 height 22
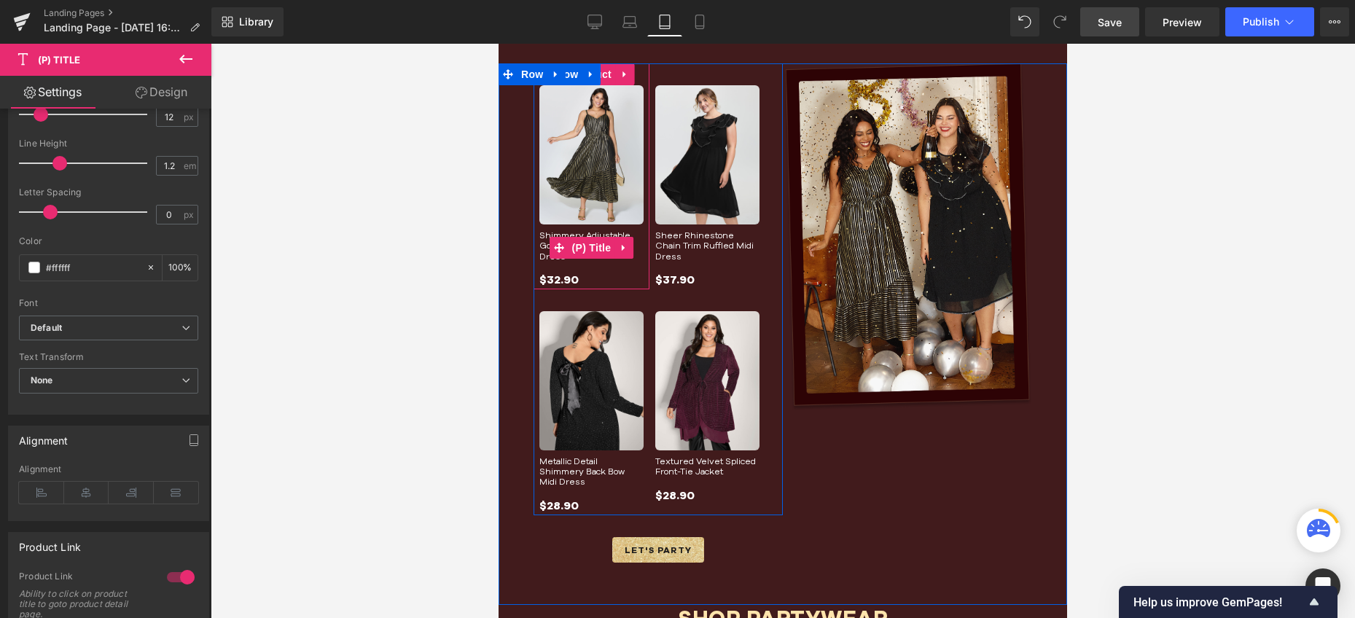
scroll to position [863, 0]
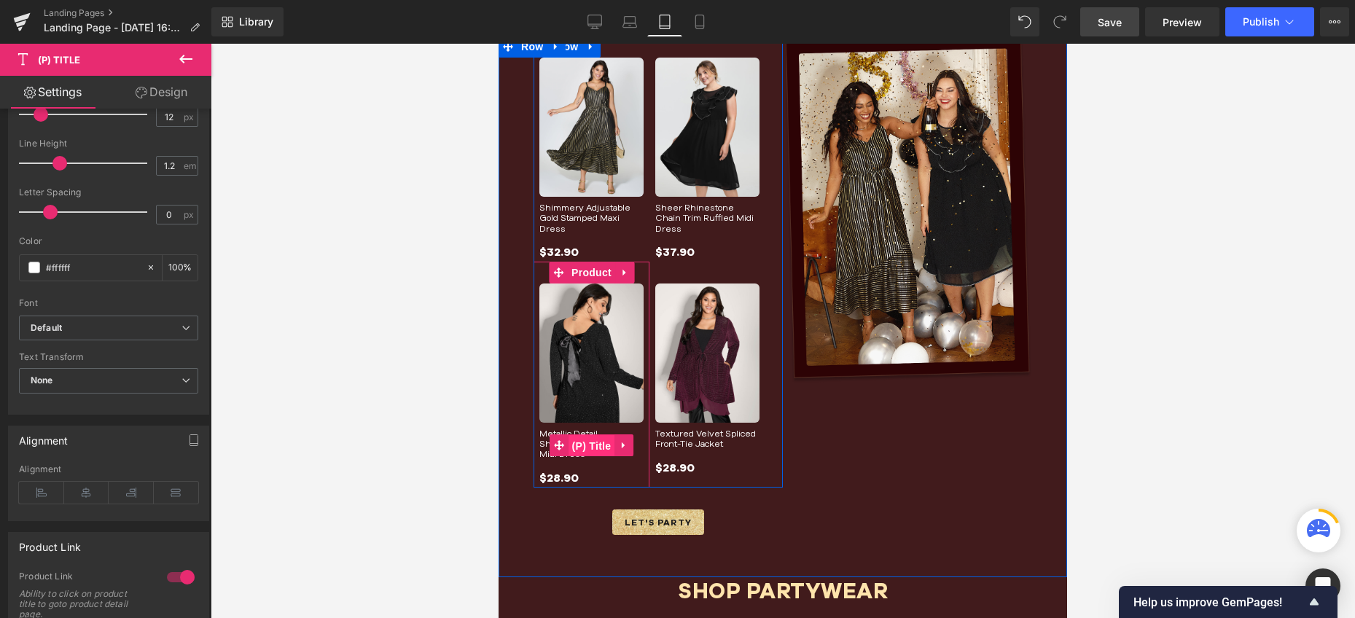
click at [589, 439] on span "(P) Title" at bounding box center [591, 446] width 47 height 22
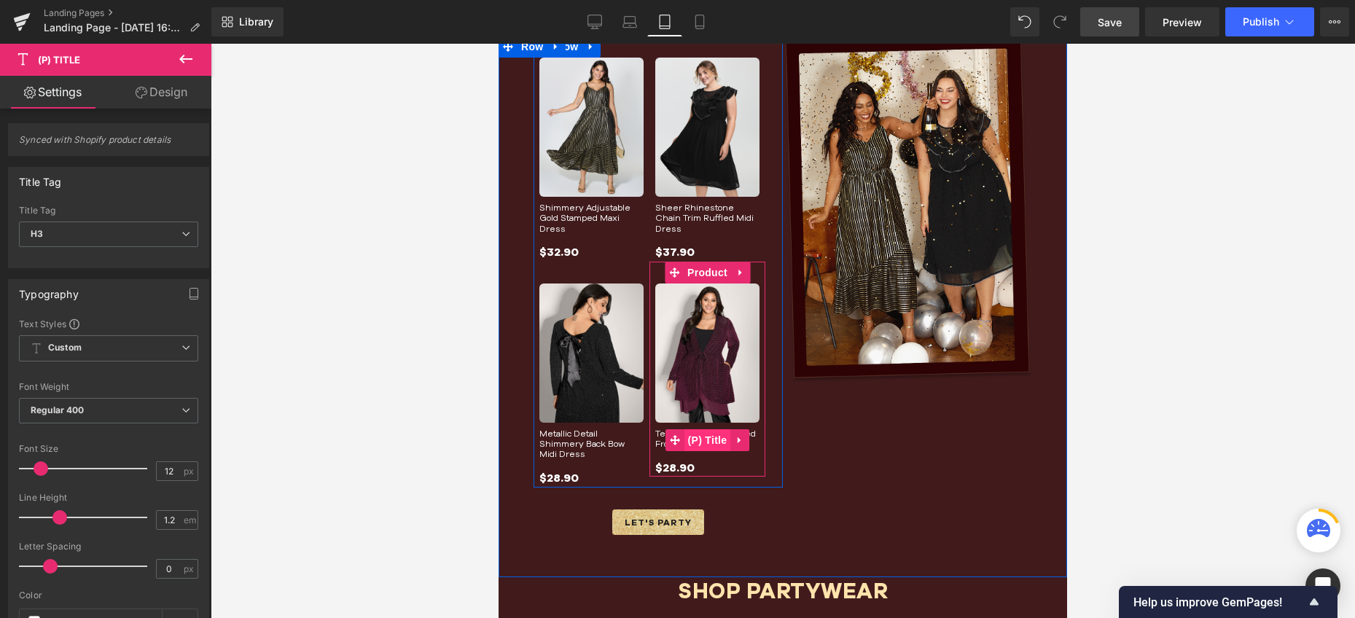
click at [698, 429] on span "(P) Title" at bounding box center [707, 440] width 47 height 22
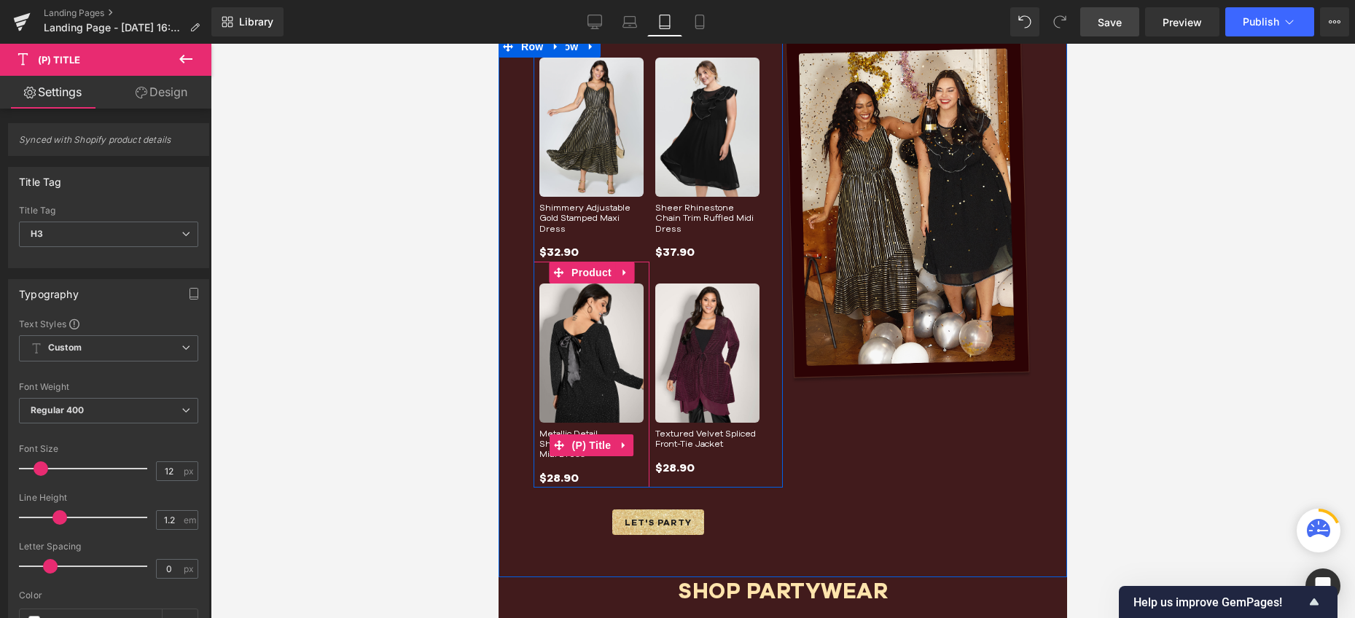
click at [580, 430] on link "Metallic Detail Shimmery Back Bow Midi Dress" at bounding box center [591, 443] width 104 height 31
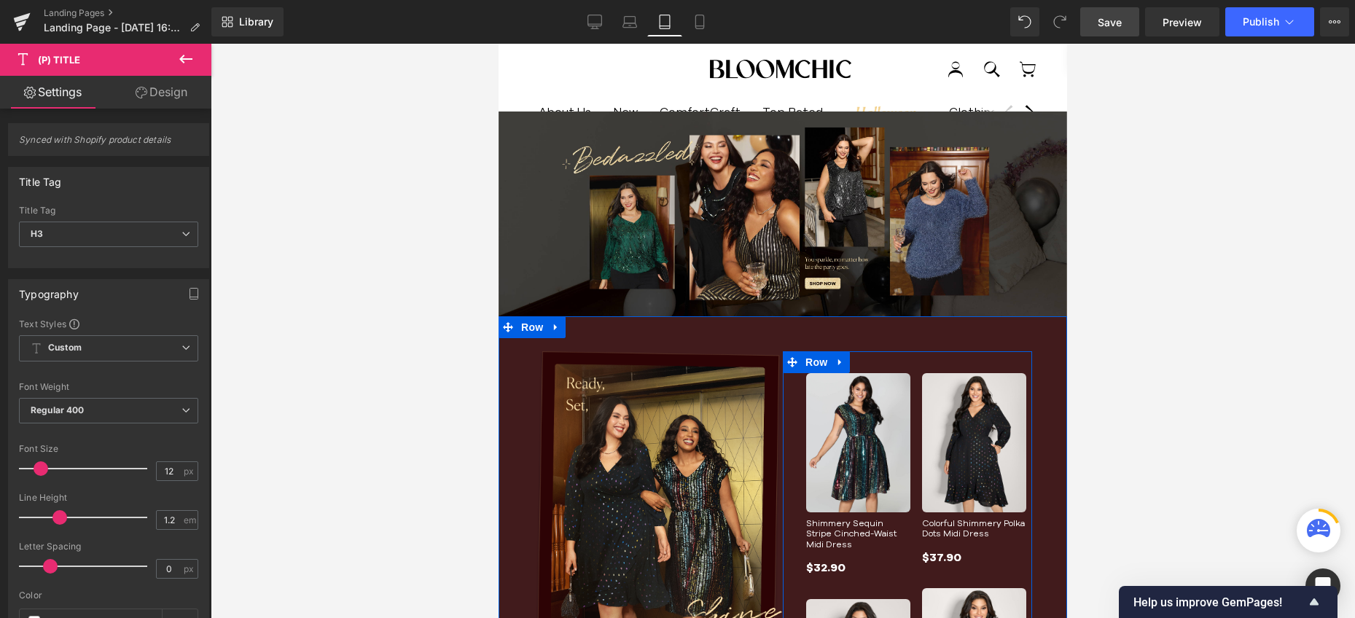
scroll to position [10, 0]
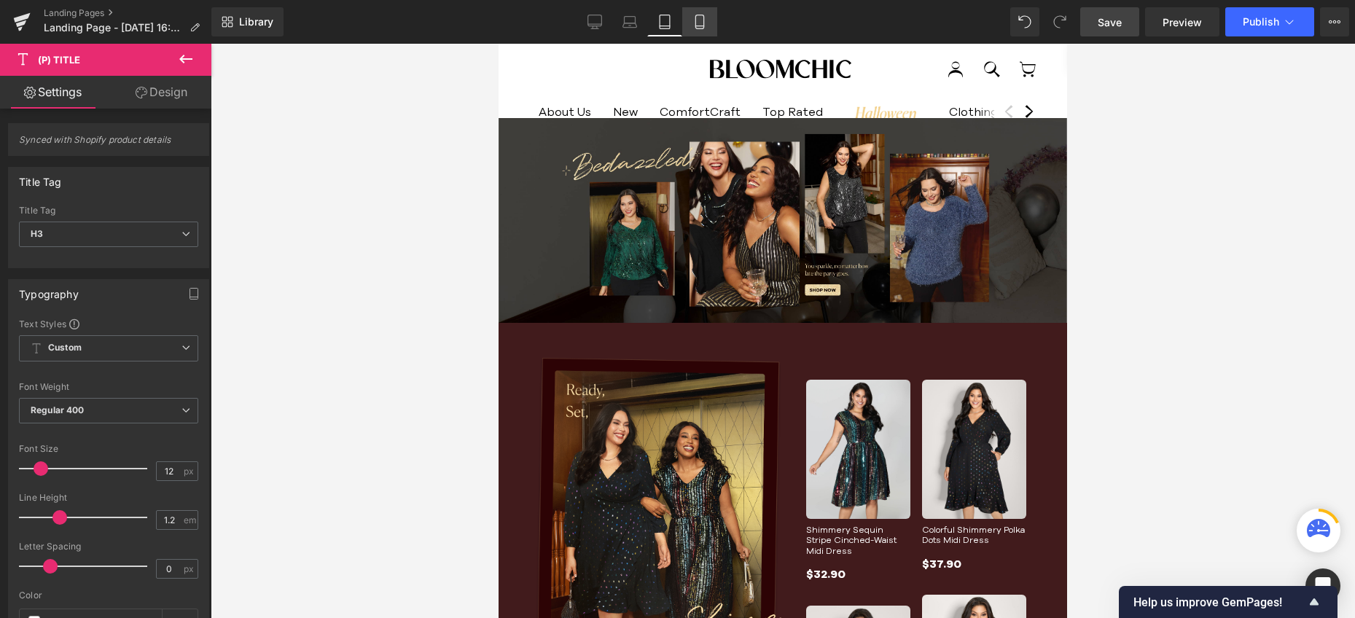
click at [699, 24] on icon at bounding box center [699, 22] width 15 height 15
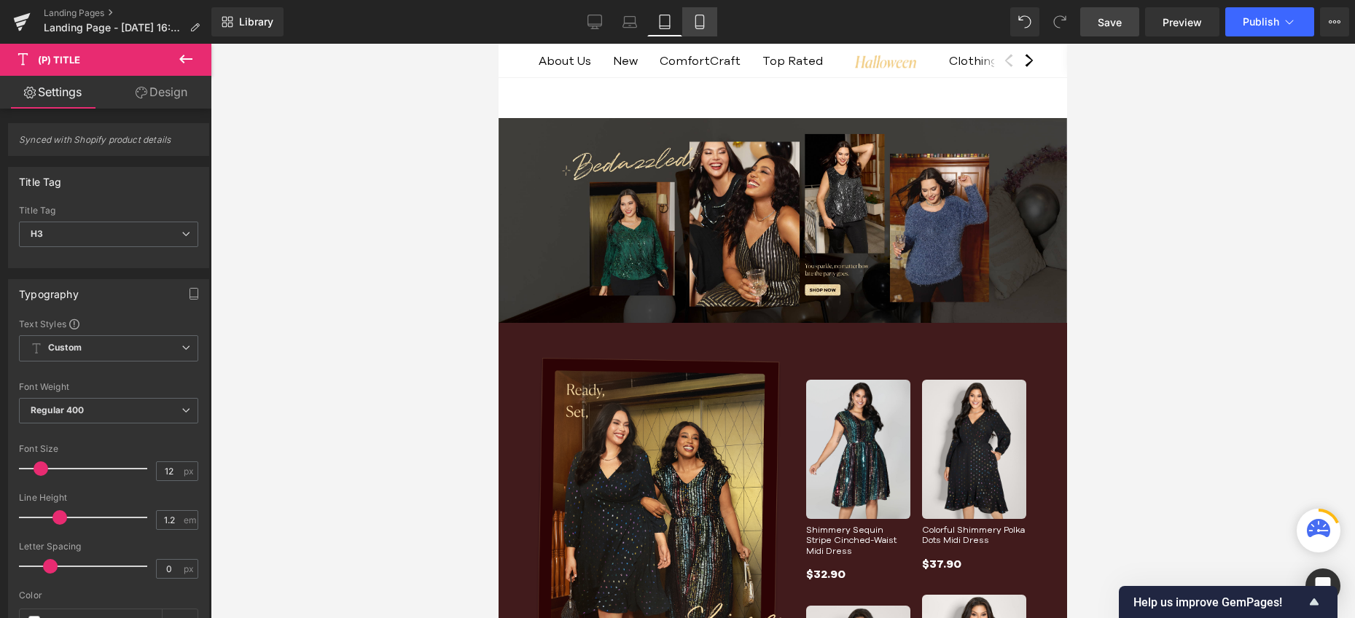
type input "100"
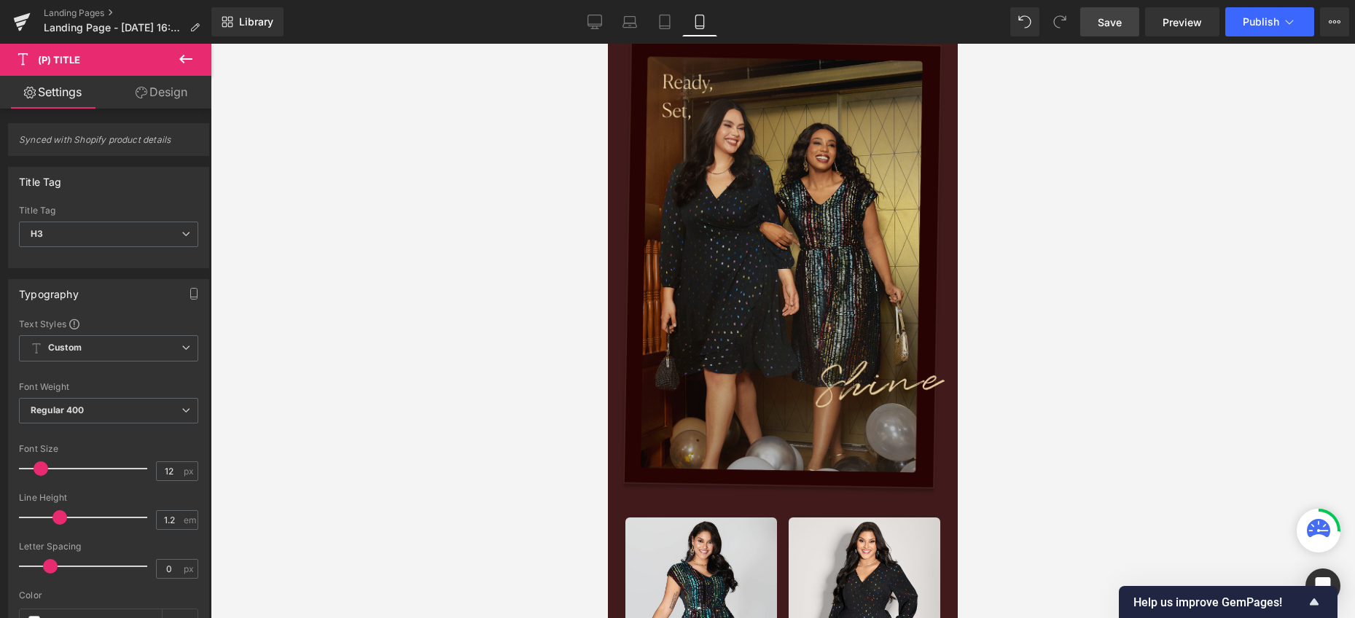
scroll to position [113, 0]
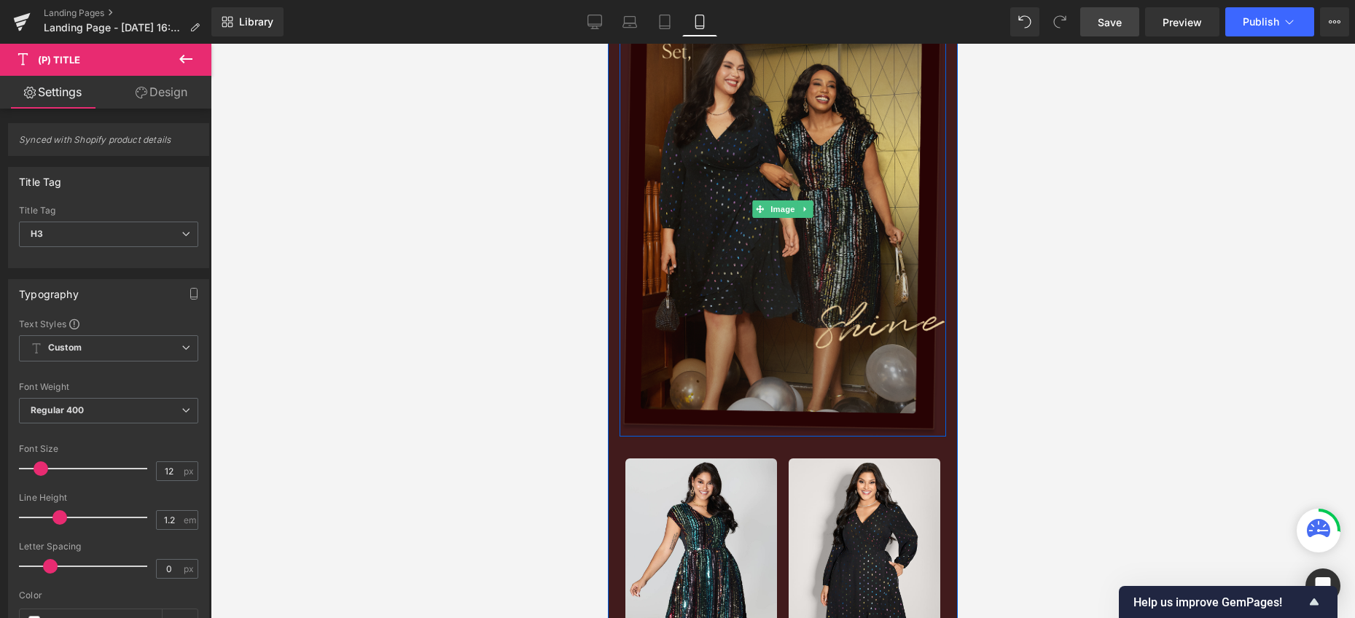
click at [699, 234] on img at bounding box center [782, 208] width 326 height 455
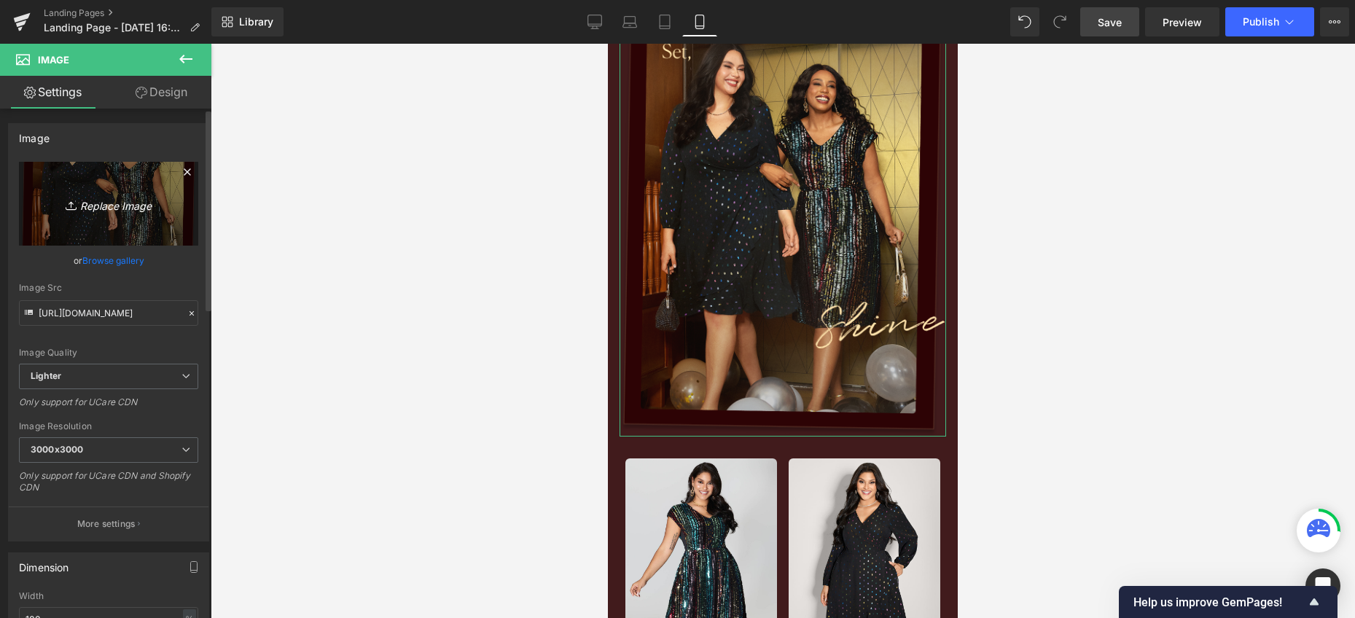
click at [113, 214] on link "Replace Image" at bounding box center [108, 204] width 179 height 84
type input "C:\fakepath\banner01.png"
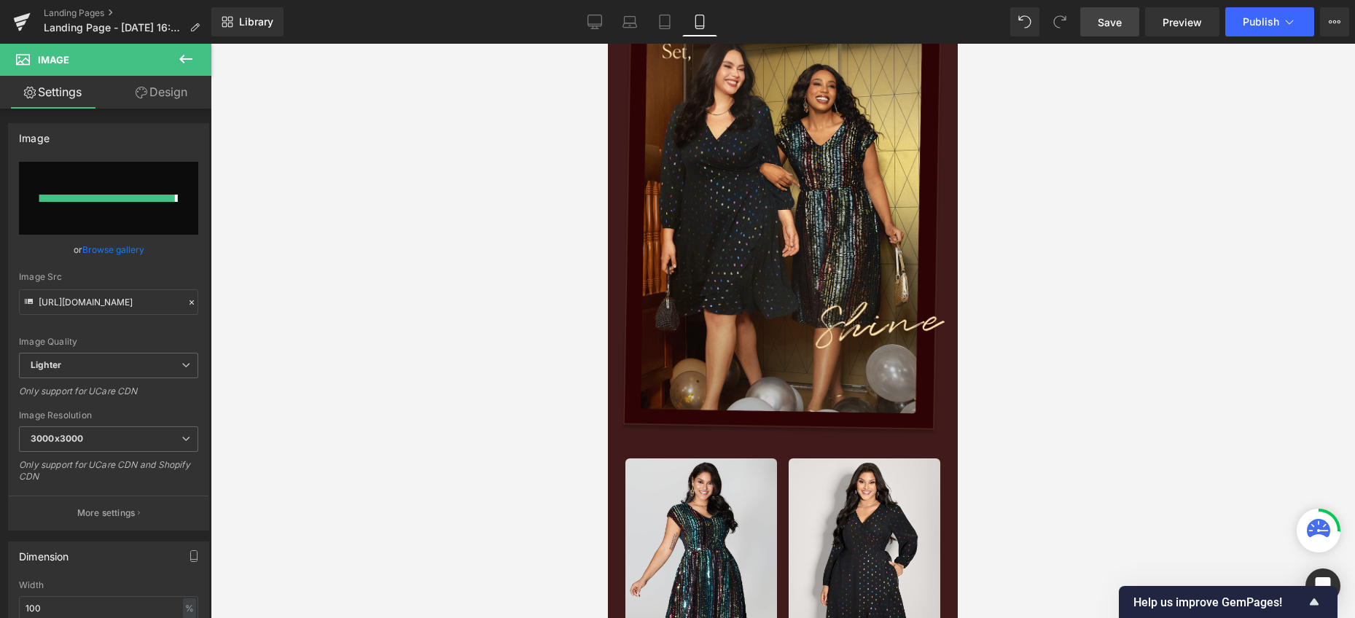
type input "[URL][DOMAIN_NAME]"
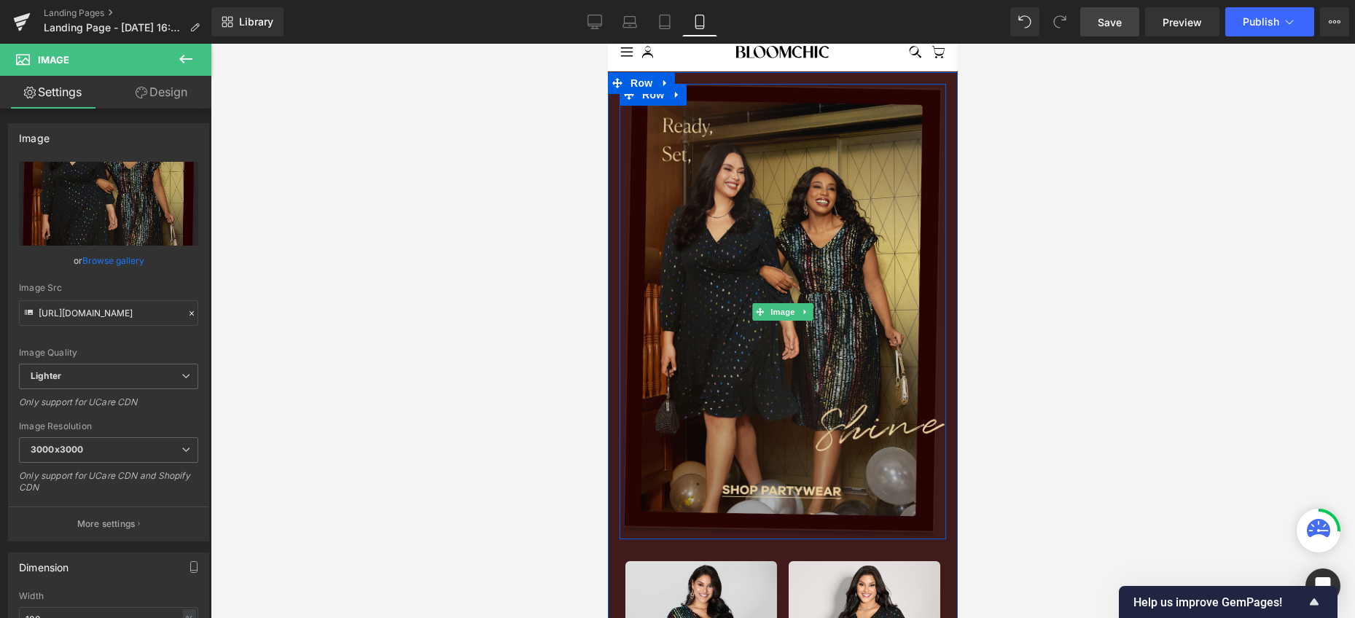
scroll to position [15, 0]
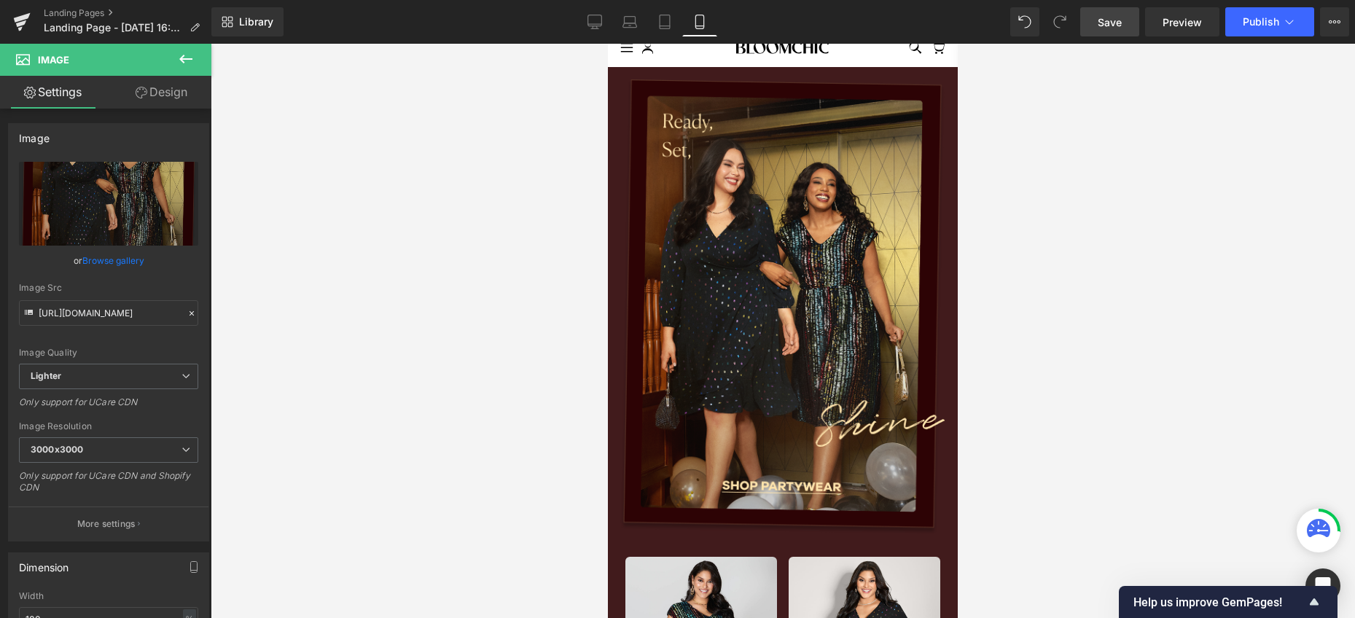
click at [1115, 26] on span "Save" at bounding box center [1109, 22] width 24 height 15
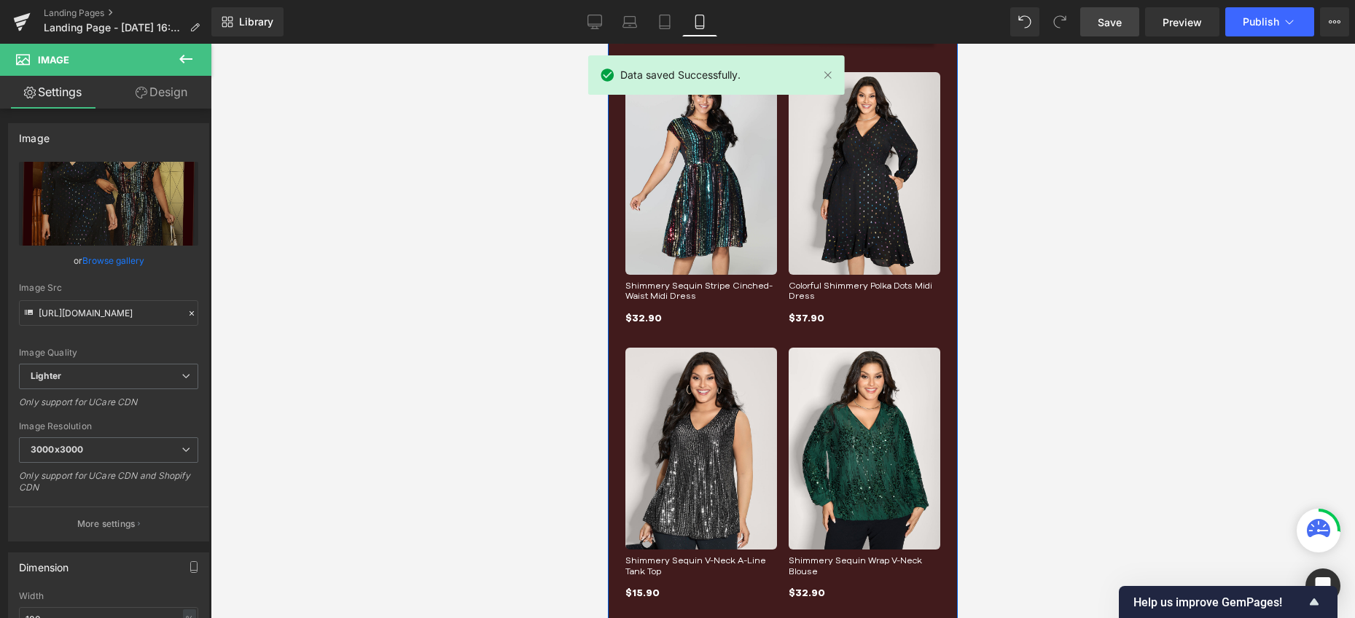
scroll to position [600, 0]
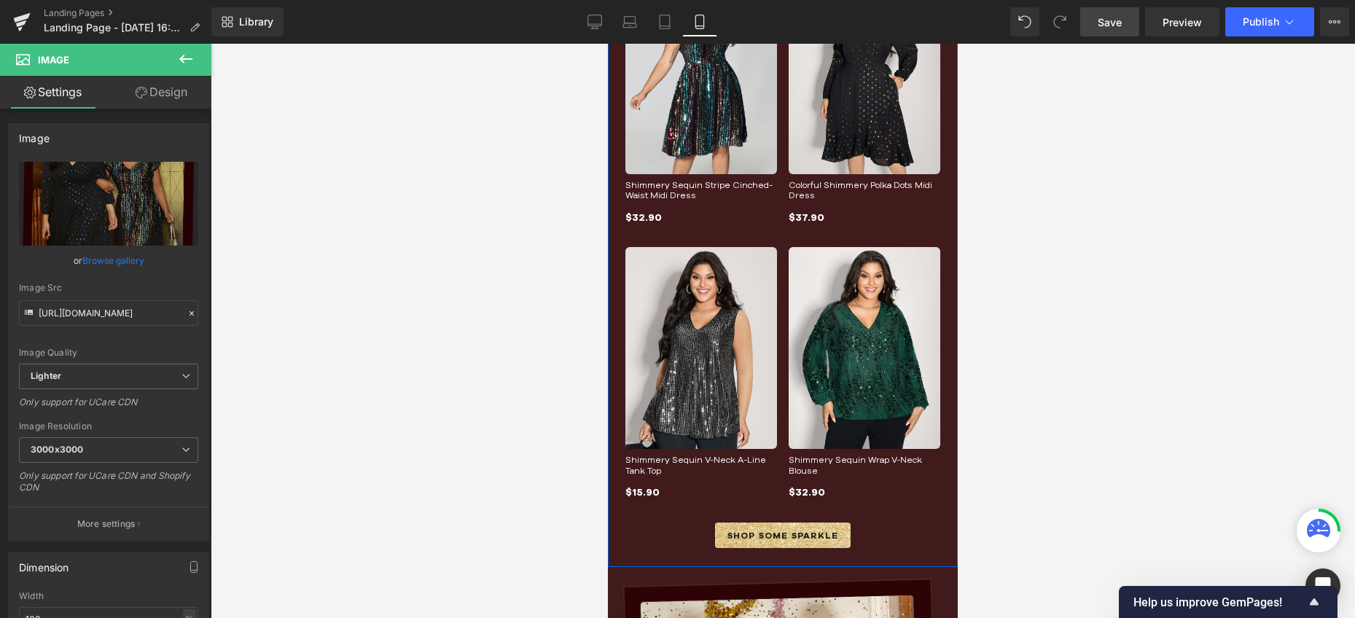
click at [870, 281] on img at bounding box center [864, 348] width 152 height 202
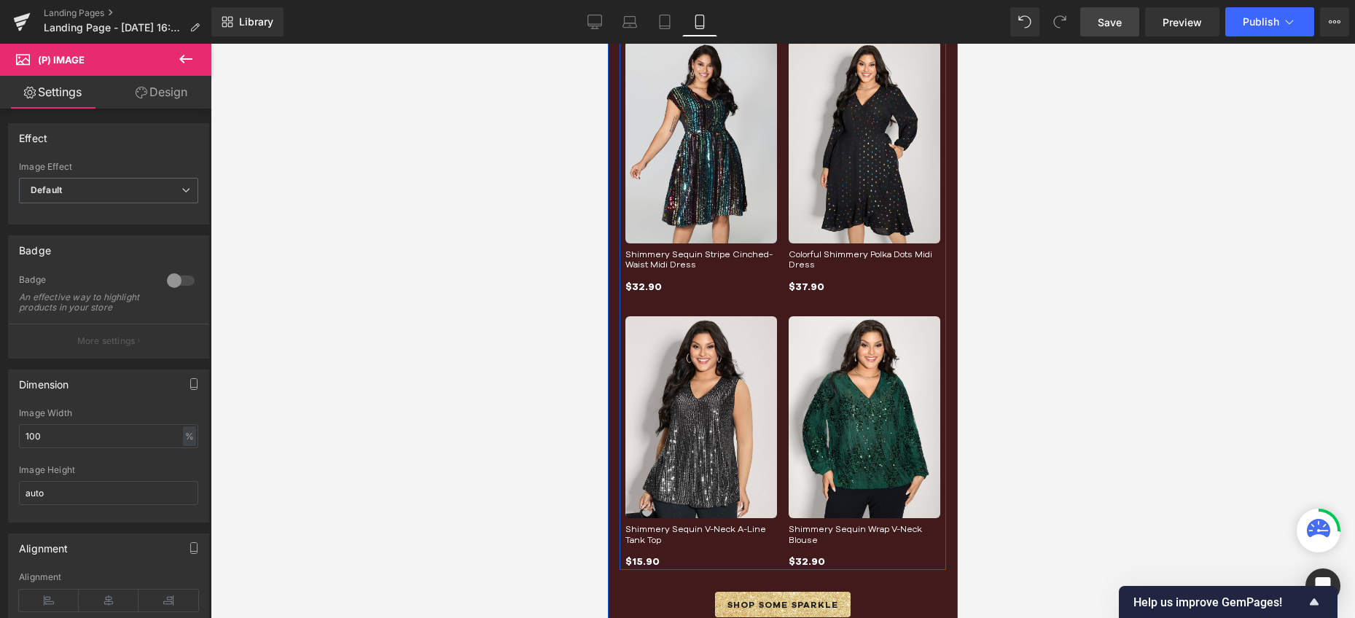
scroll to position [503, 0]
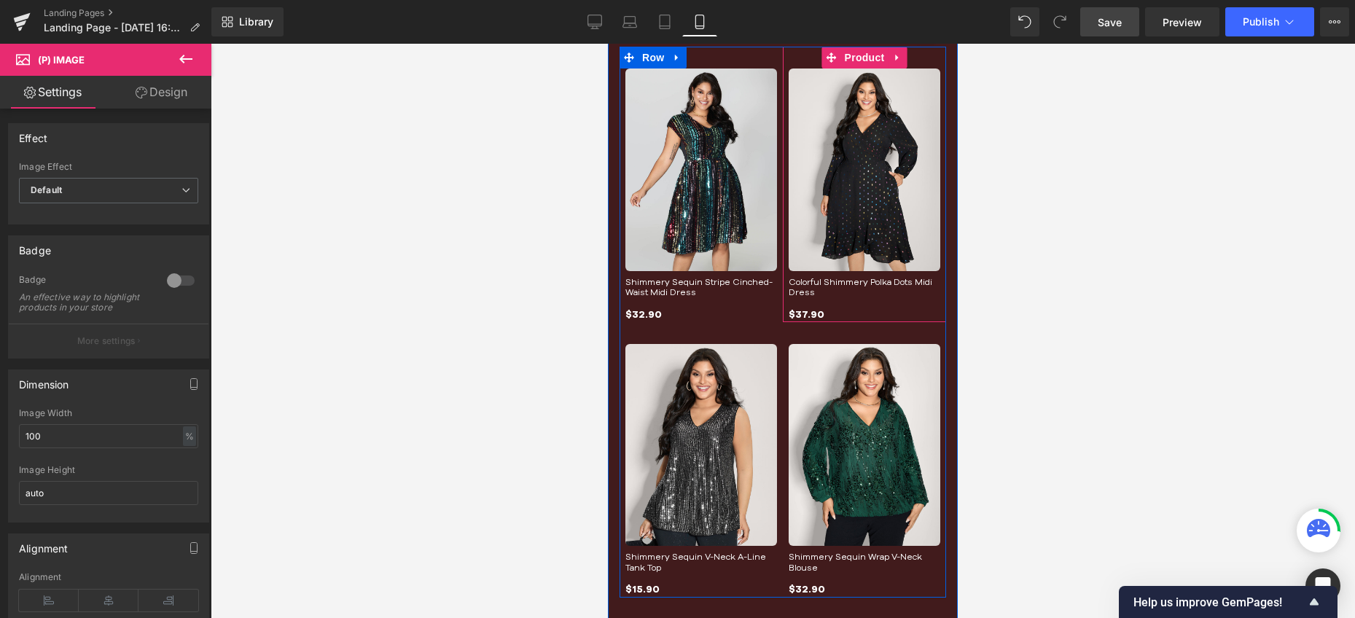
click at [864, 302] on div "Sale Off (P) Image Colorful Shimmery Polka Dots Midi Dress (P) Title $37.90 (P)…" at bounding box center [864, 195] width 152 height 254
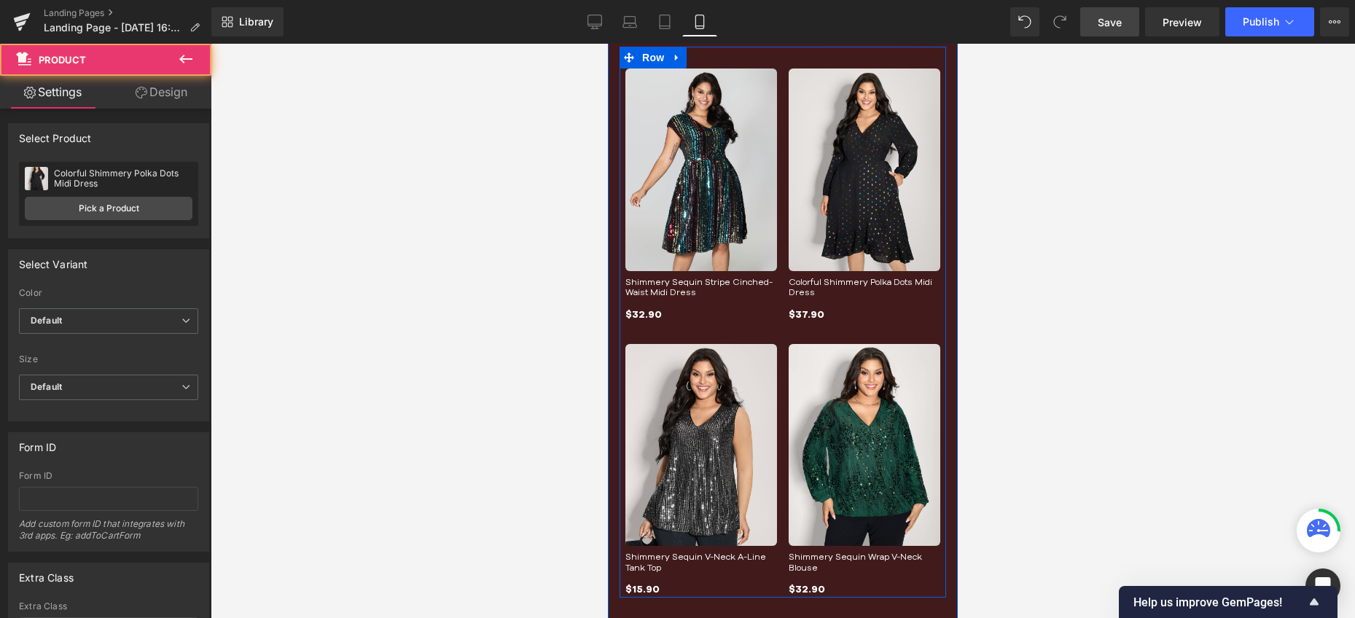
click at [734, 310] on div "$32.90" at bounding box center [701, 314] width 152 height 16
click at [872, 310] on div "$37.90" at bounding box center [864, 314] width 152 height 16
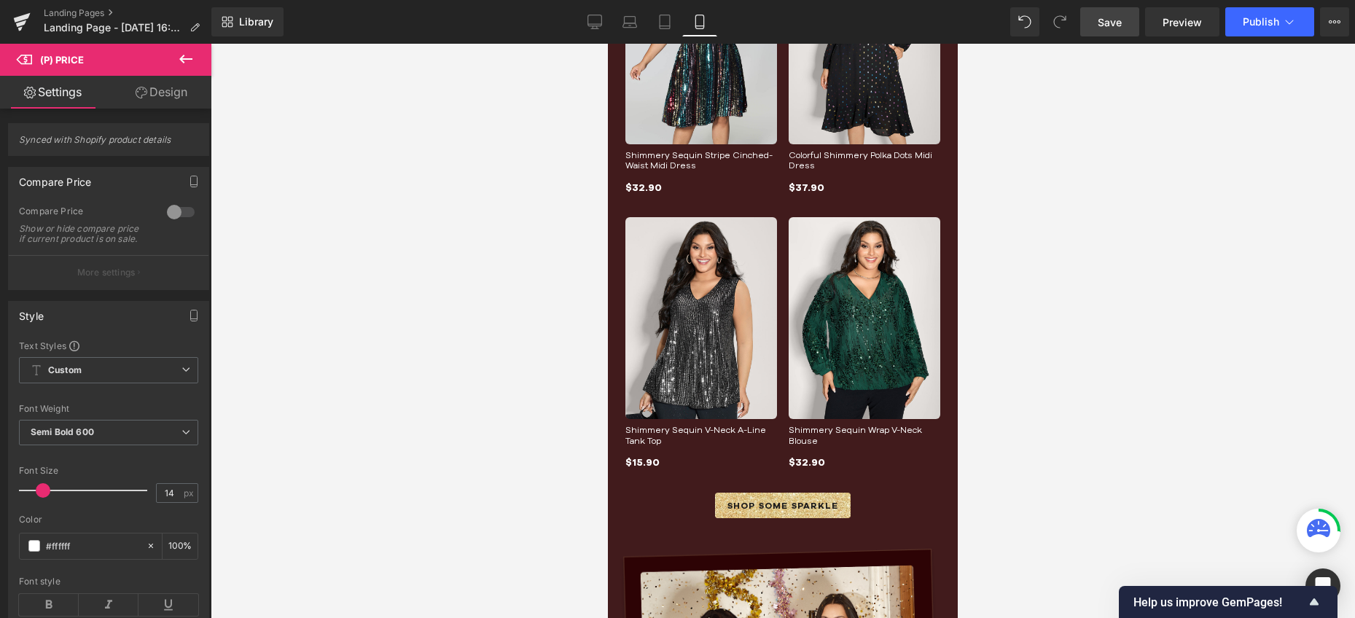
scroll to position [678, 0]
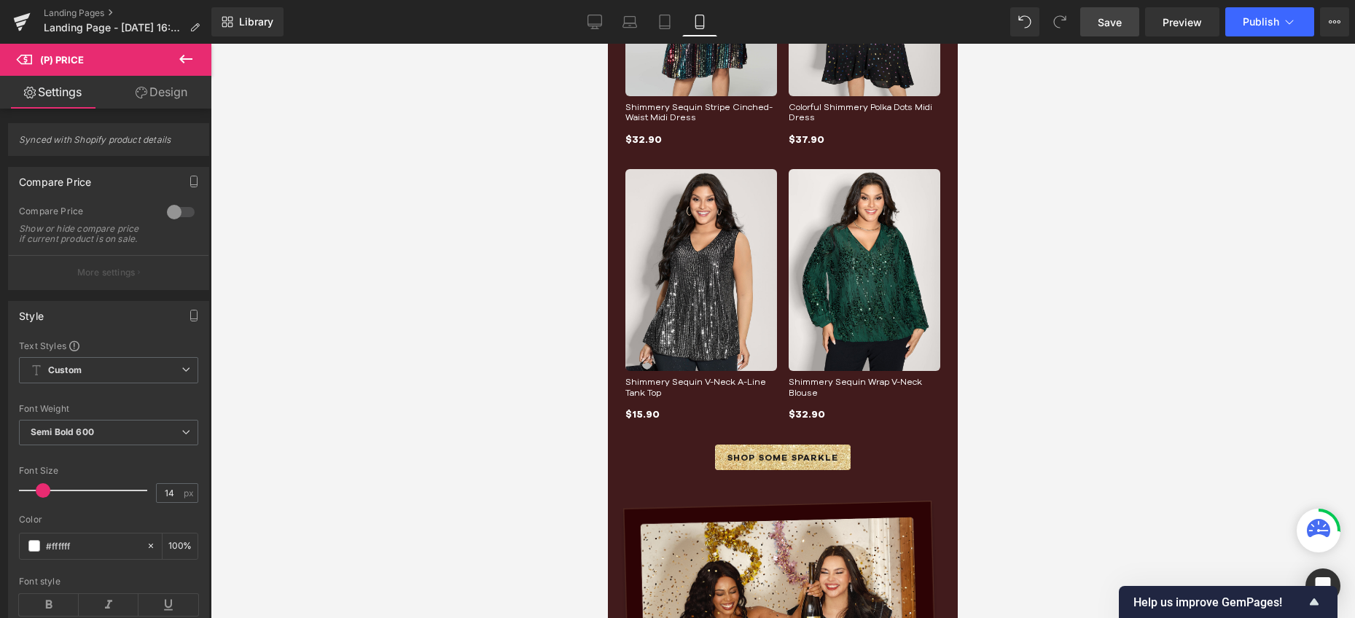
click at [1057, 313] on div at bounding box center [783, 331] width 1144 height 574
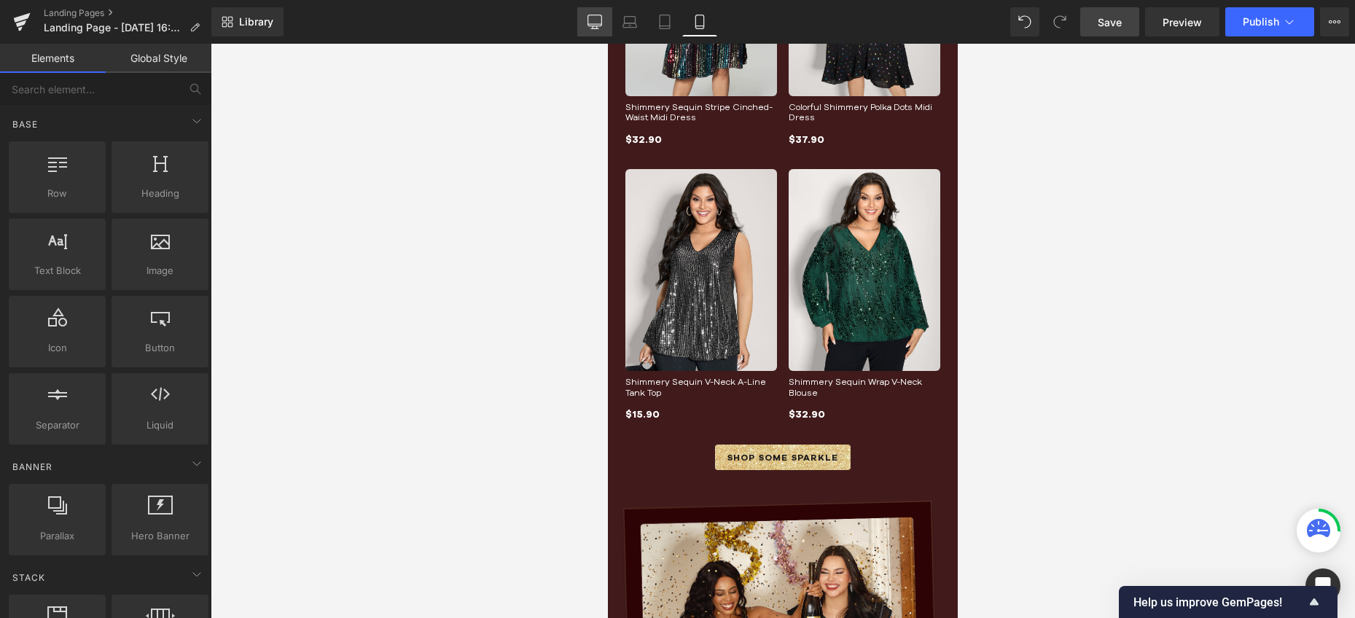
click at [603, 25] on link "Desktop" at bounding box center [594, 21] width 35 height 29
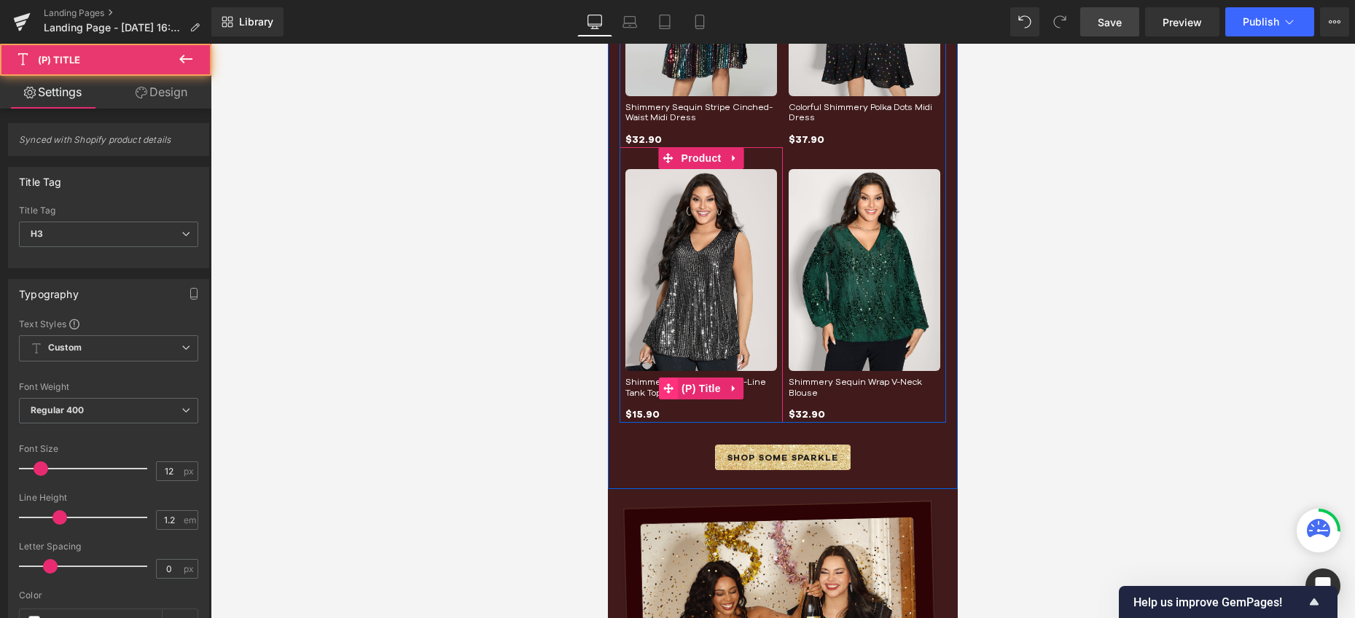
click at [670, 377] on div "Shimmery Sequin V-Neck A-Line Tank Top (P) Title" at bounding box center [701, 388] width 152 height 23
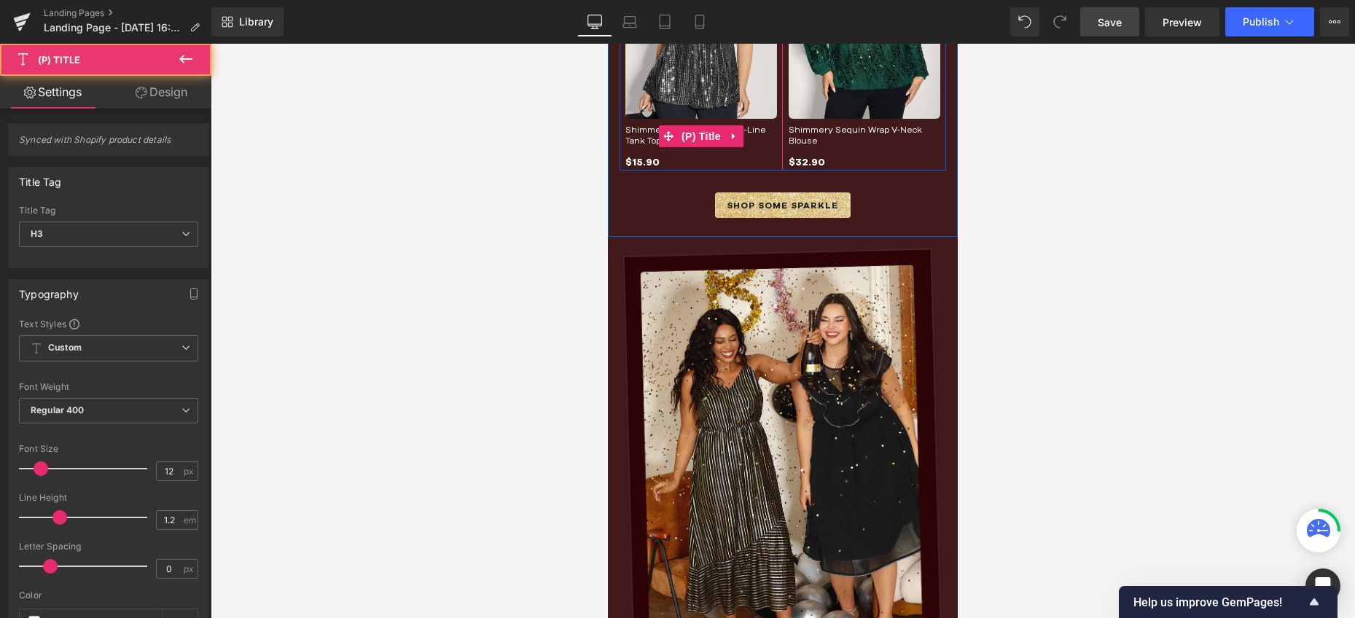
click at [642, 136] on link "Shimmery Sequin V-Neck A-Line Tank Top" at bounding box center [701, 135] width 152 height 21
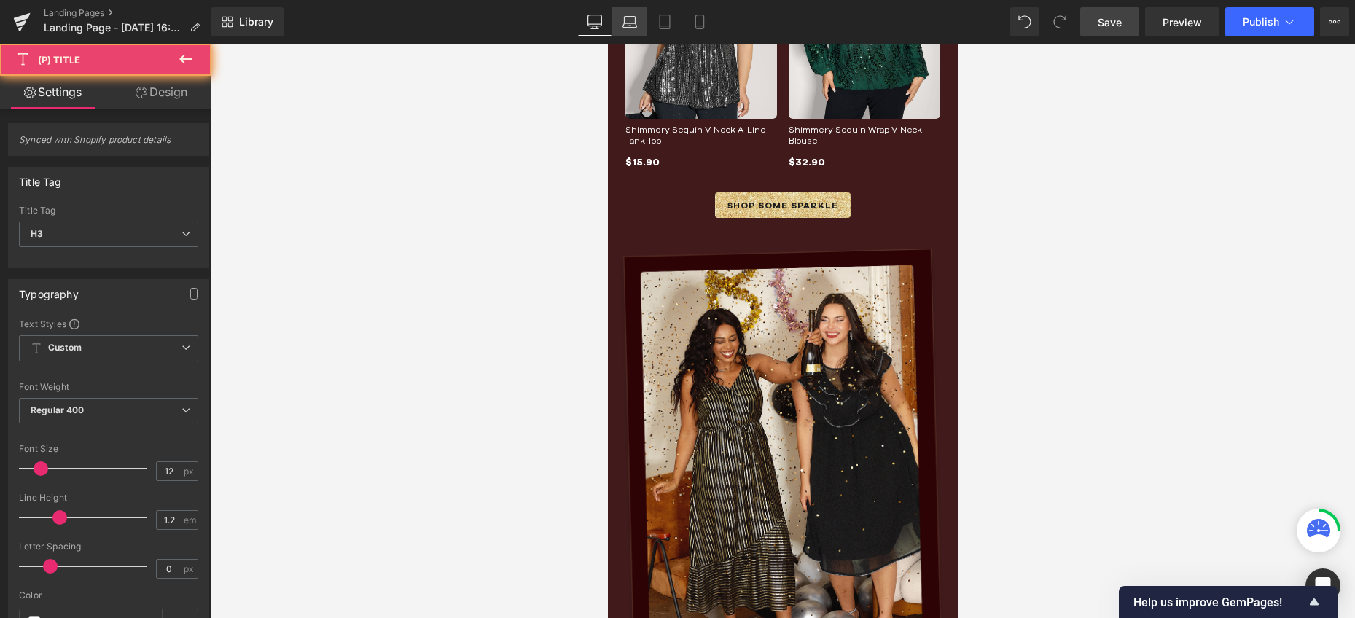
drag, startPoint x: 632, startPoint y: 24, endPoint x: 27, endPoint y: 17, distance: 604.9
click at [632, 24] on icon at bounding box center [629, 22] width 15 height 15
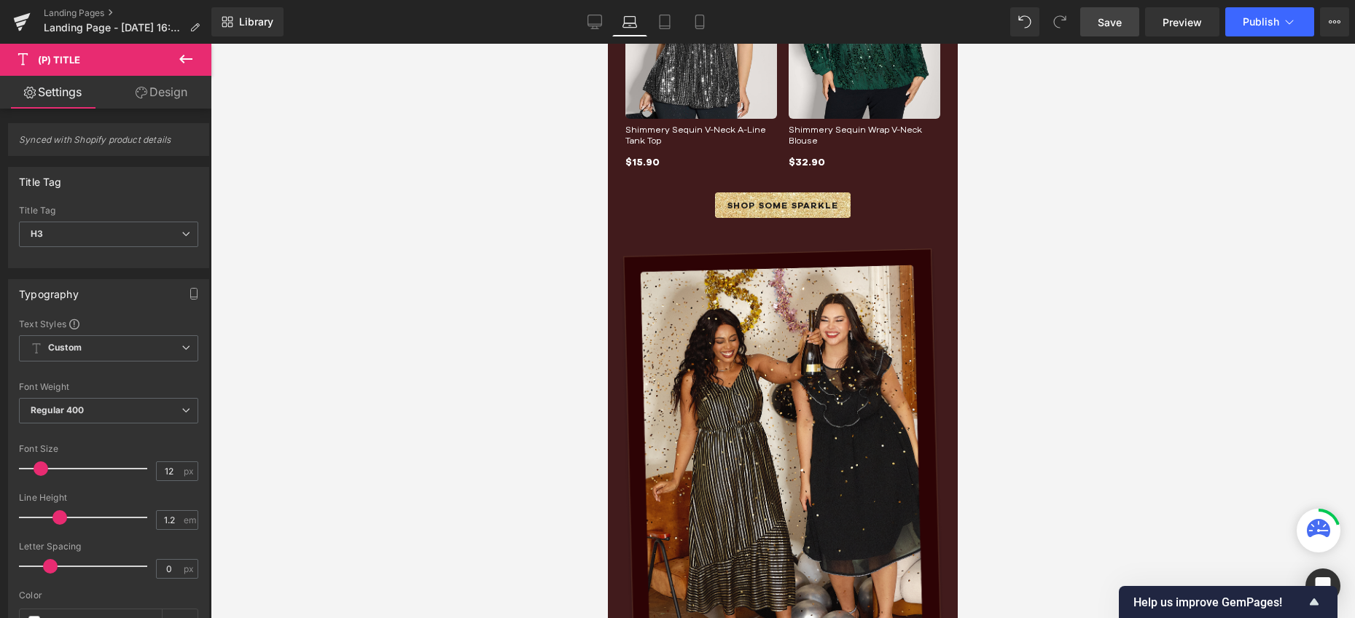
scroll to position [162, 0]
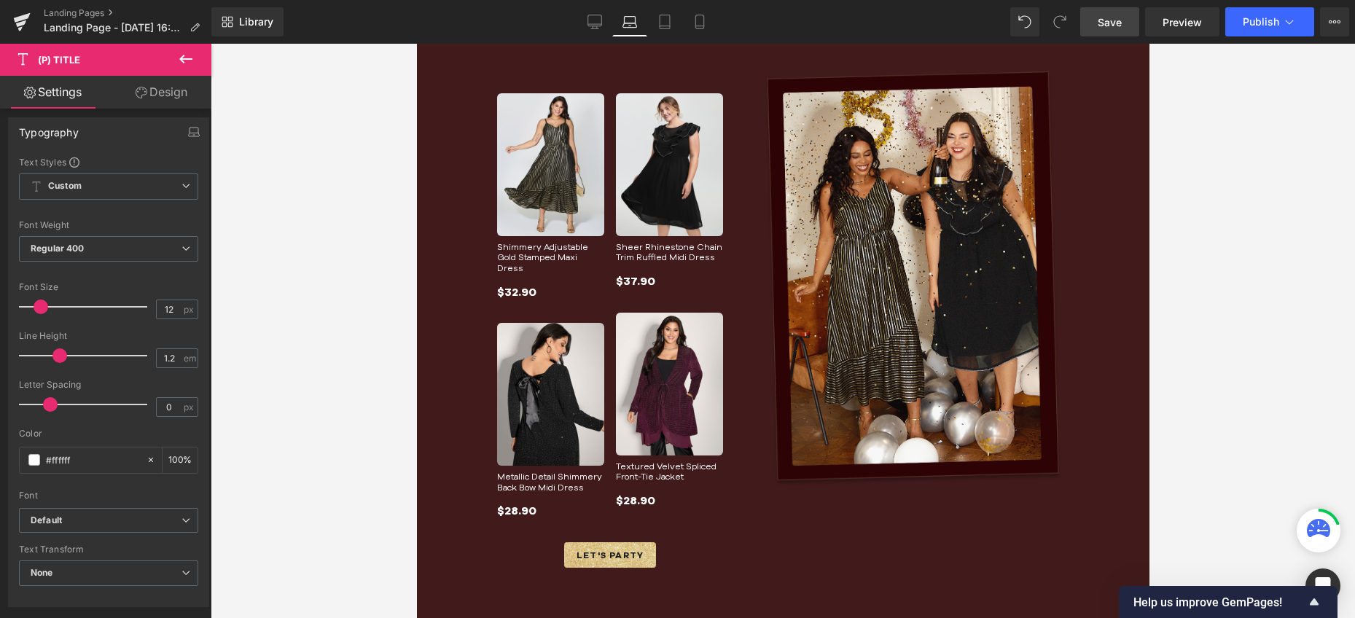
type input "100"
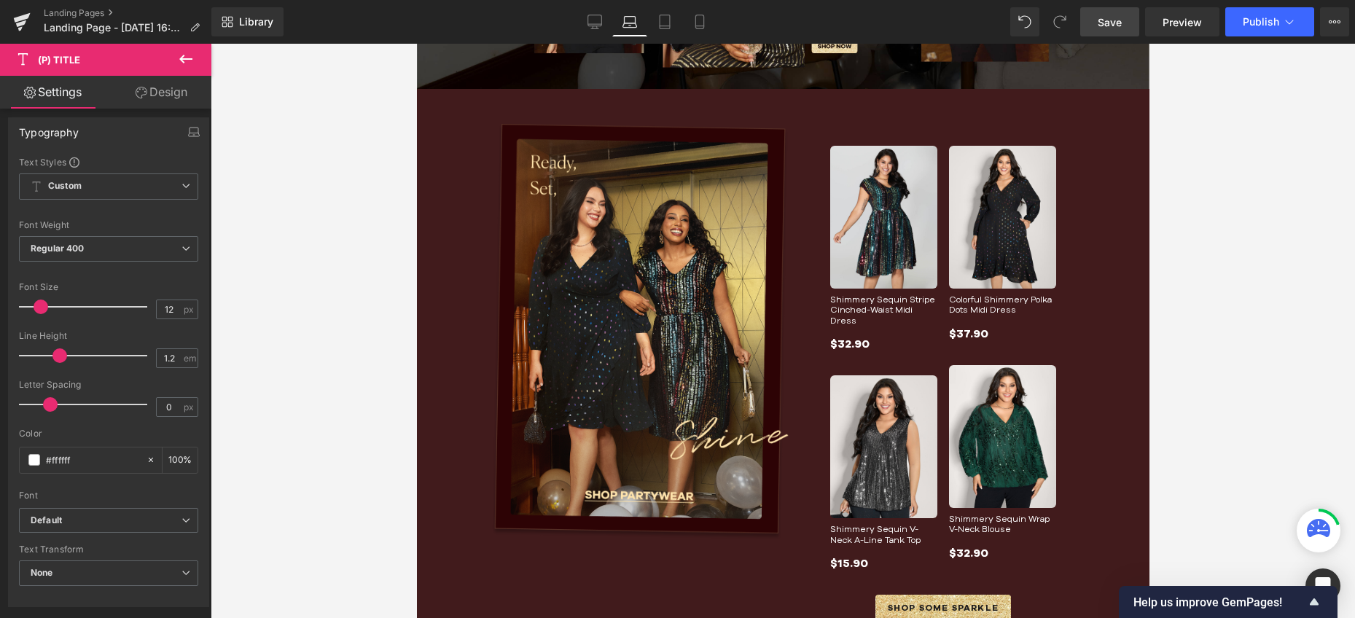
scroll to position [278, 0]
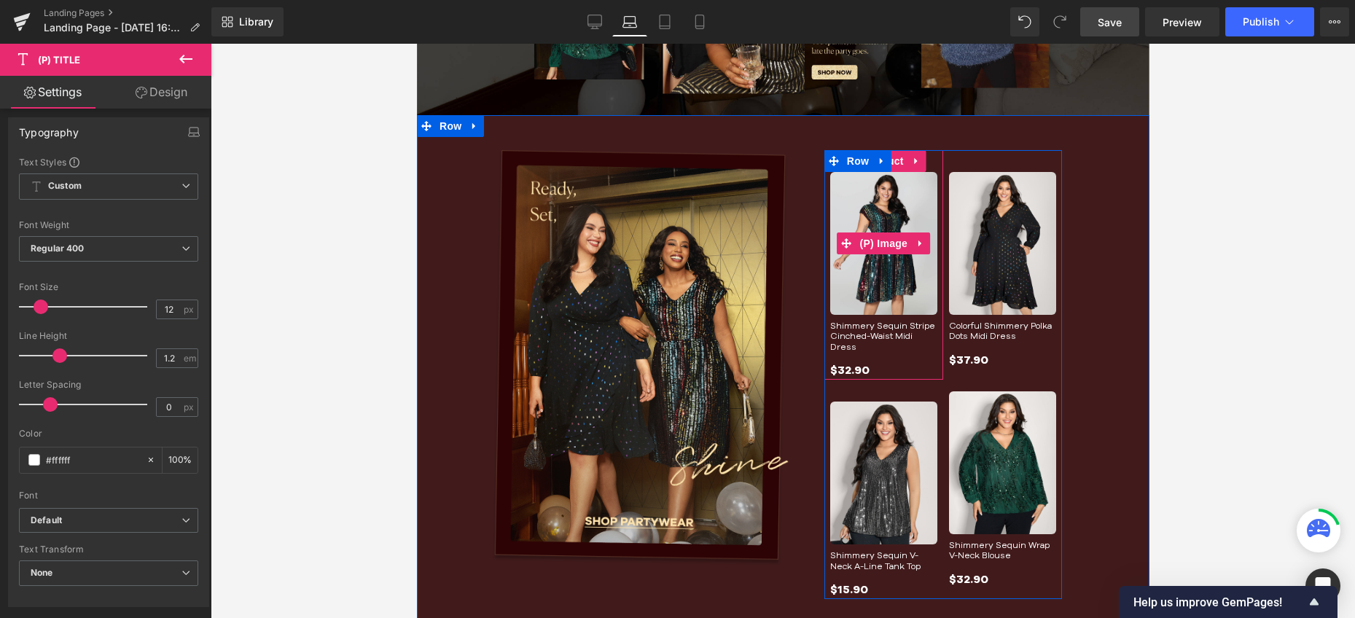
click at [872, 282] on img at bounding box center [882, 243] width 107 height 143
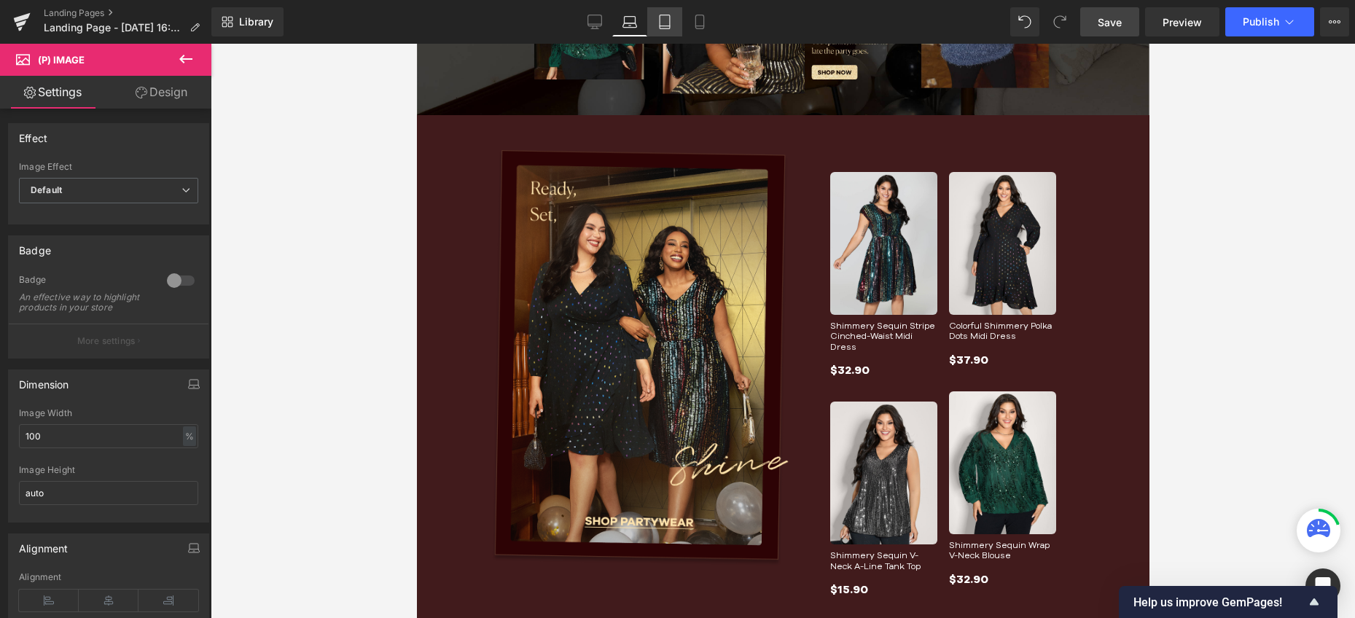
click at [671, 28] on icon at bounding box center [664, 22] width 15 height 15
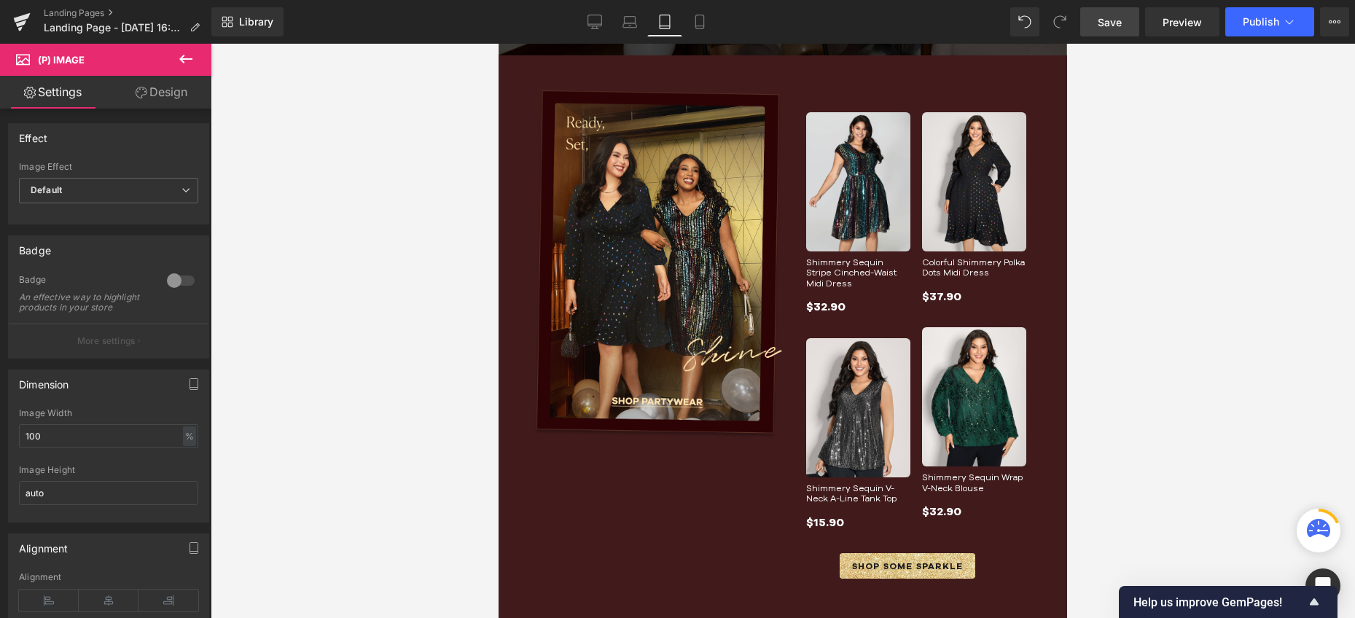
scroll to position [219, 0]
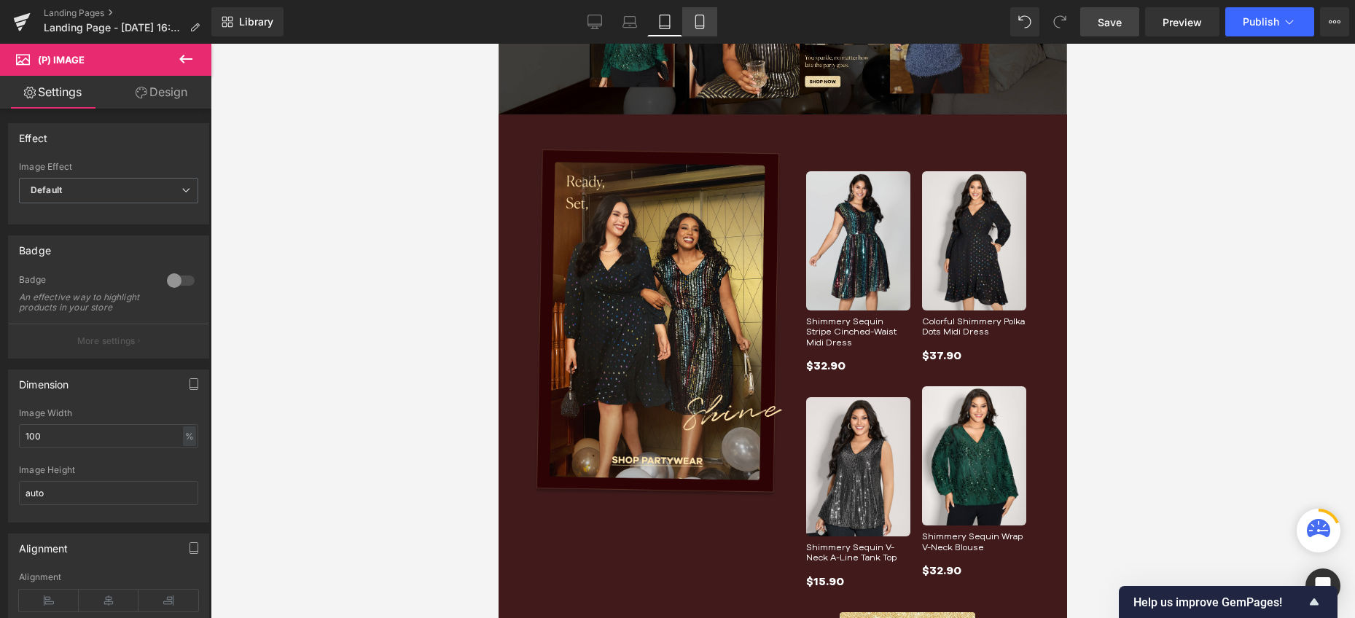
click at [700, 28] on icon at bounding box center [699, 22] width 15 height 15
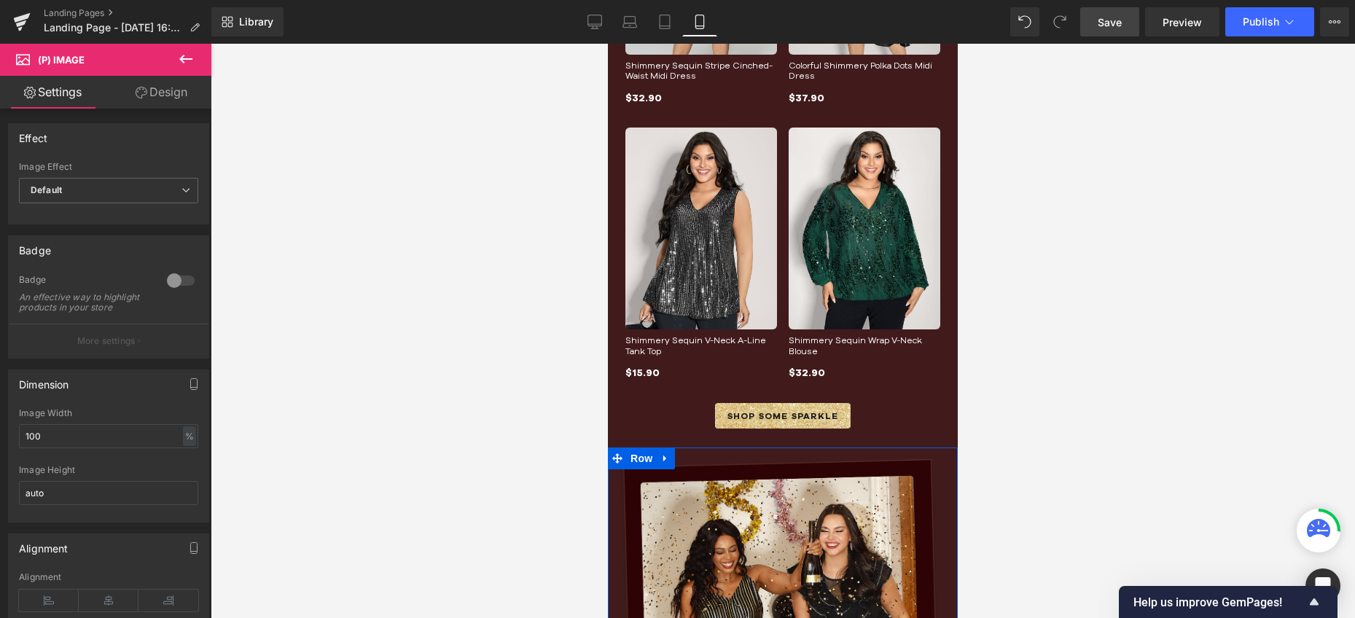
scroll to position [719, 0]
click at [600, 30] on link "Desktop" at bounding box center [594, 21] width 35 height 29
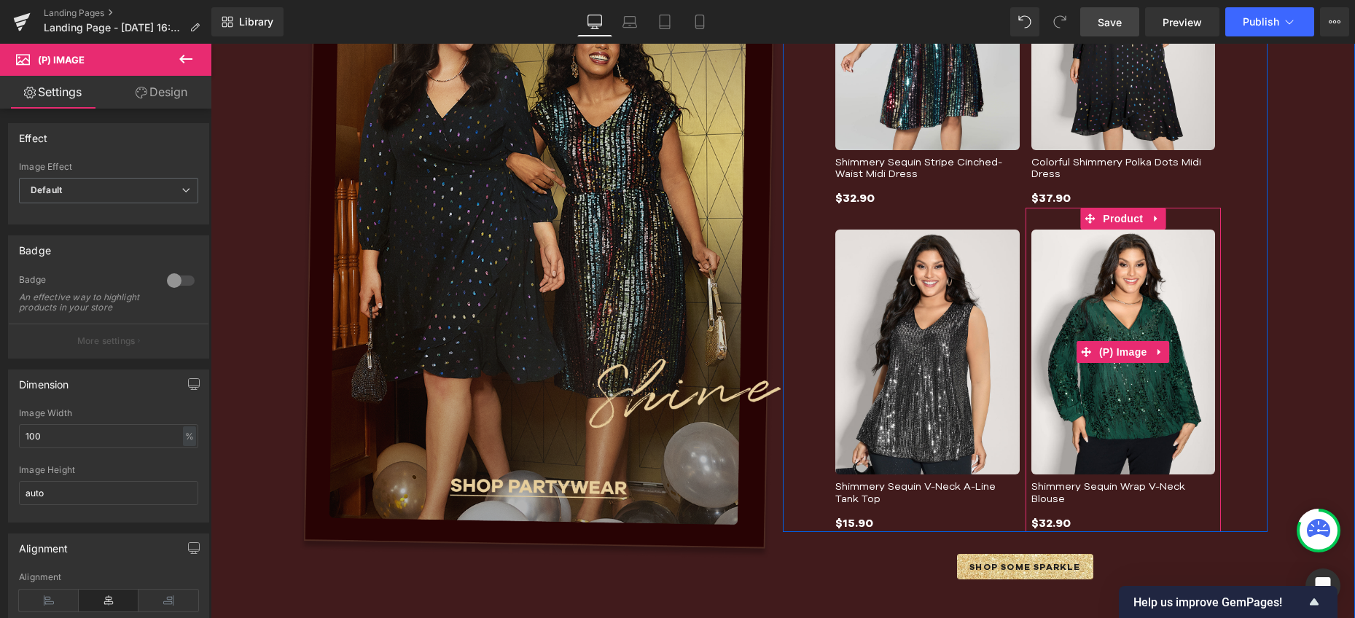
scroll to position [690, 0]
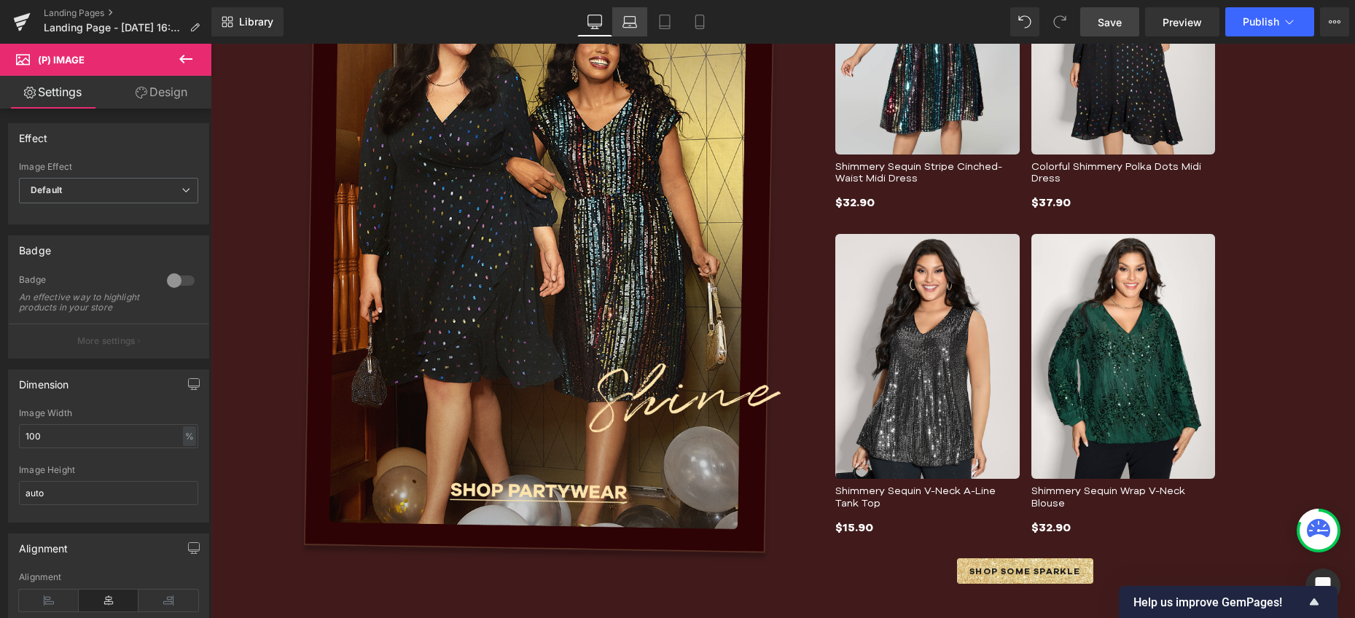
click at [624, 25] on icon at bounding box center [629, 22] width 15 height 15
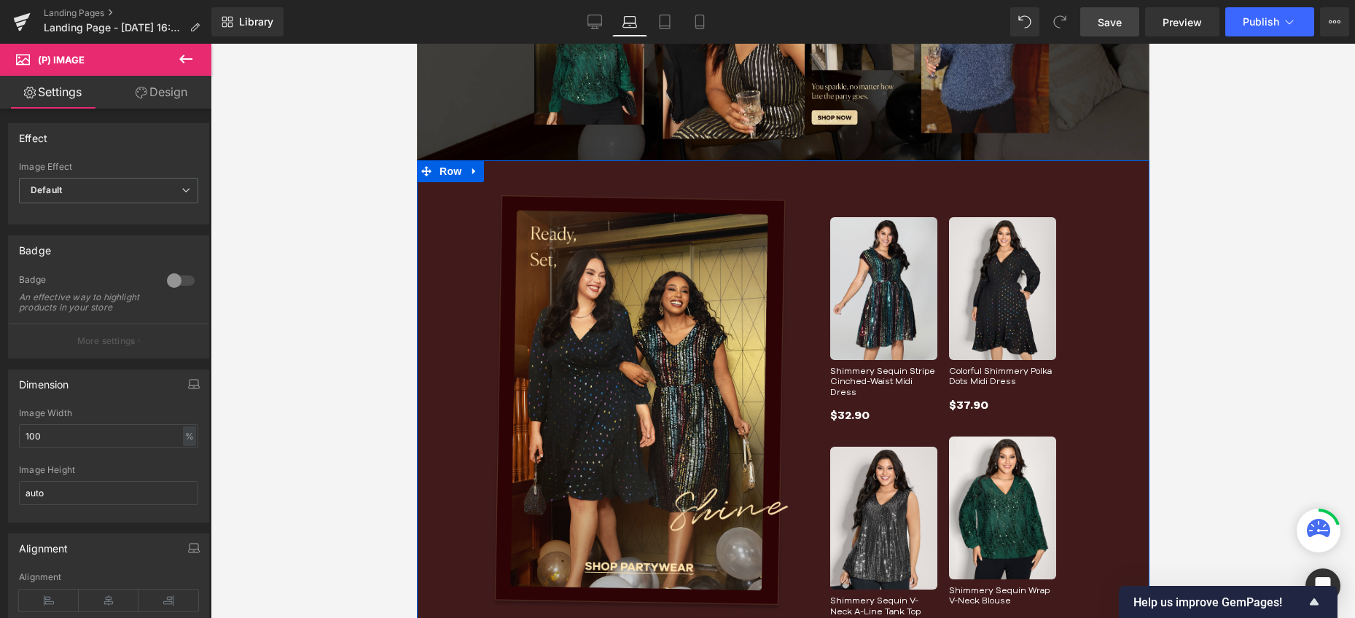
scroll to position [290, 0]
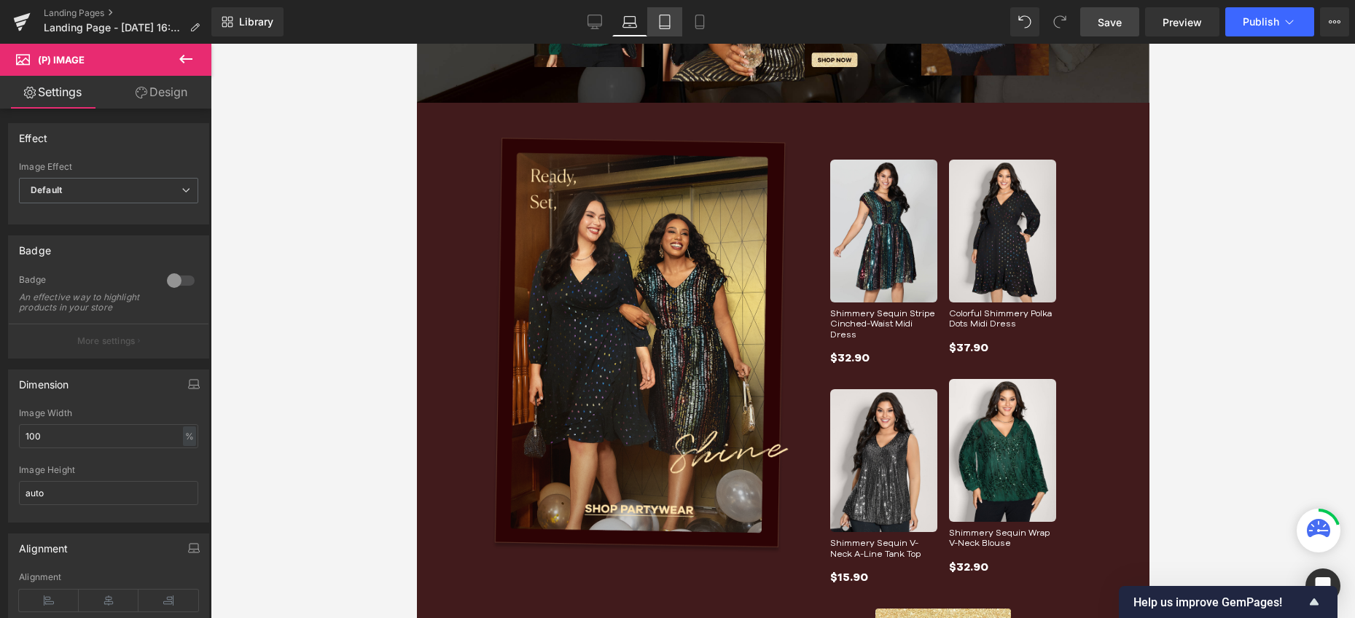
click at [665, 29] on link "Tablet" at bounding box center [664, 21] width 35 height 29
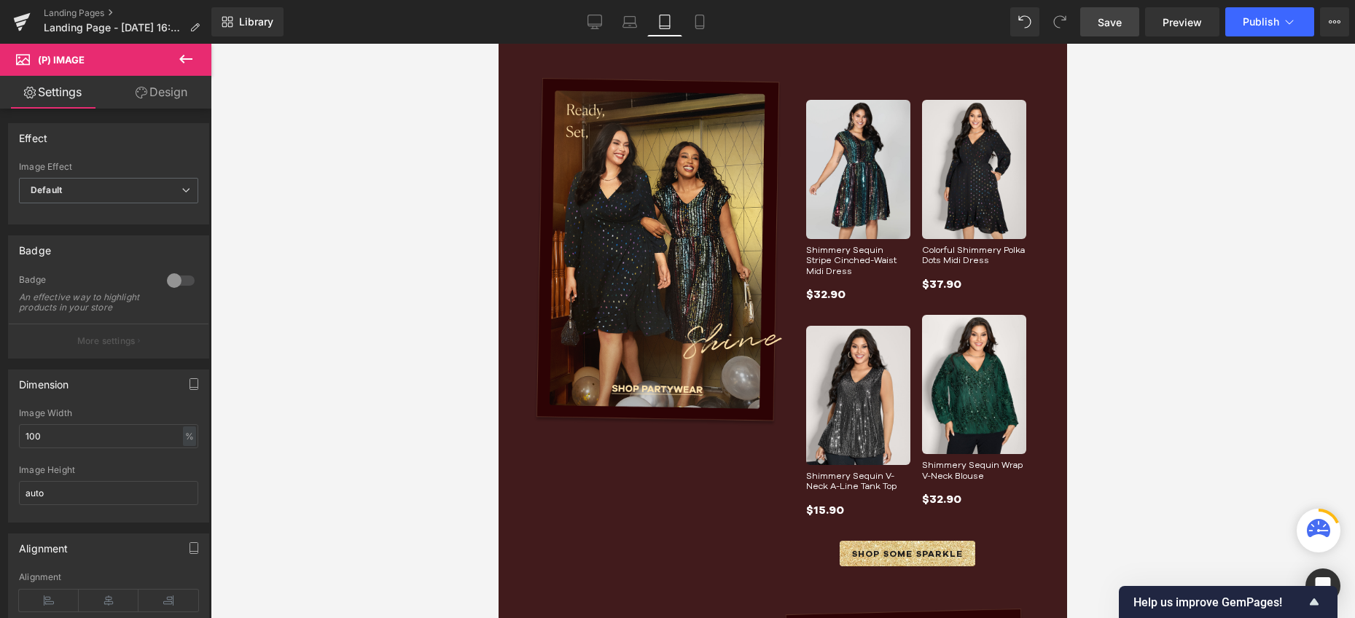
scroll to position [230, 0]
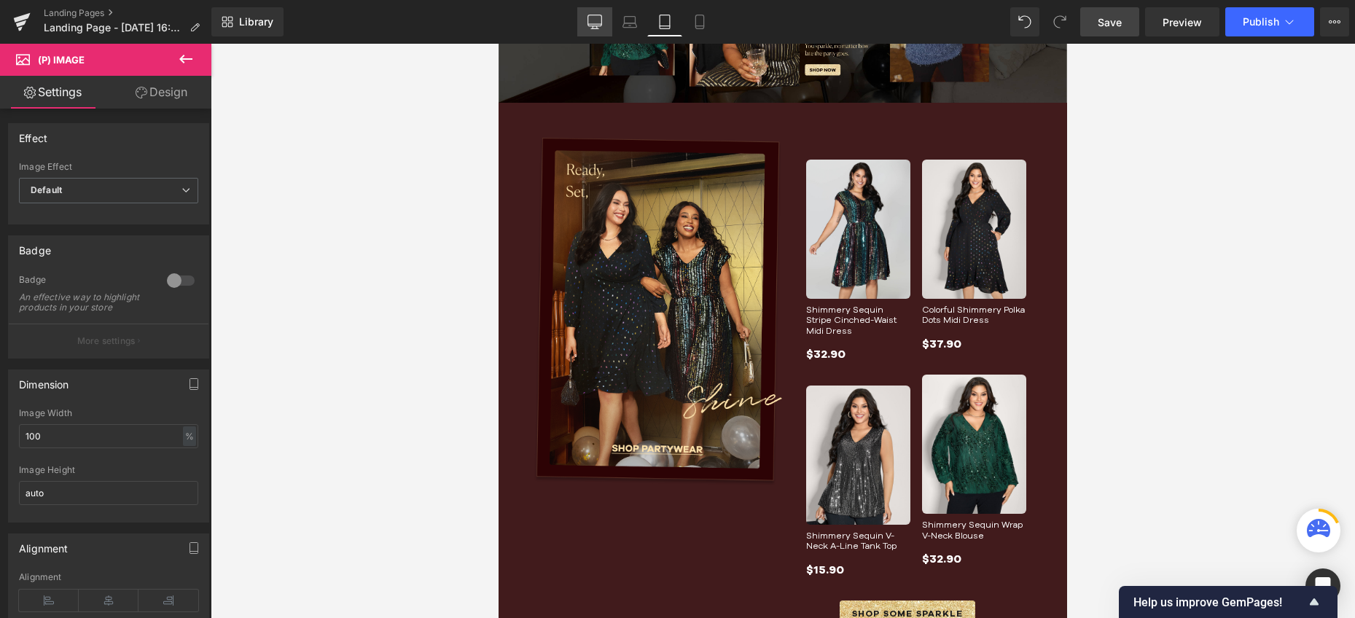
click at [598, 13] on link "Desktop" at bounding box center [594, 21] width 35 height 29
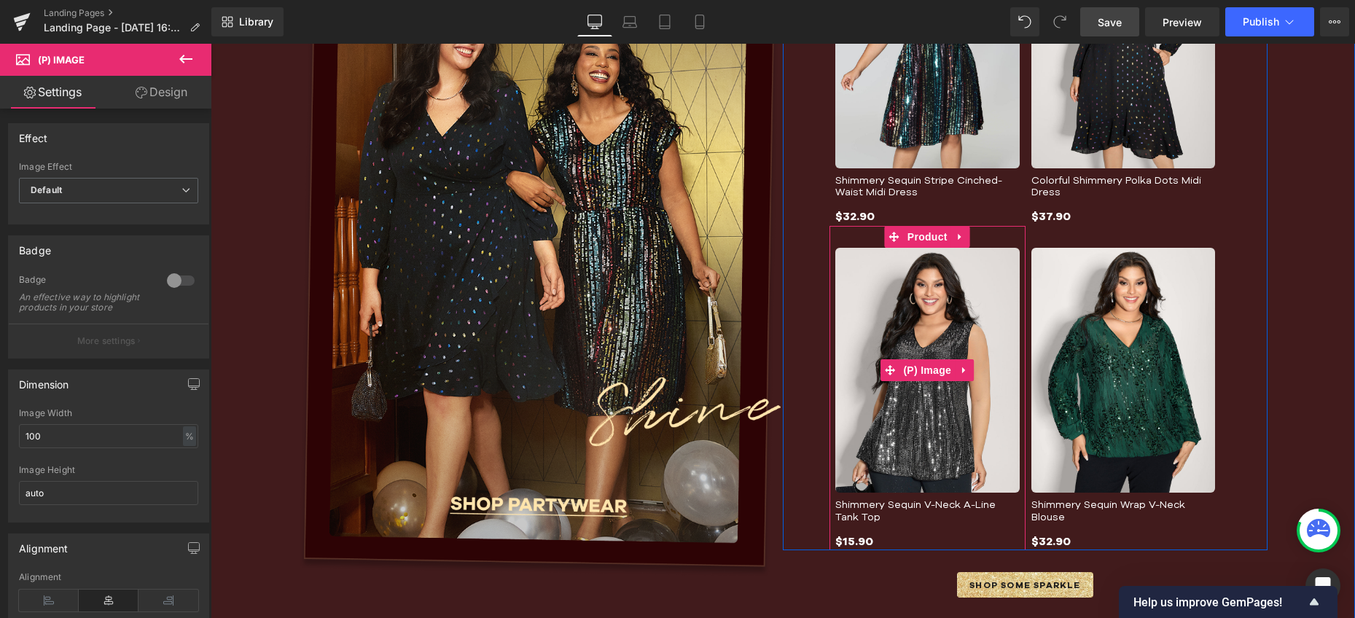
scroll to position [688, 0]
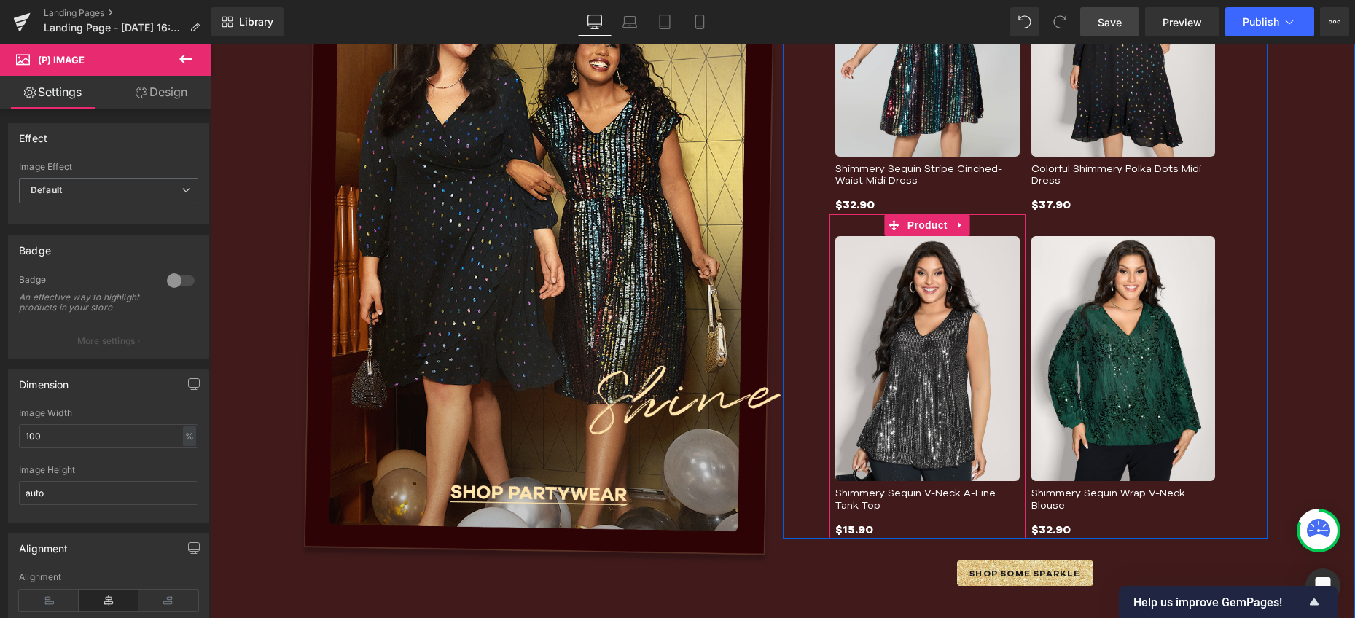
click at [855, 494] on link "Shimmery Sequin V-Neck A-Line Tank Top" at bounding box center [927, 499] width 184 height 25
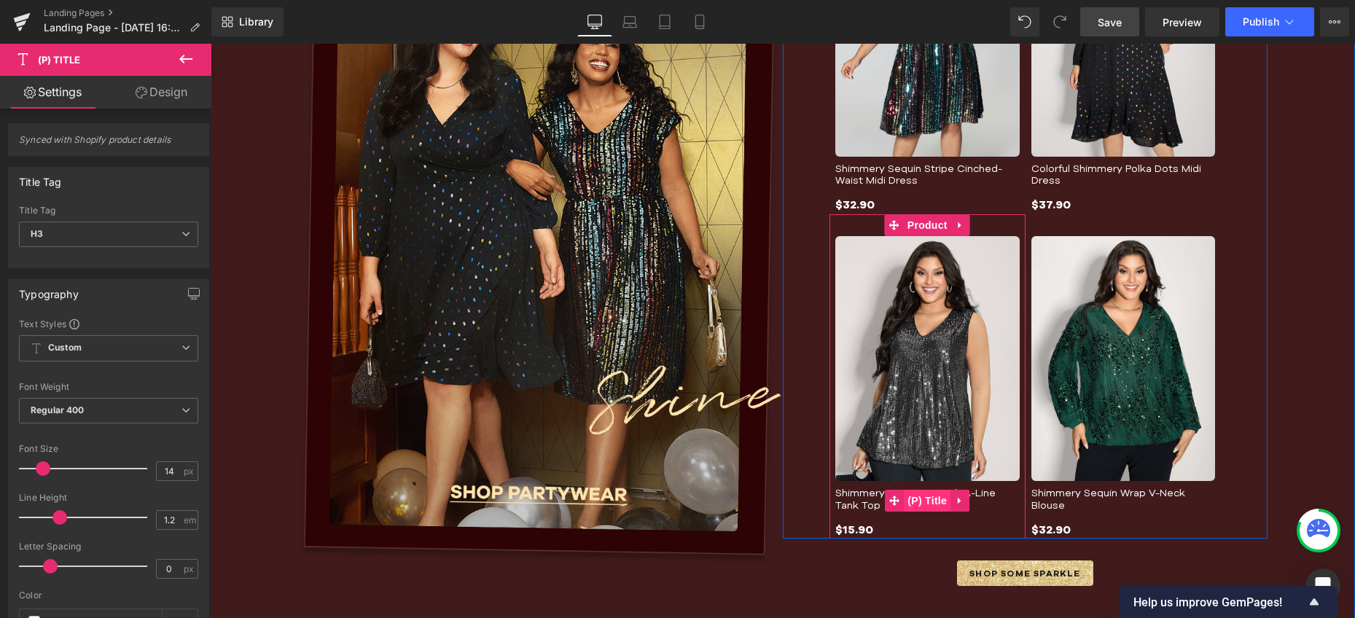
click at [911, 506] on span "(P) Title" at bounding box center [927, 501] width 47 height 22
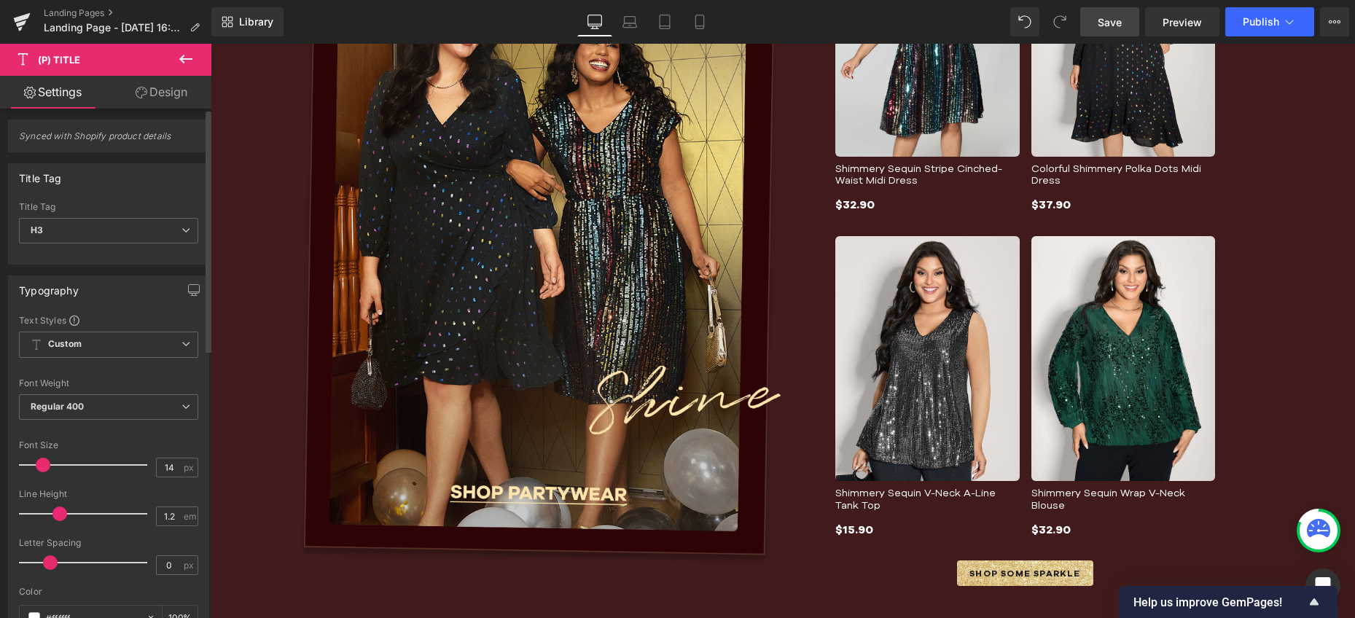
scroll to position [0, 0]
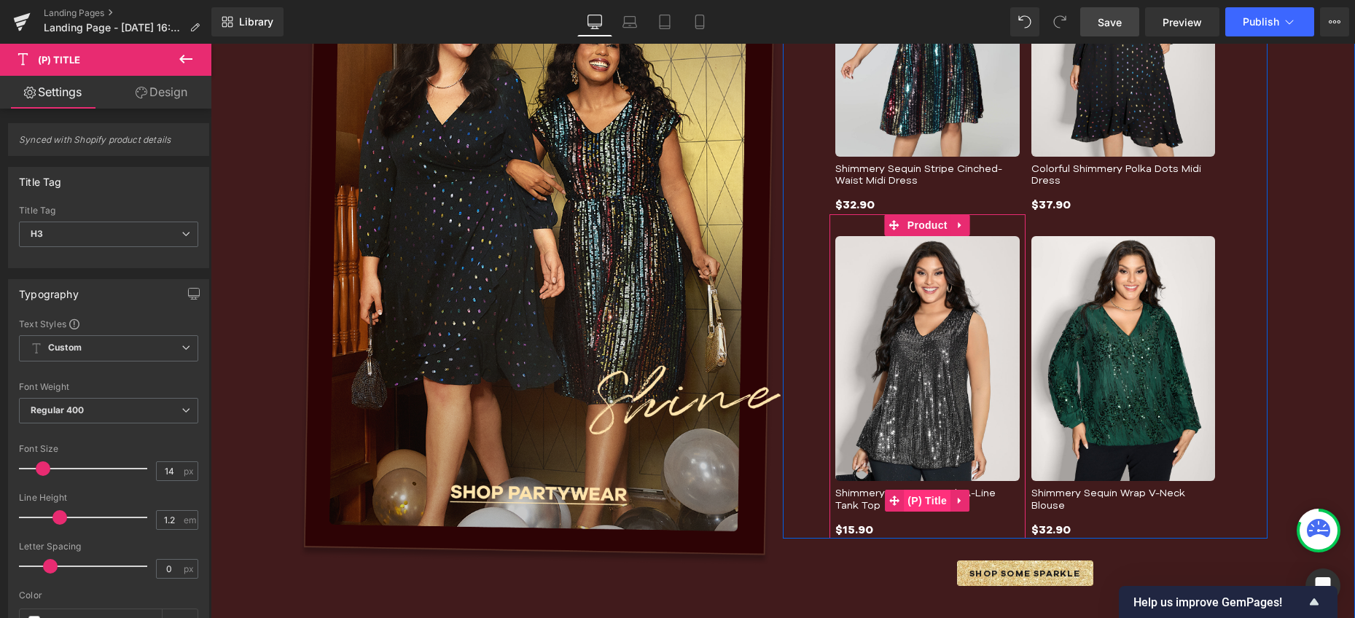
click at [915, 501] on span "(P) Title" at bounding box center [927, 501] width 47 height 22
click at [890, 498] on icon at bounding box center [894, 501] width 10 height 10
click at [926, 497] on span "(P) Title" at bounding box center [927, 501] width 47 height 22
click at [980, 487] on link "Shimmery Sequin V-Neck A-Line Tank Top" at bounding box center [927, 499] width 184 height 25
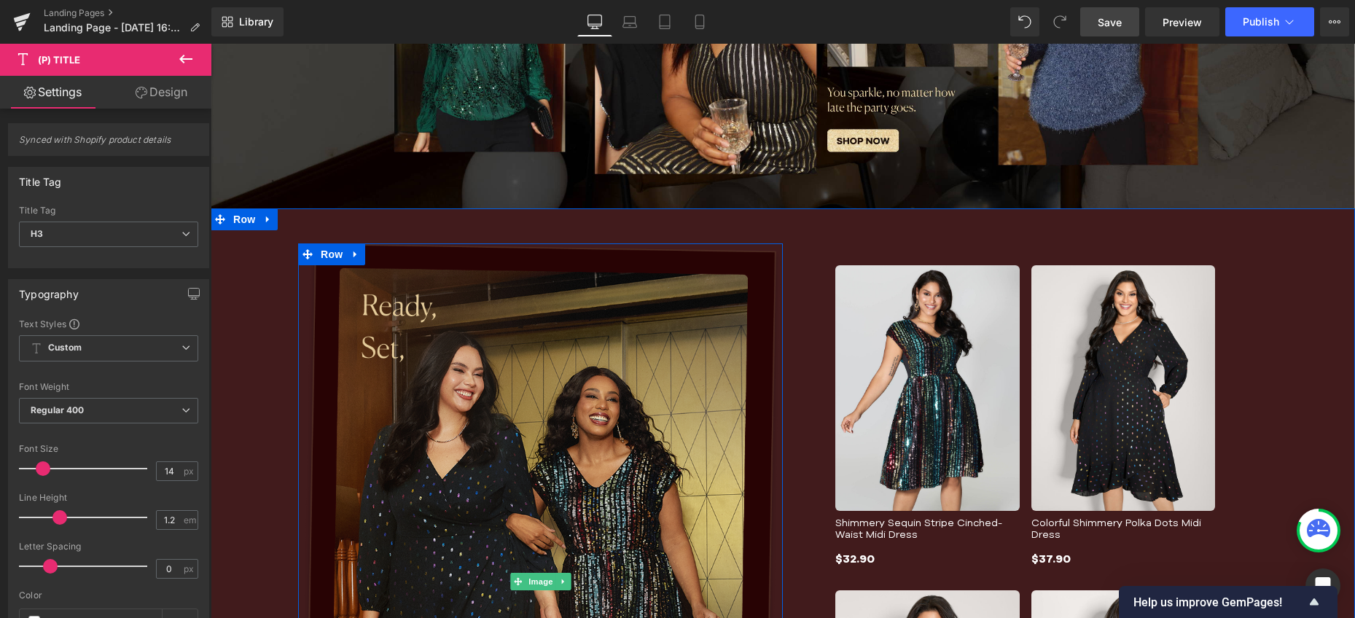
scroll to position [328, 0]
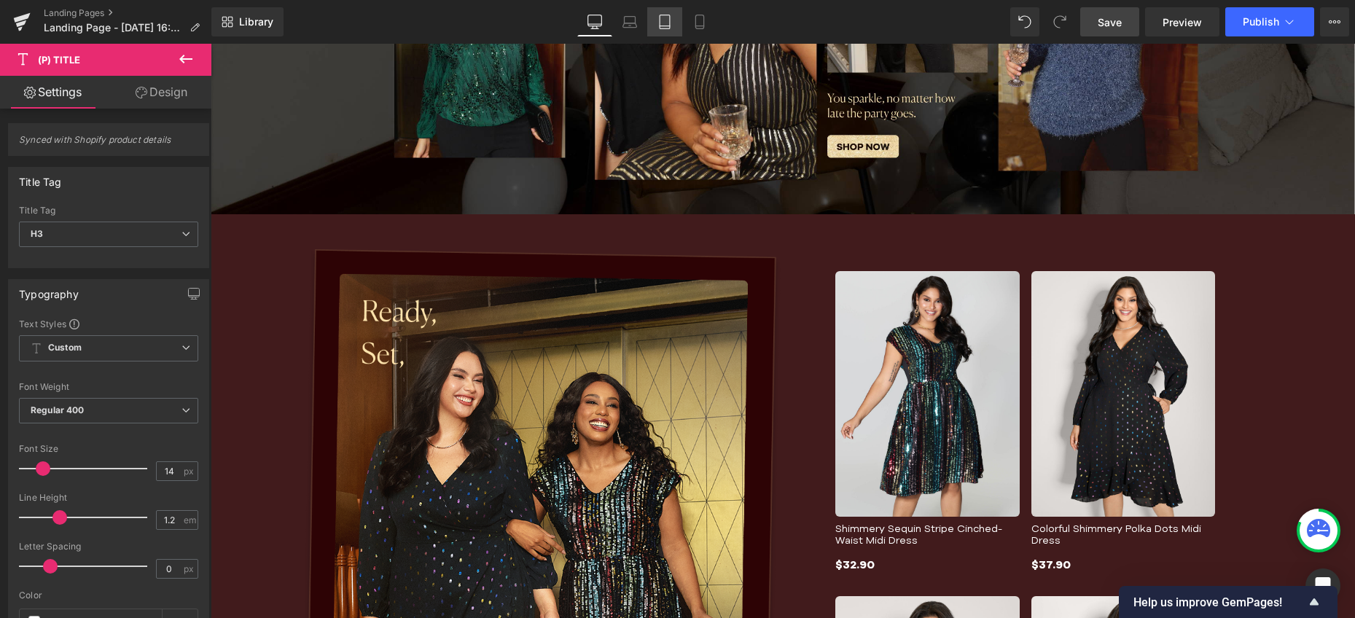
click at [668, 26] on icon at bounding box center [664, 26] width 10 height 0
type input "12"
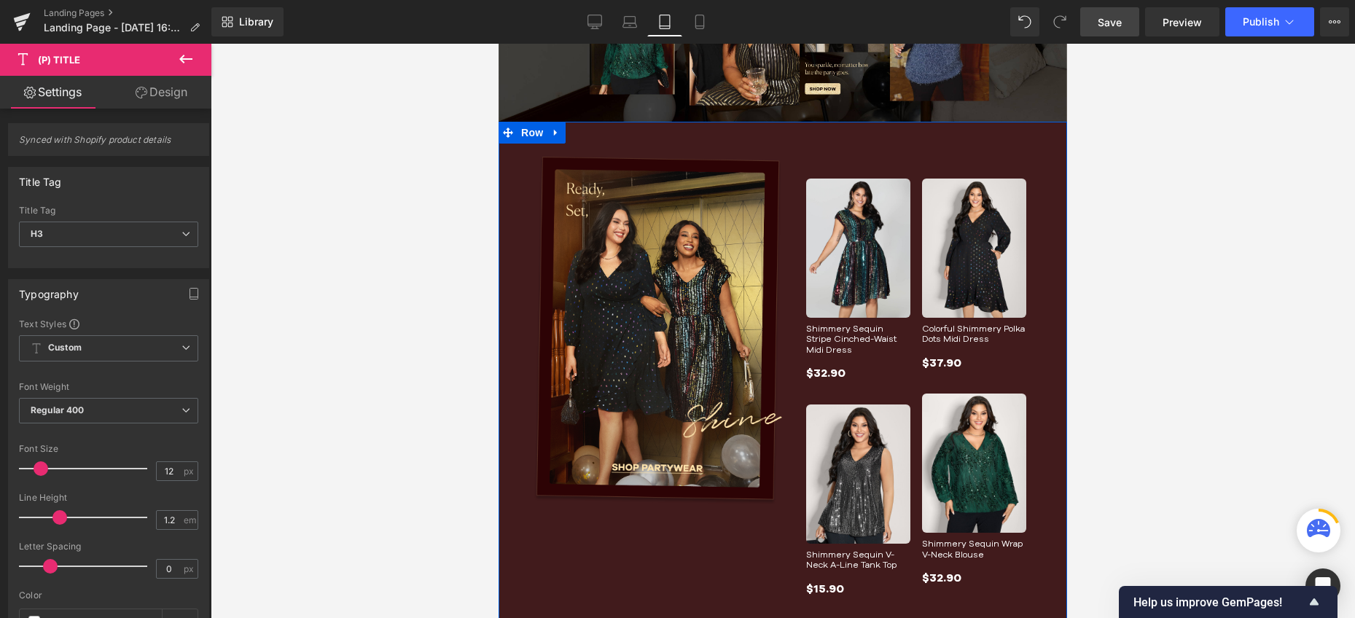
scroll to position [216, 0]
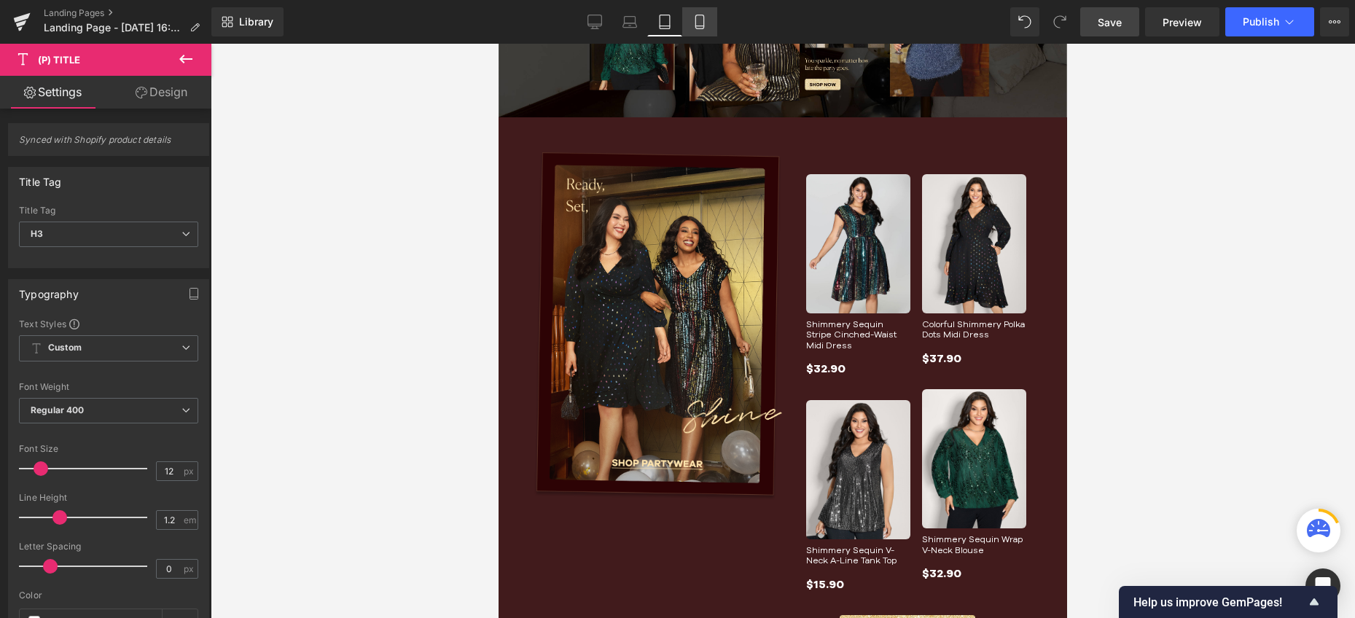
click at [702, 22] on icon at bounding box center [699, 22] width 15 height 15
type input "100"
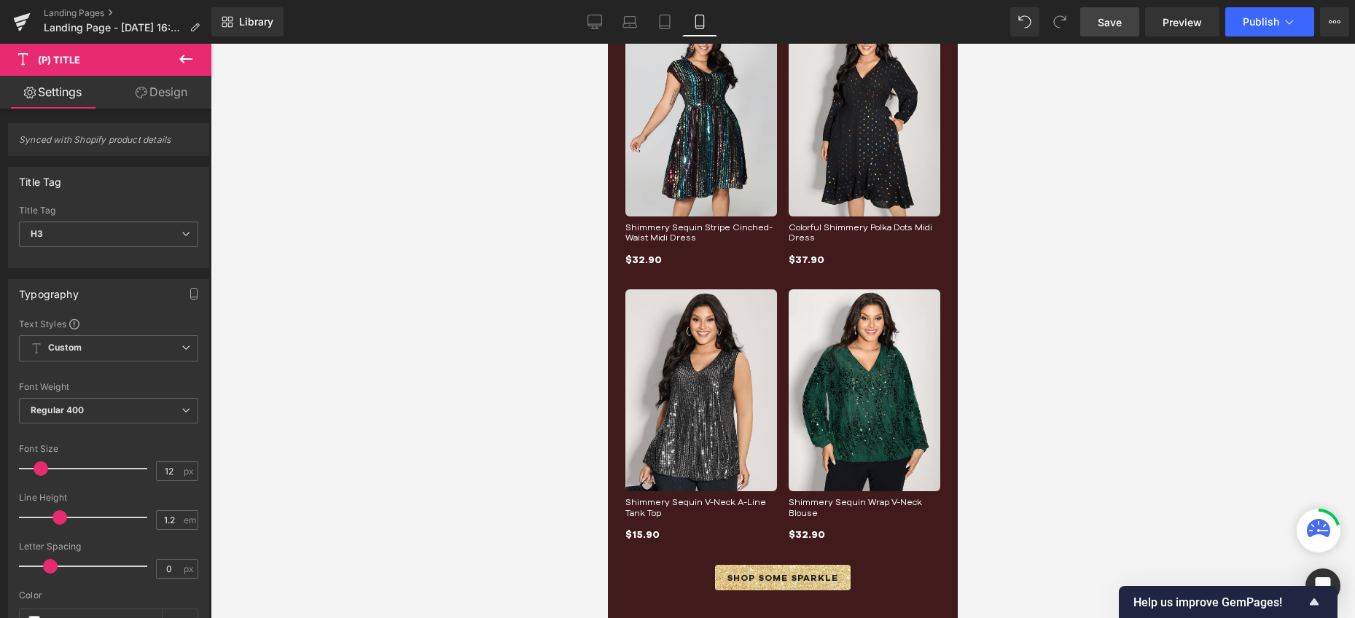
scroll to position [511, 0]
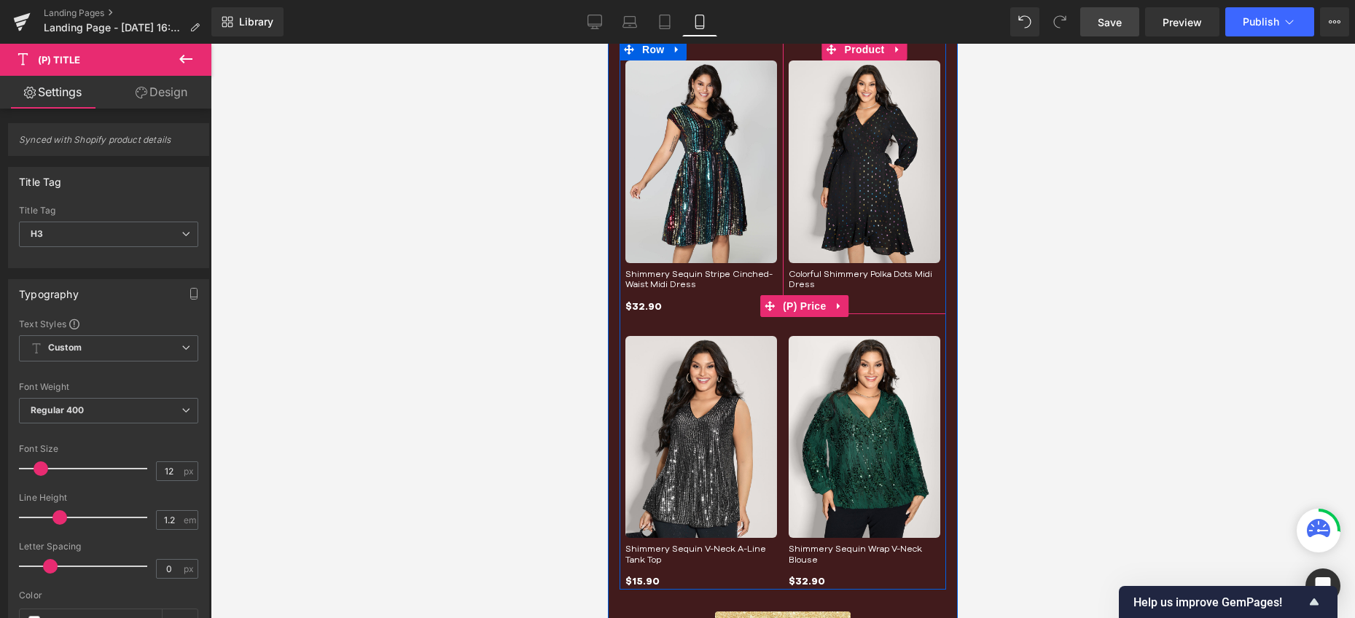
click at [826, 251] on img at bounding box center [864, 161] width 152 height 202
click at [699, 219] on img at bounding box center [701, 161] width 152 height 202
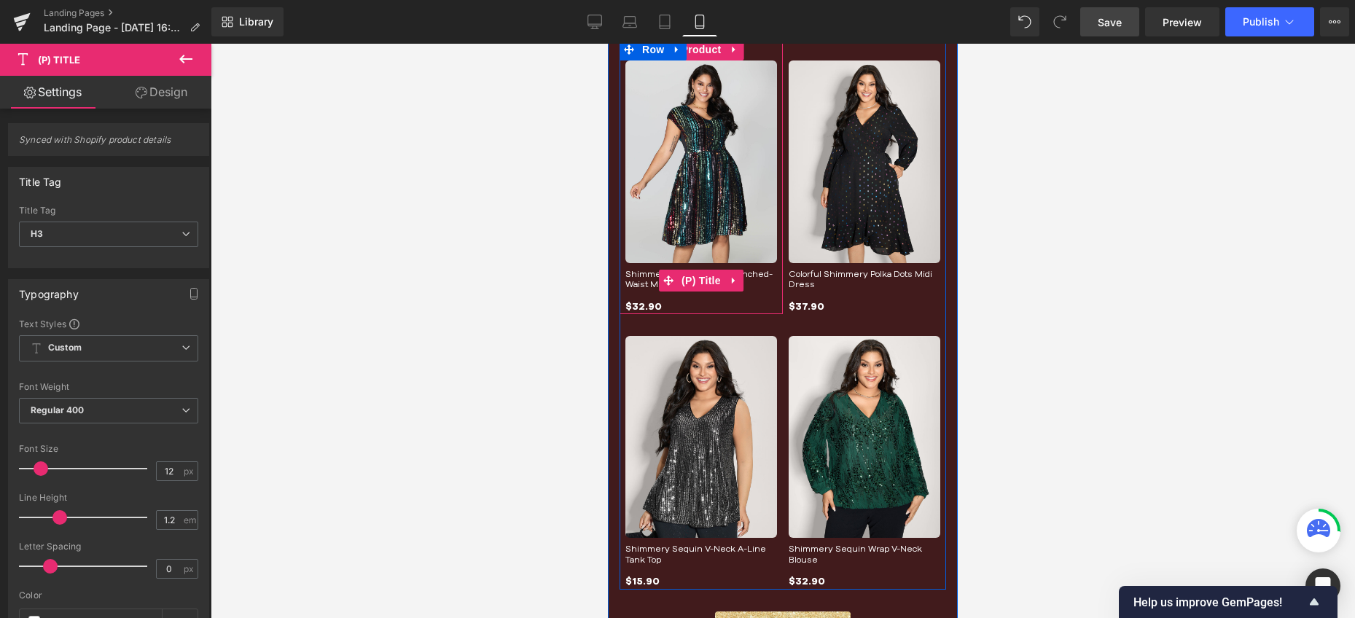
click at [705, 290] on div "Shimmery Sequin Stripe Cinched-Waist Midi Dress (P) Title" at bounding box center [701, 280] width 152 height 23
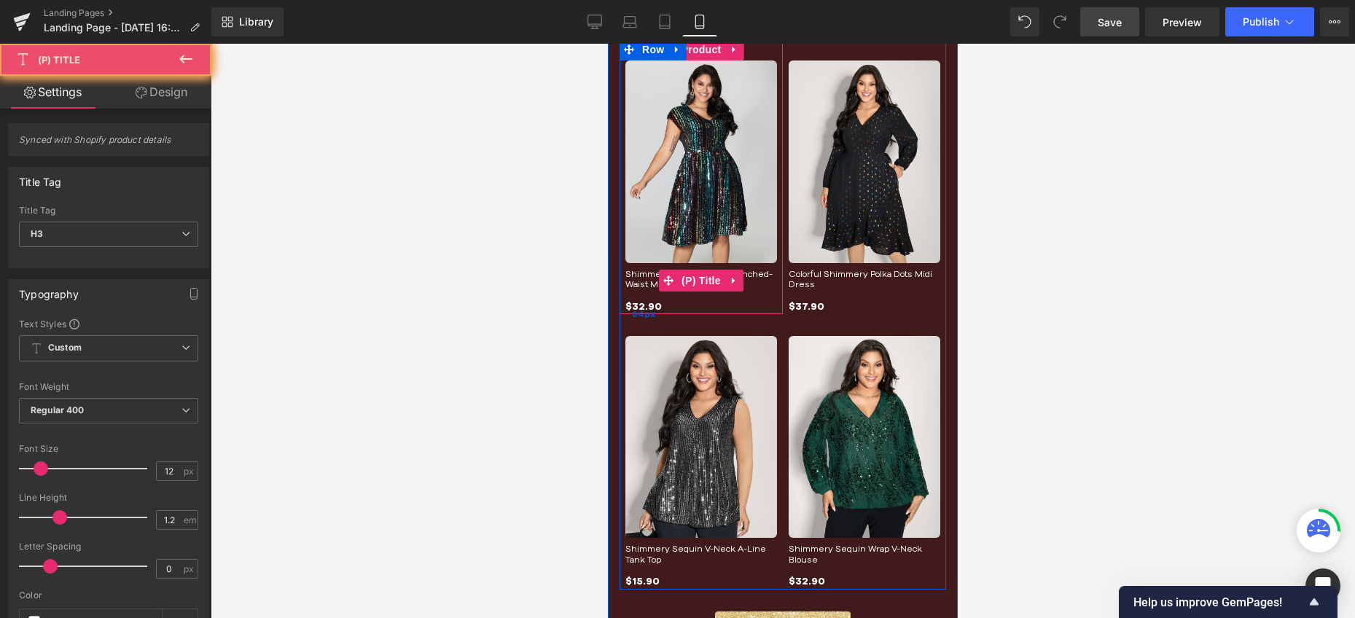
click at [656, 380] on img at bounding box center [701, 437] width 152 height 202
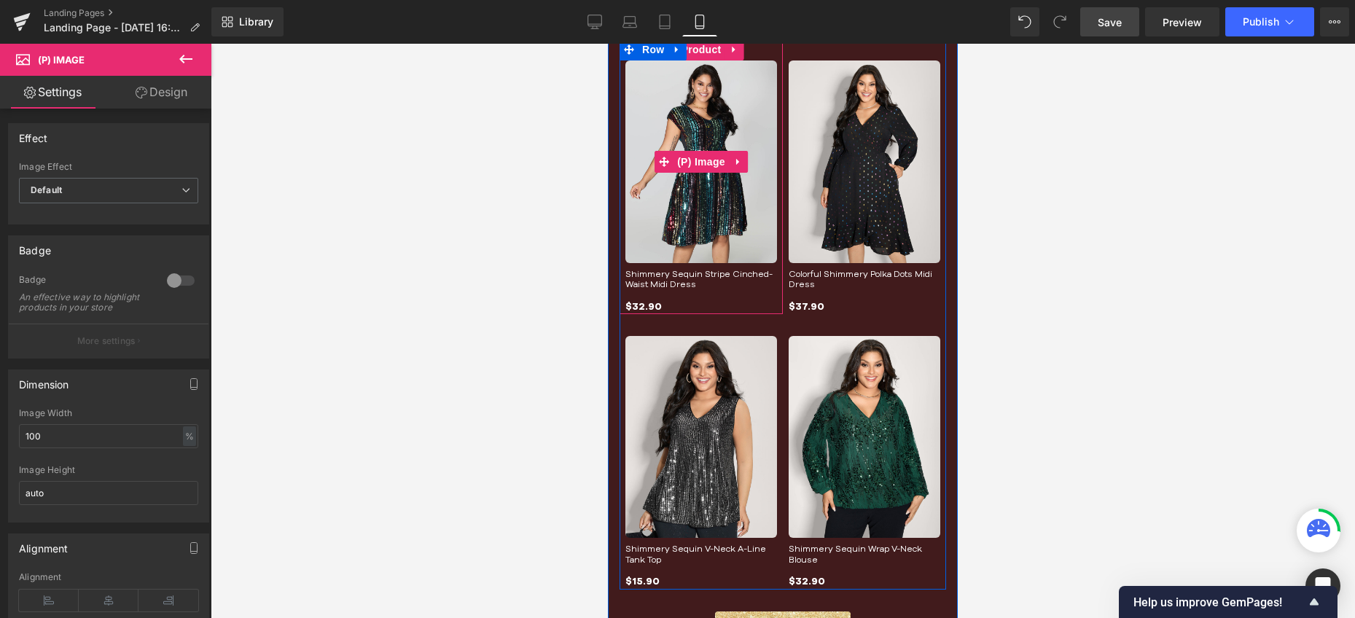
click at [697, 192] on img at bounding box center [701, 161] width 152 height 202
click at [636, 283] on link "Shimmery Sequin Stripe Cinched-Waist Midi Dress" at bounding box center [701, 279] width 152 height 21
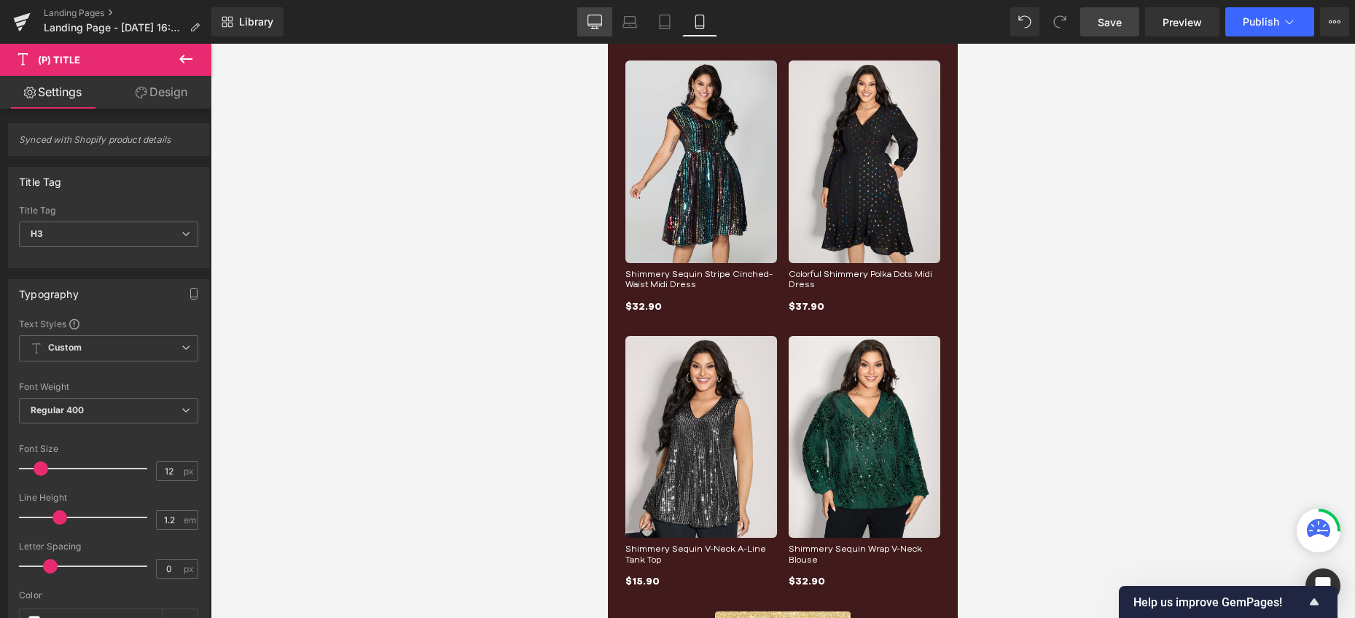
click at [595, 25] on icon at bounding box center [594, 22] width 15 height 15
type input "14"
type input "100"
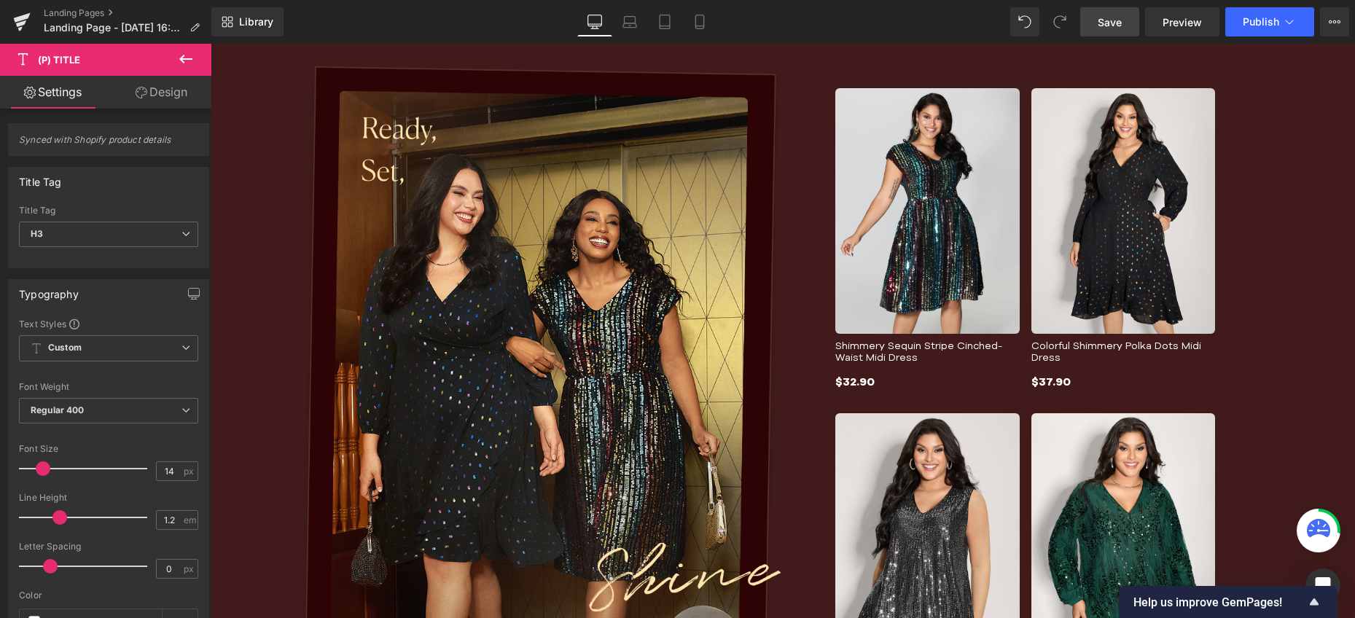
scroll to position [582, 0]
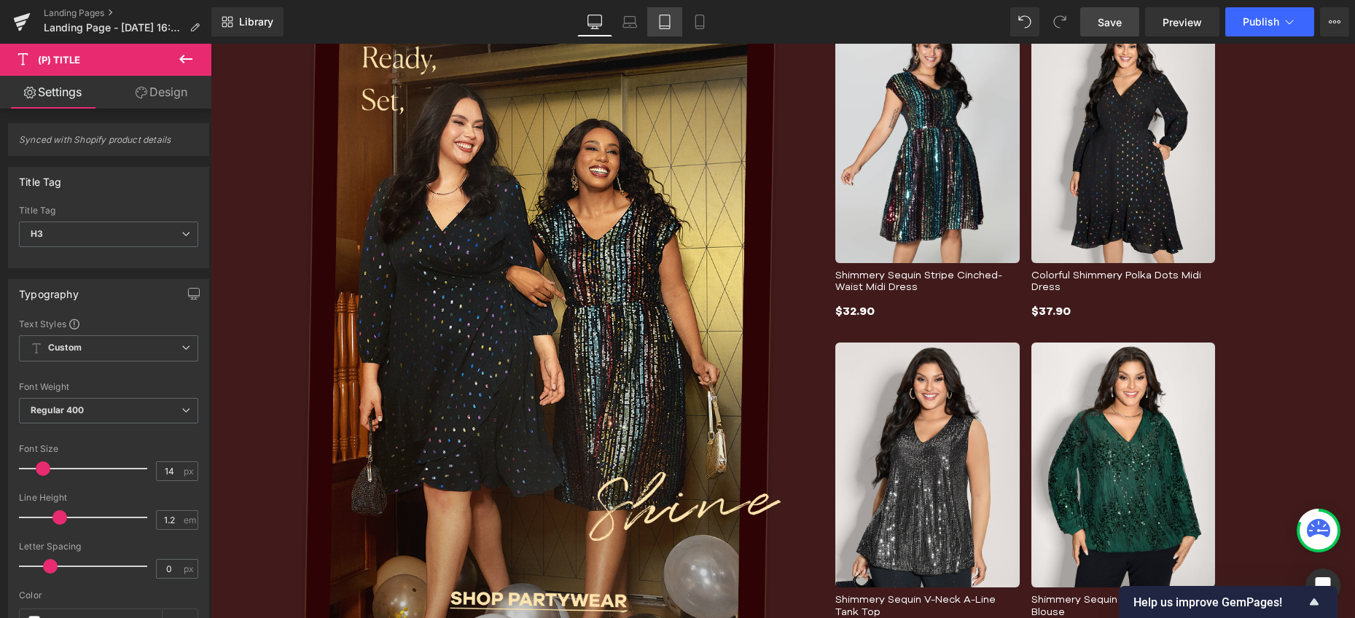
click at [670, 31] on link "Tablet" at bounding box center [664, 21] width 35 height 29
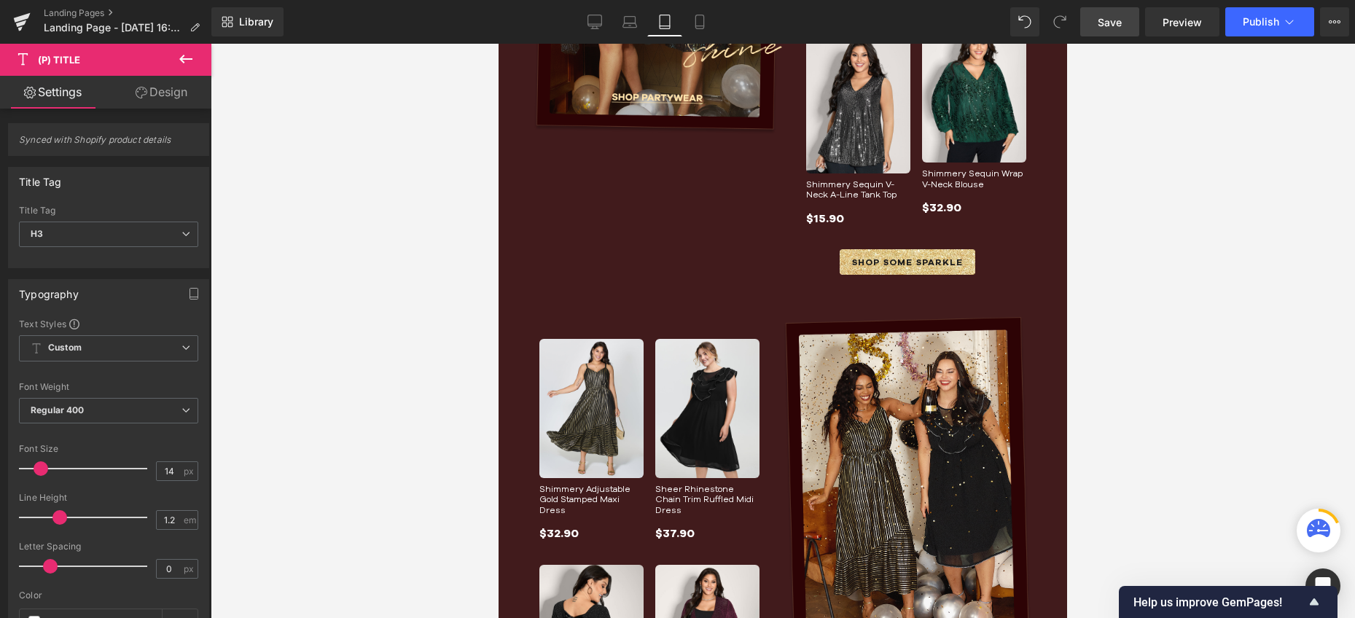
type input "12"
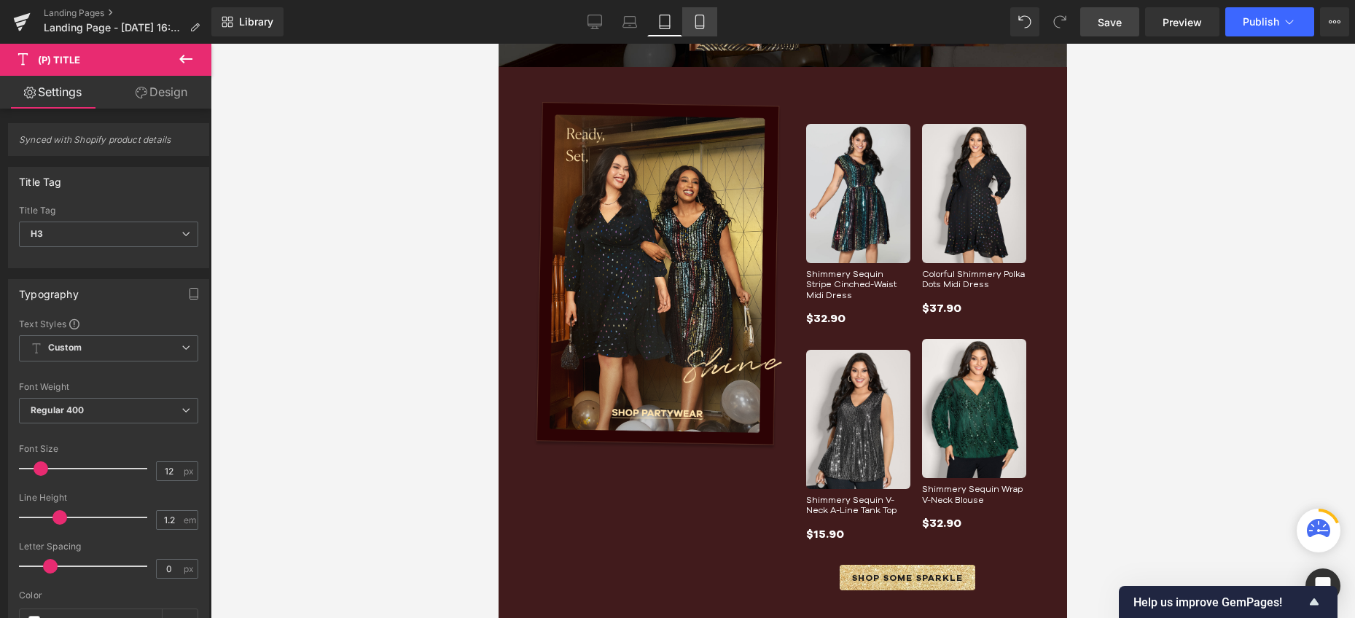
click at [701, 29] on link "Mobile" at bounding box center [699, 21] width 35 height 29
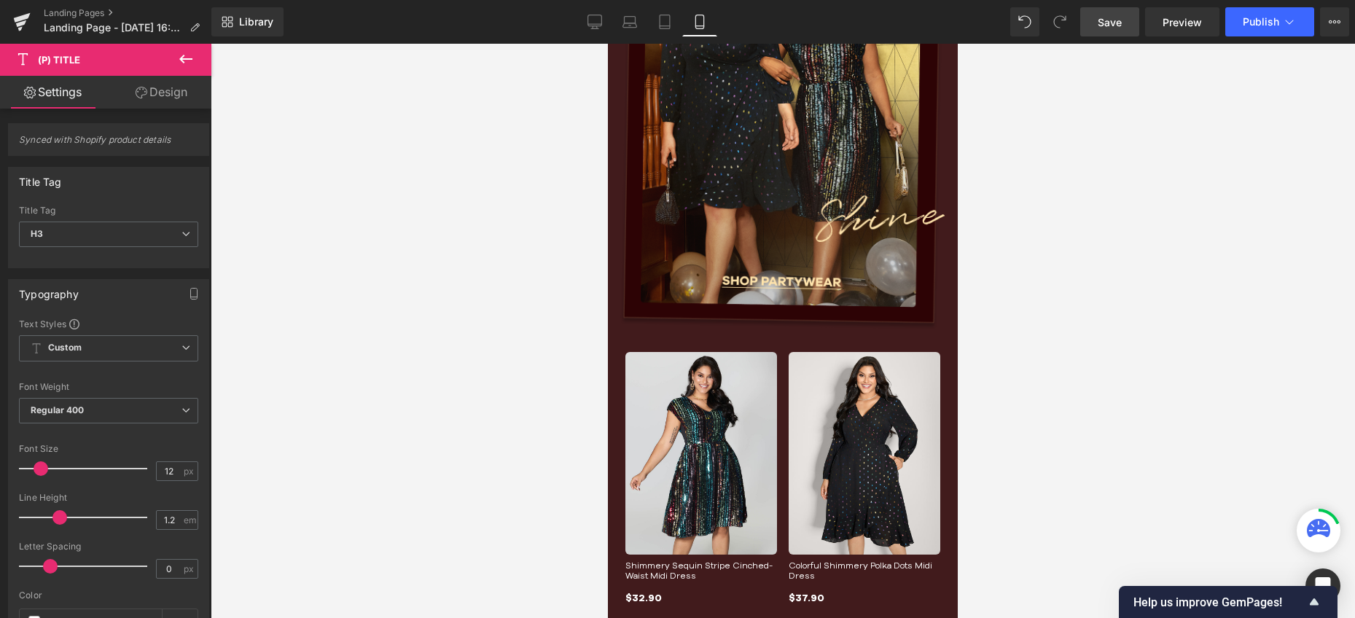
type input "100"
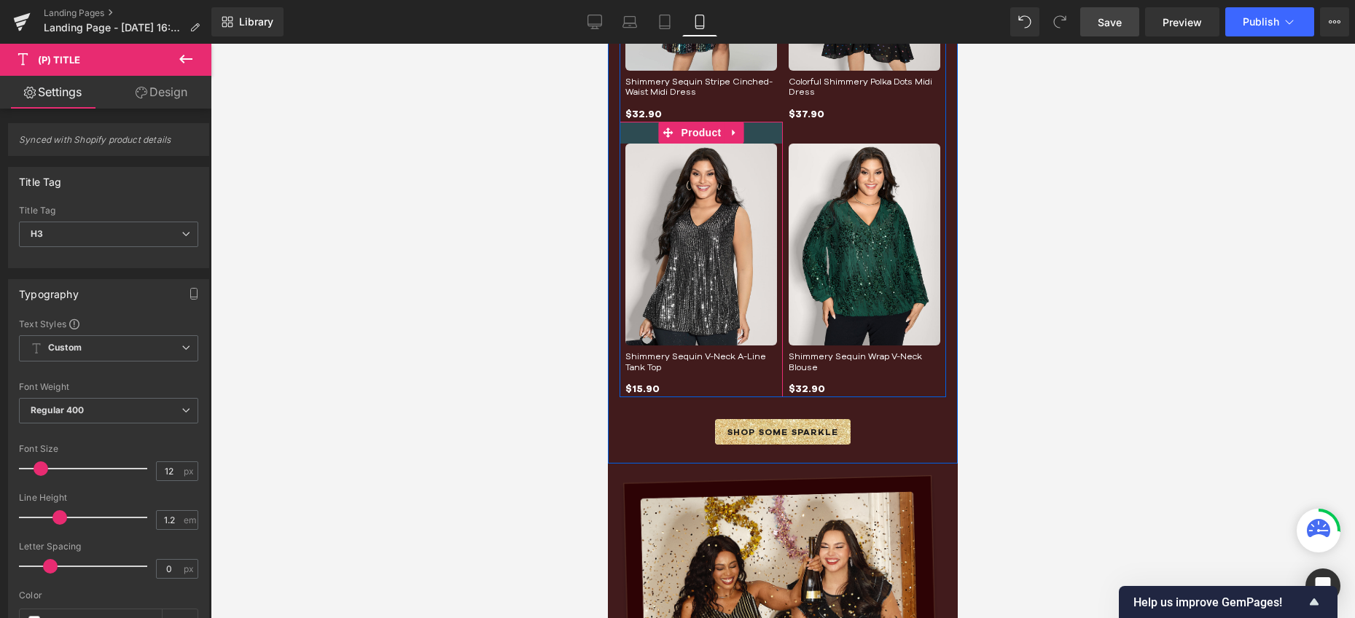
scroll to position [752, 0]
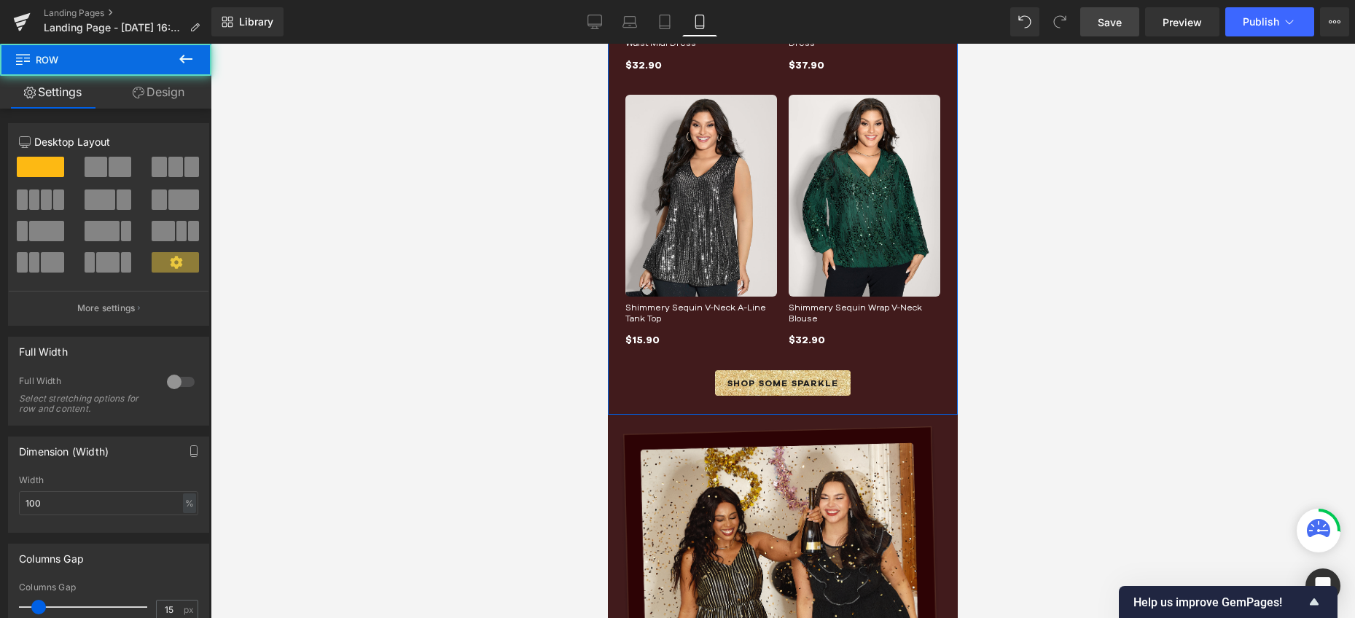
click at [653, 368] on div "SHOP SOME SPARKLE Button Row" at bounding box center [782, 375] width 326 height 55
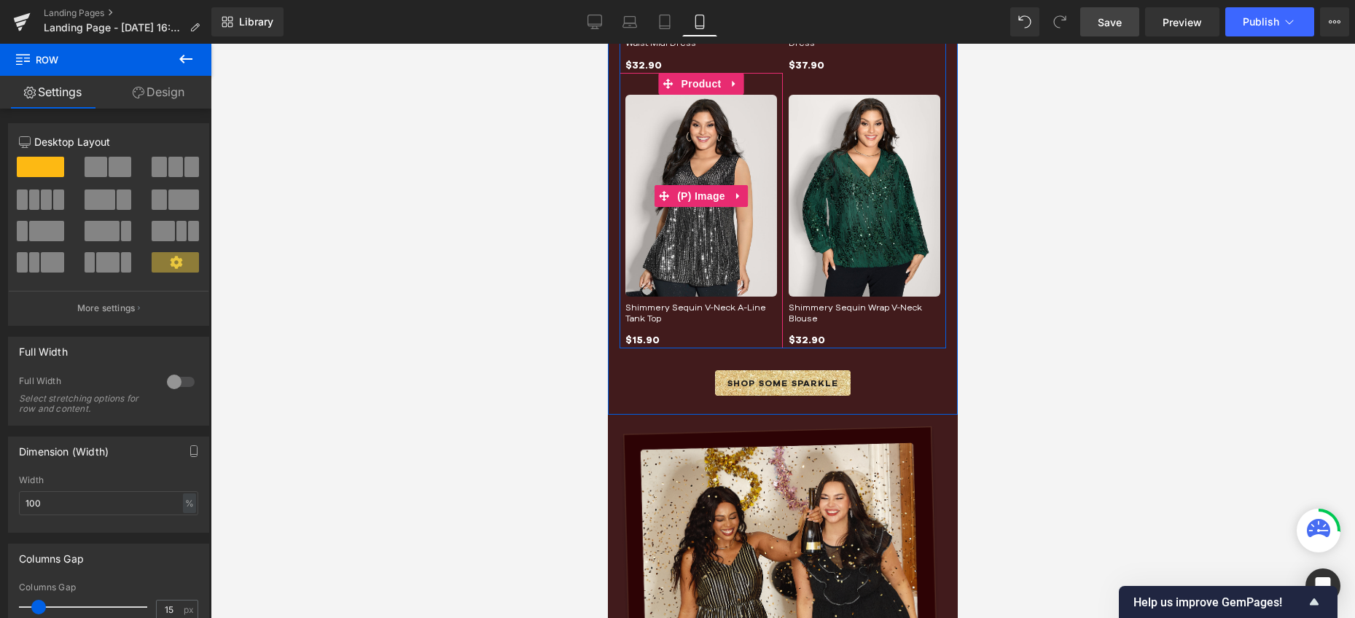
click at [732, 228] on img at bounding box center [701, 196] width 152 height 202
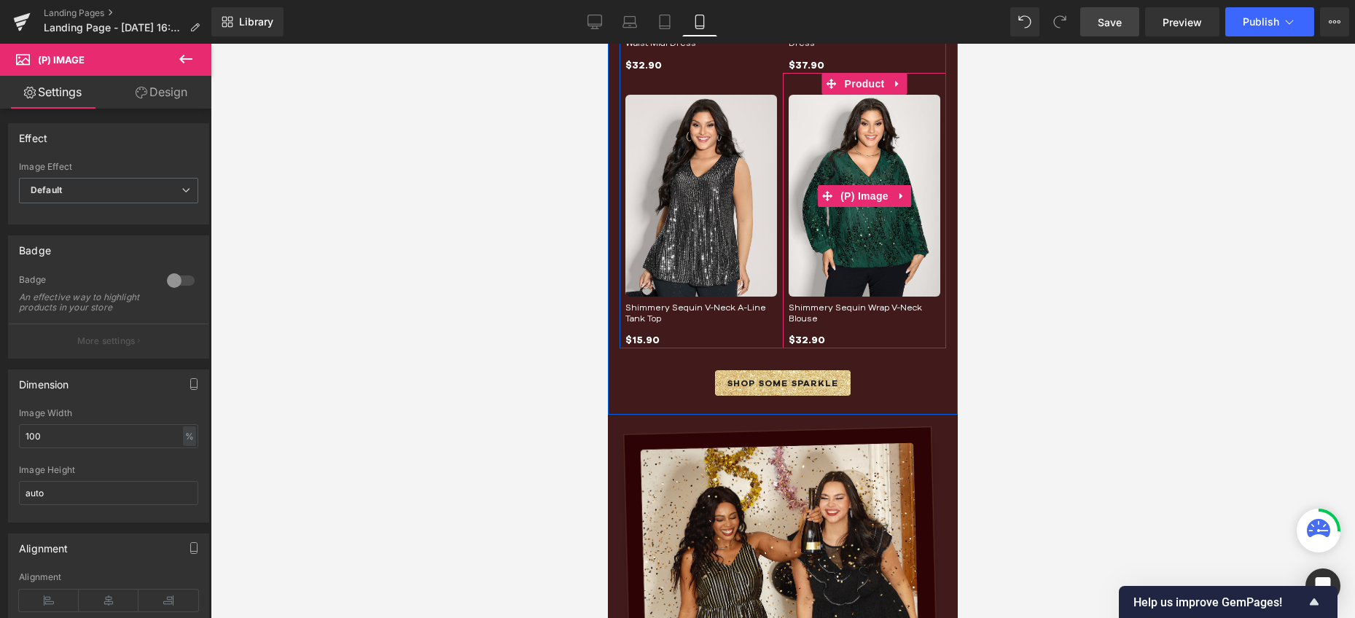
click at [874, 227] on img at bounding box center [864, 196] width 152 height 202
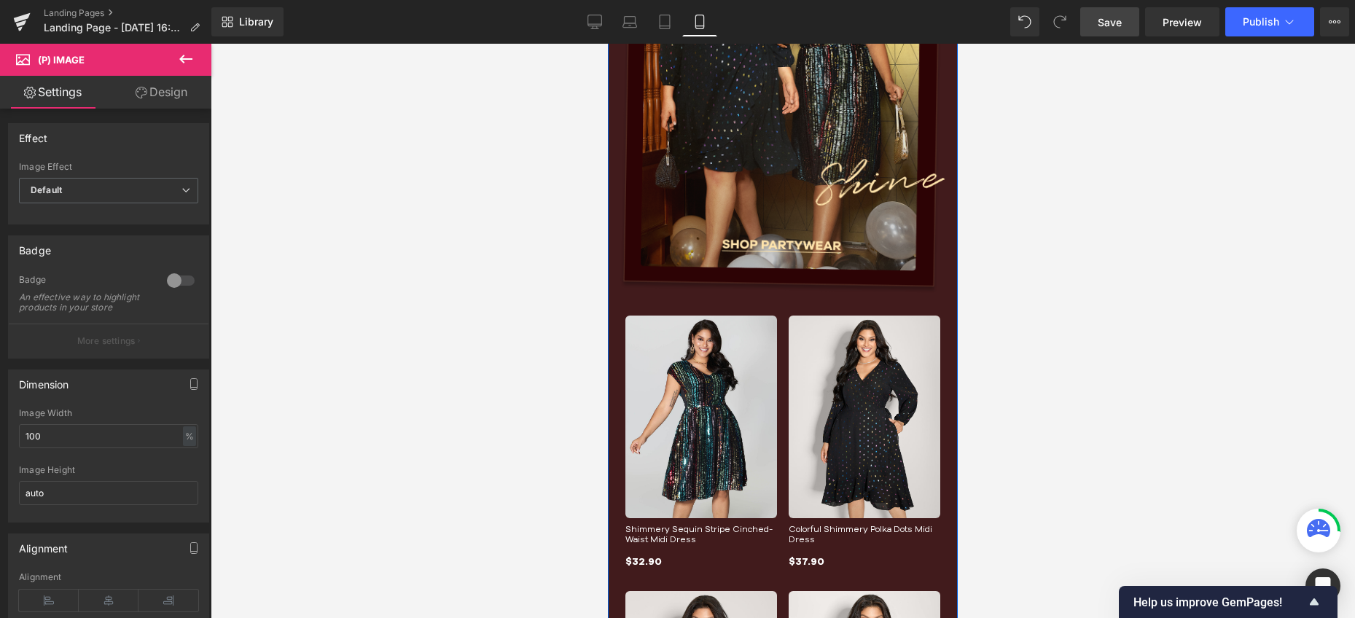
scroll to position [0, 0]
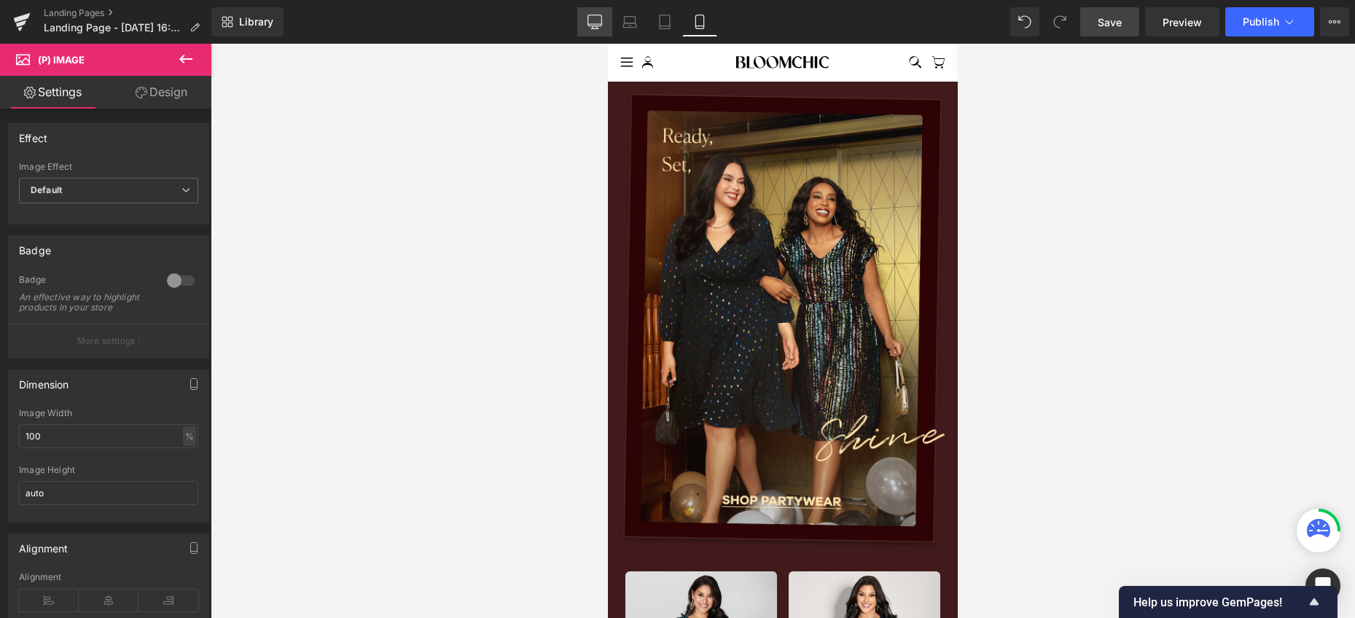
click at [593, 23] on icon at bounding box center [594, 22] width 15 height 15
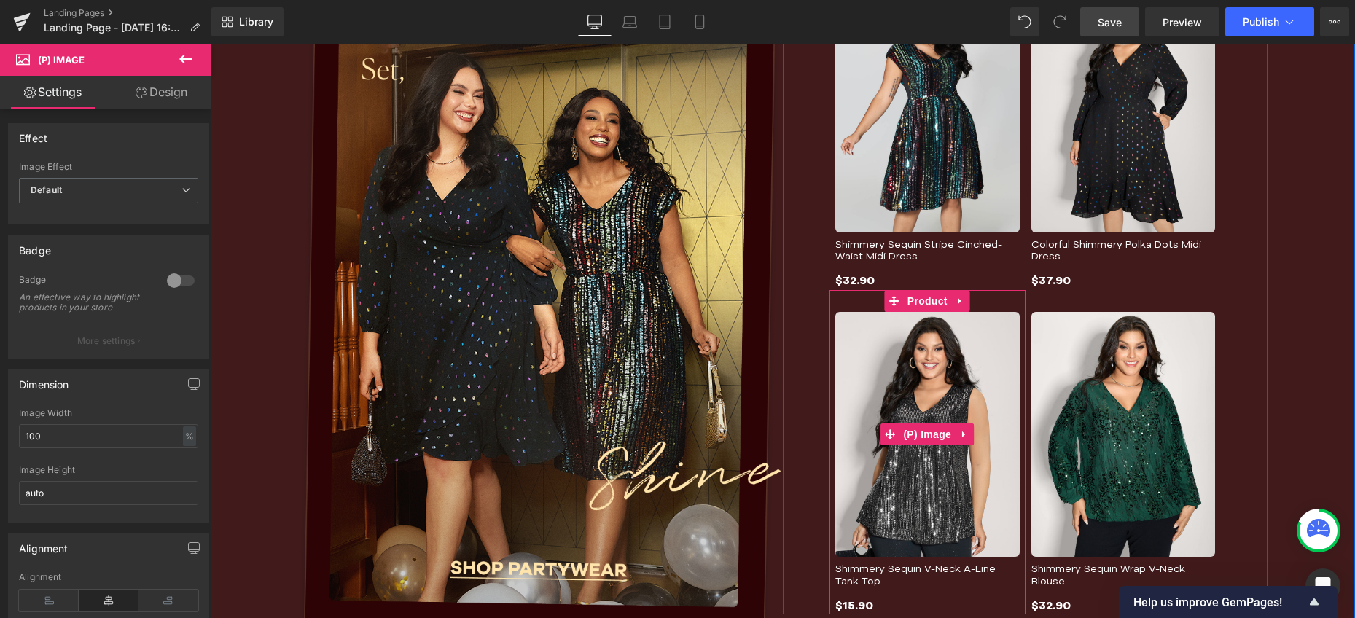
scroll to position [569, 0]
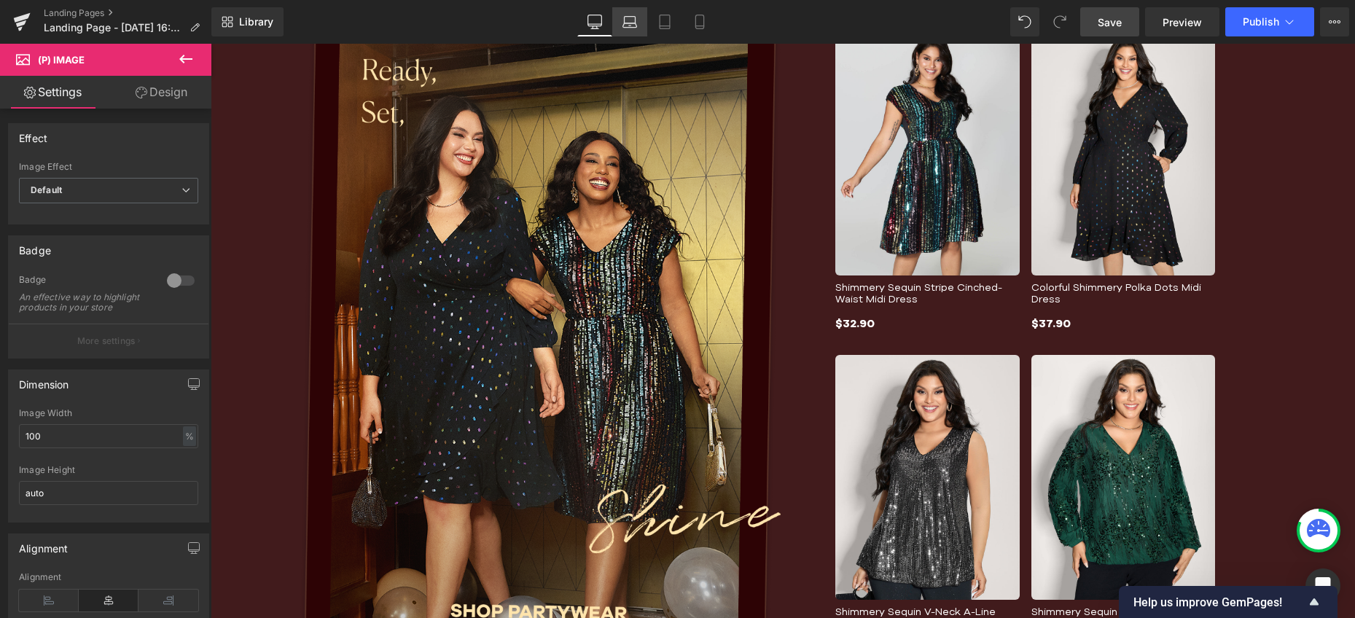
click at [621, 27] on link "Laptop" at bounding box center [629, 21] width 35 height 29
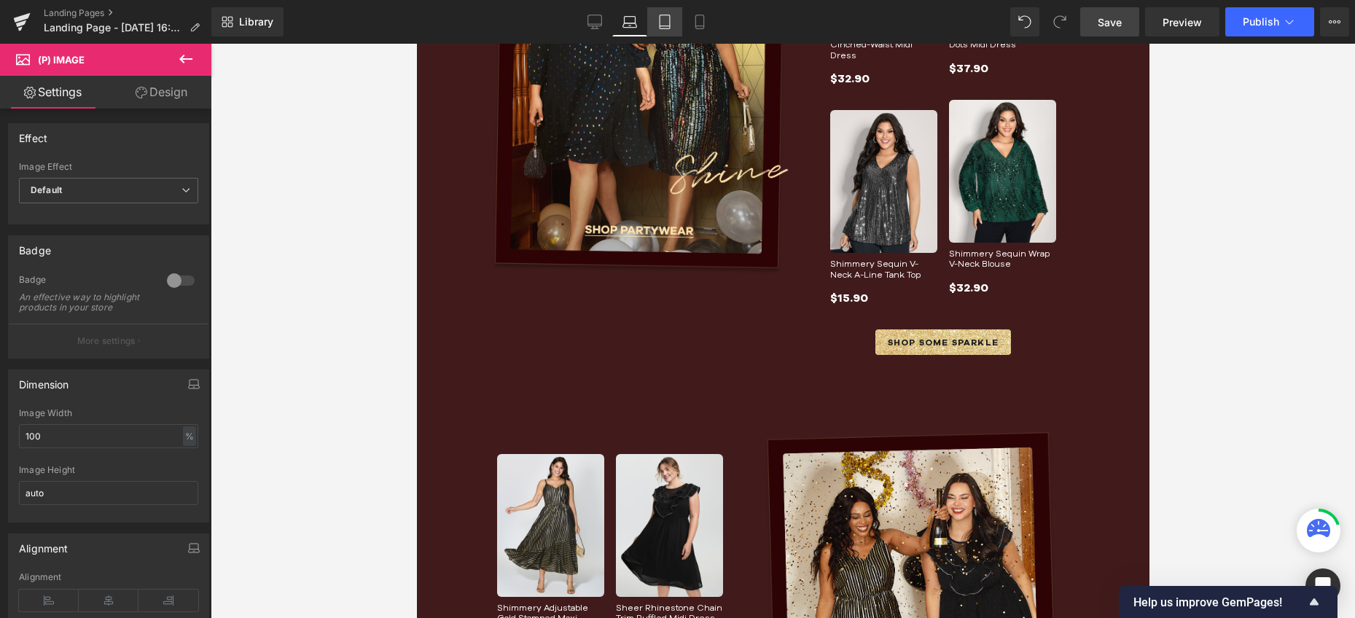
scroll to position [314, 0]
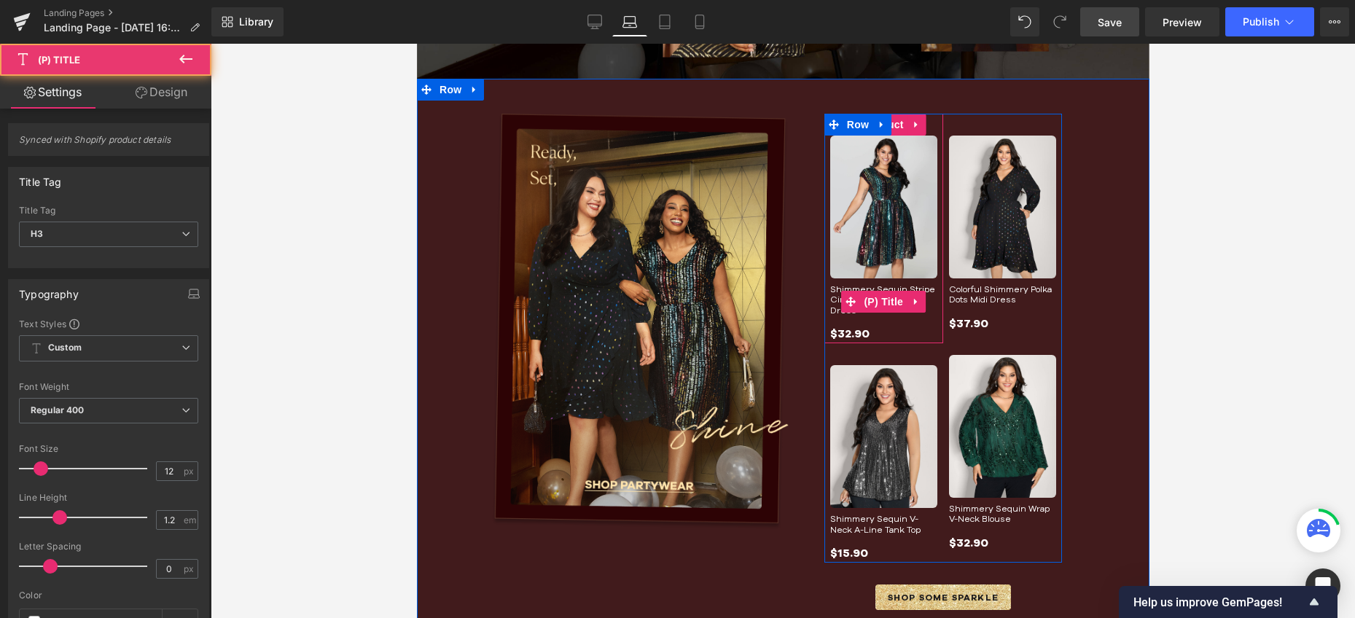
click at [867, 298] on div "Shimmery Sequin Stripe Cinched-Waist Midi Dress (P) Title" at bounding box center [882, 301] width 107 height 34
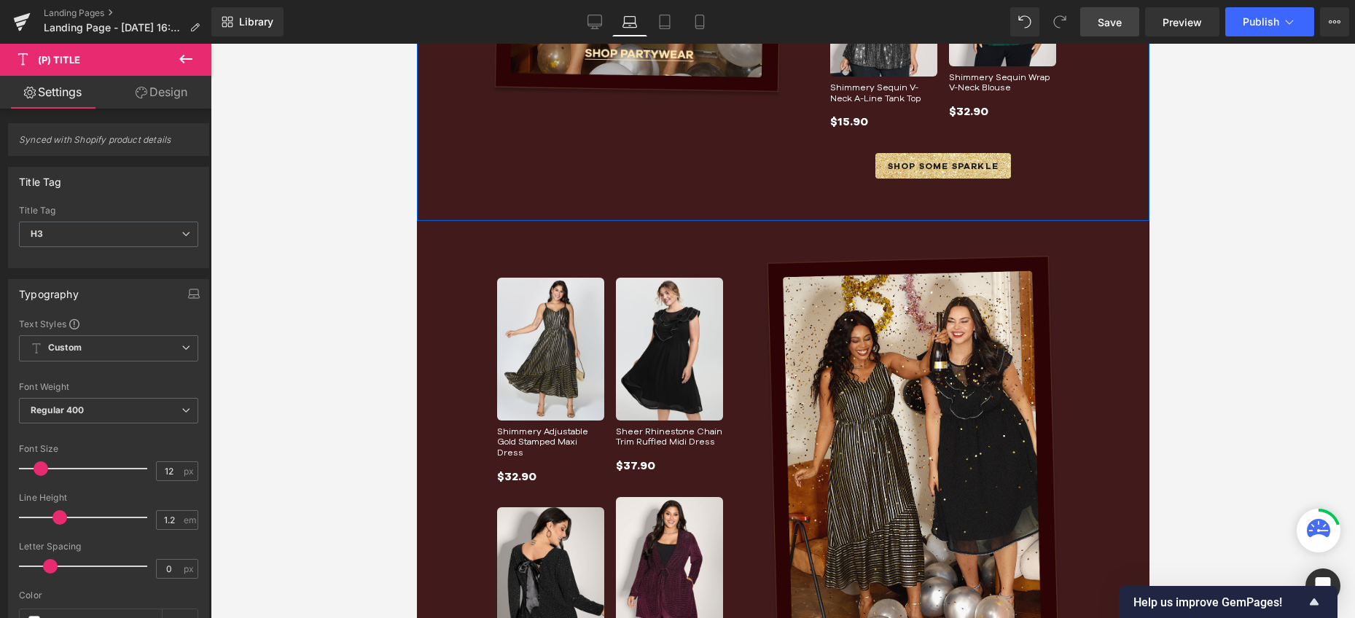
scroll to position [746, 0]
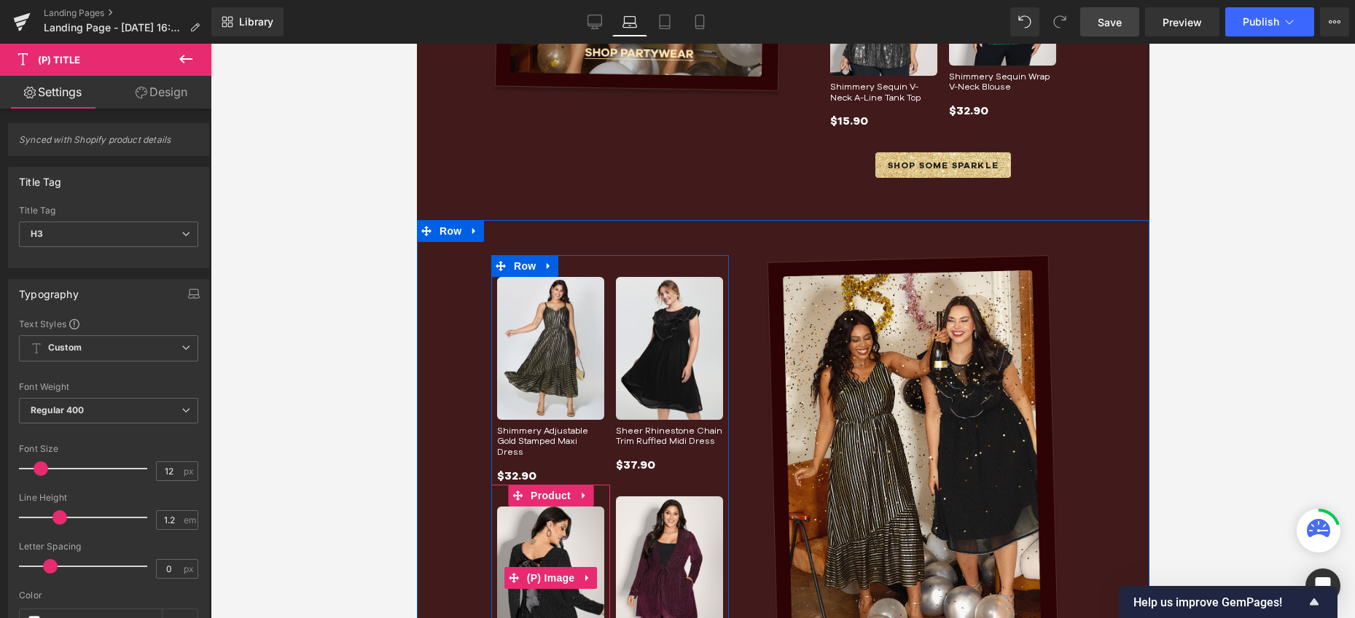
click at [535, 506] on img at bounding box center [549, 577] width 107 height 143
click at [648, 496] on img at bounding box center [668, 567] width 107 height 143
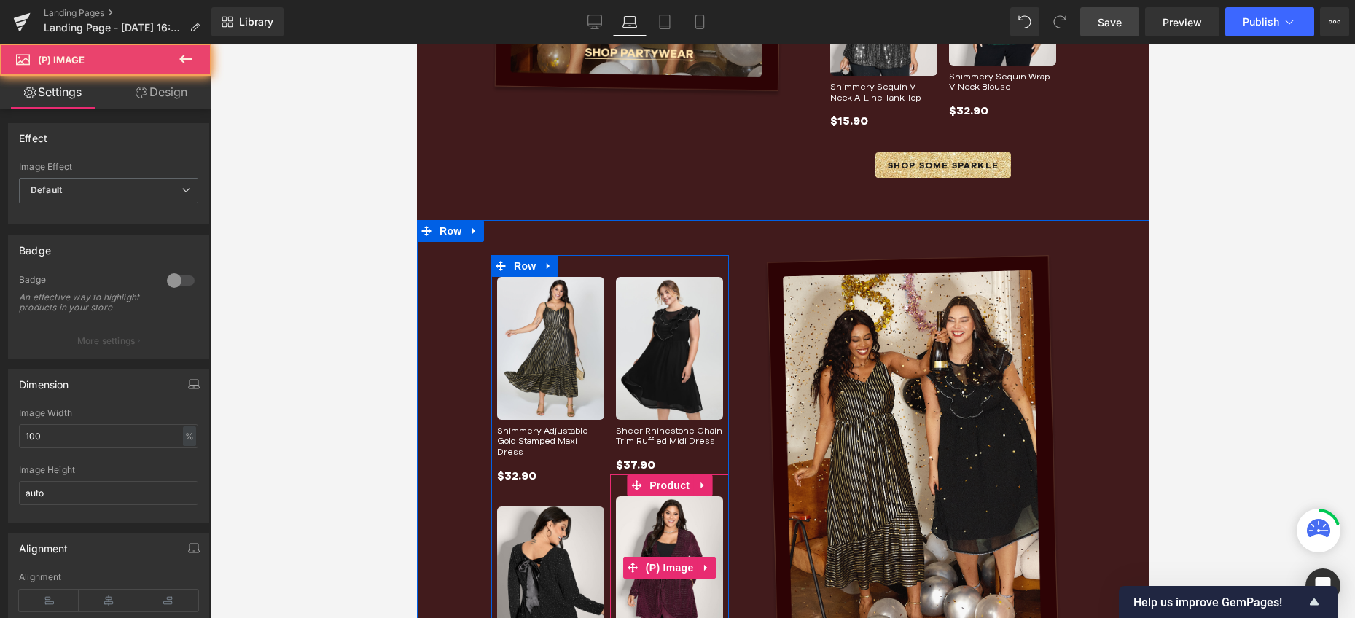
click at [578, 506] on img at bounding box center [549, 577] width 107 height 143
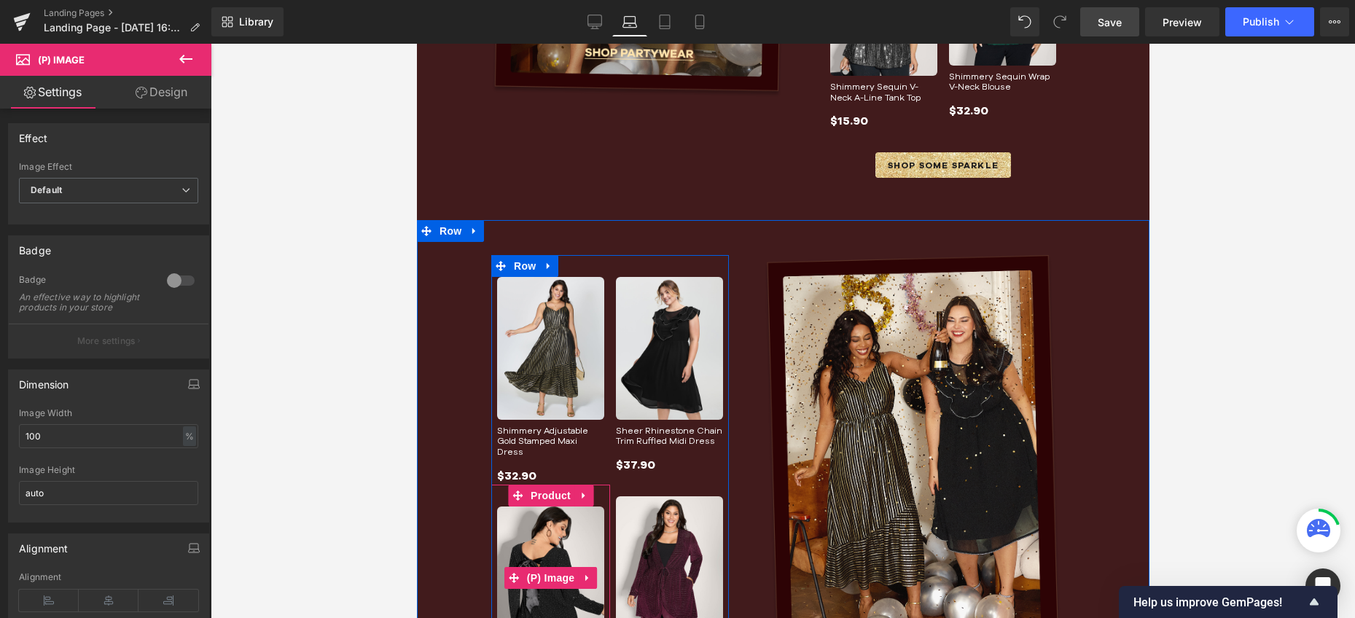
scroll to position [925, 0]
